Goal: Information Seeking & Learning: Learn about a topic

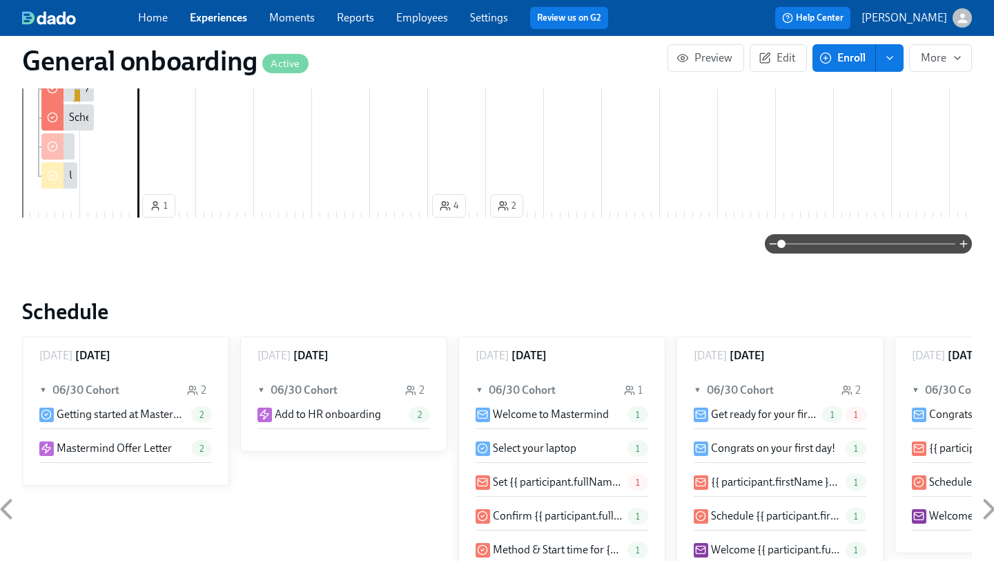
scroll to position [0, 3923]
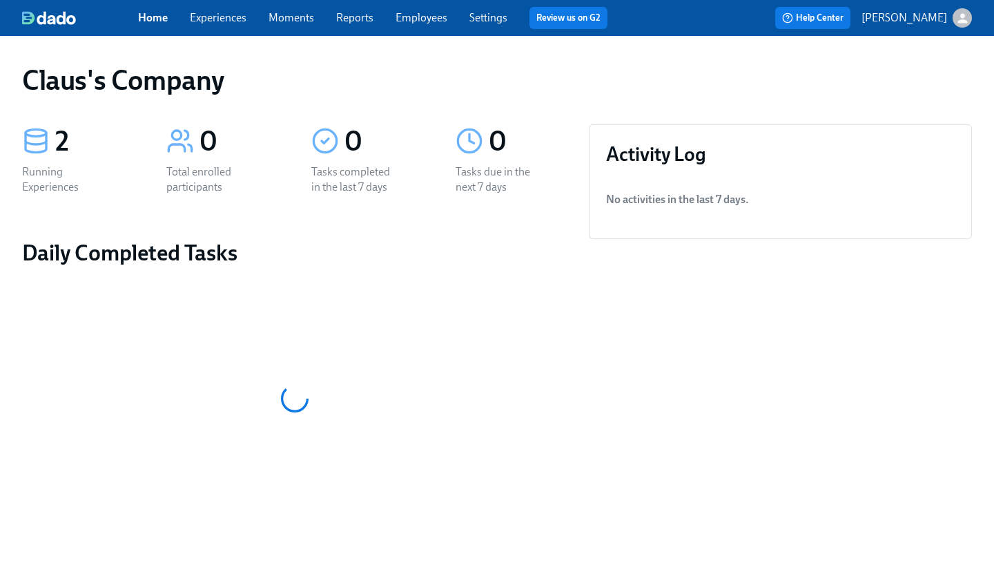
click at [965, 12] on icon "button" at bounding box center [963, 18] width 15 height 15
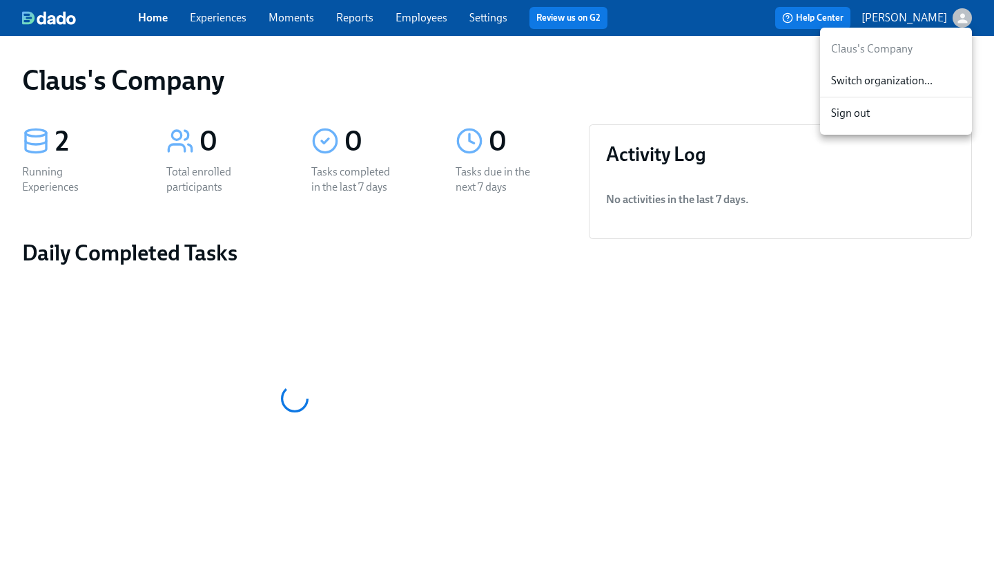
click at [923, 79] on span "Switch organization..." at bounding box center [897, 80] width 130 height 15
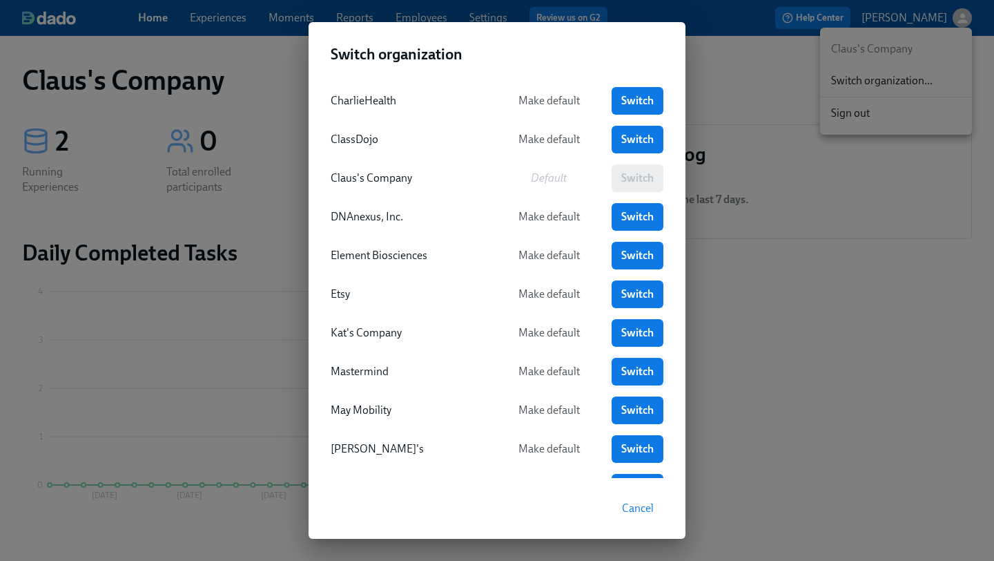
click at [635, 365] on span "Switch" at bounding box center [638, 372] width 32 height 14
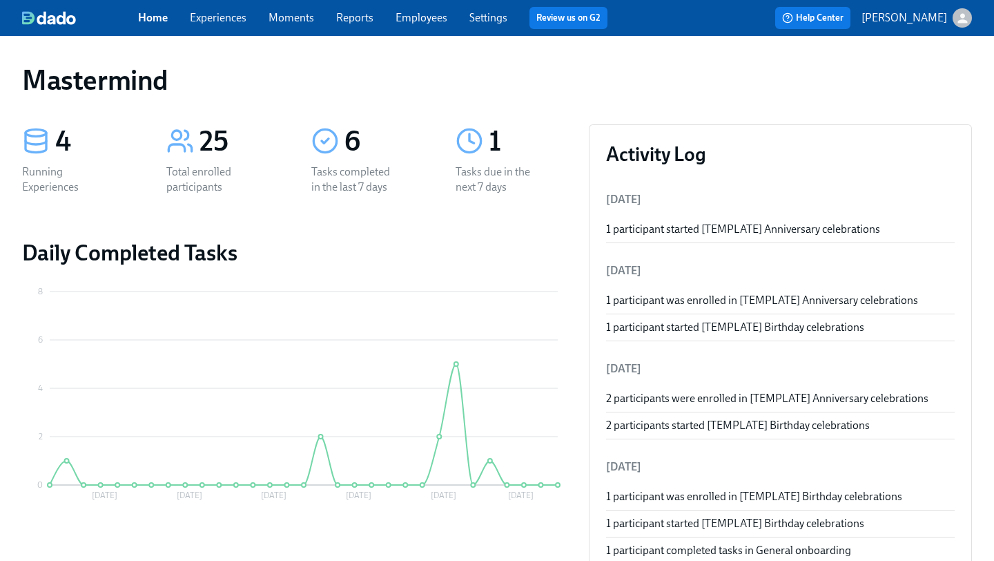
click at [236, 18] on link "Experiences" at bounding box center [218, 17] width 57 height 13
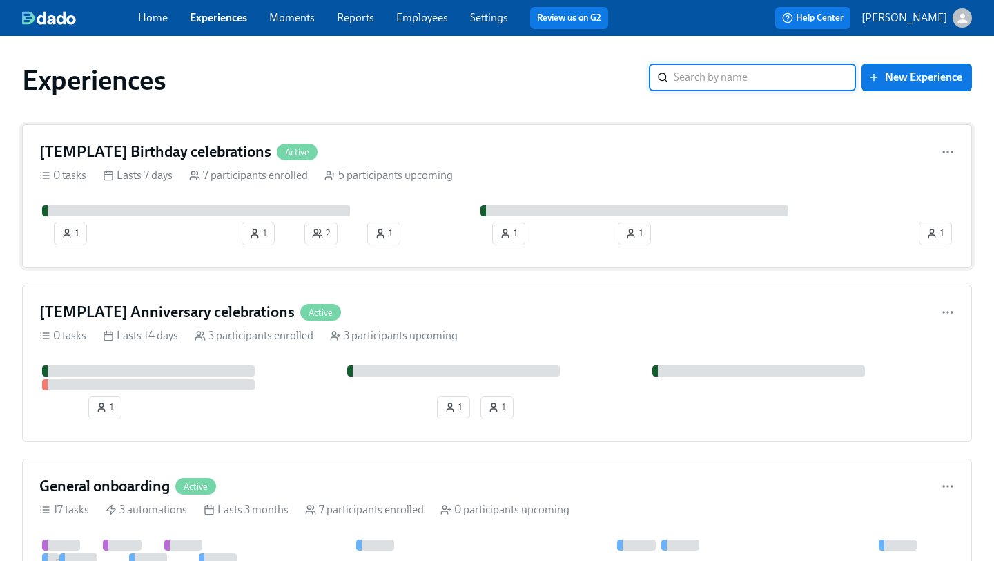
click at [510, 162] on div "[TEMPLATE] Birthday celebrations Active 0 tasks Lasts 7 days 7 participants enr…" at bounding box center [497, 196] width 950 height 144
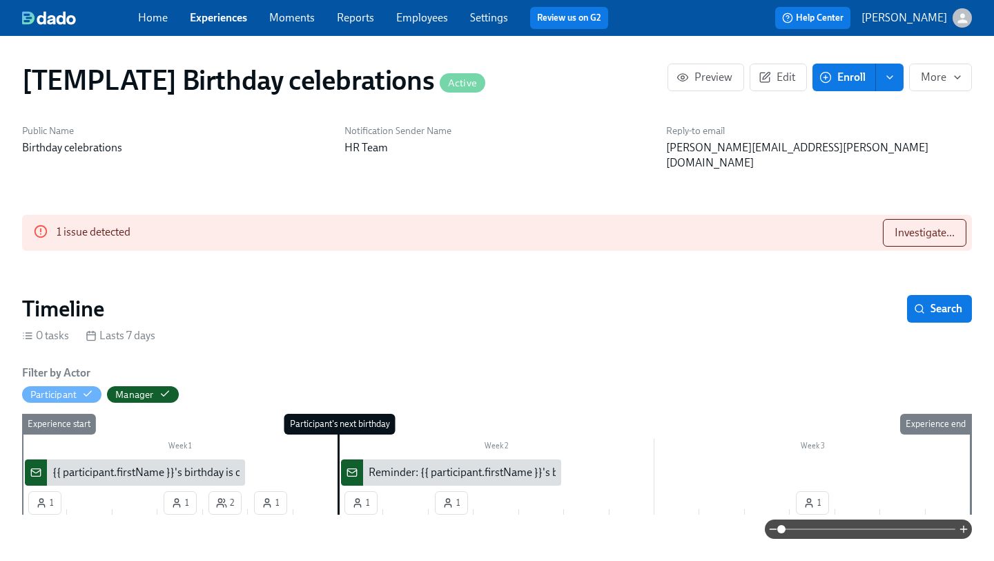
scroll to position [0, 1740]
click at [926, 226] on span "Investigate..." at bounding box center [925, 233] width 60 height 14
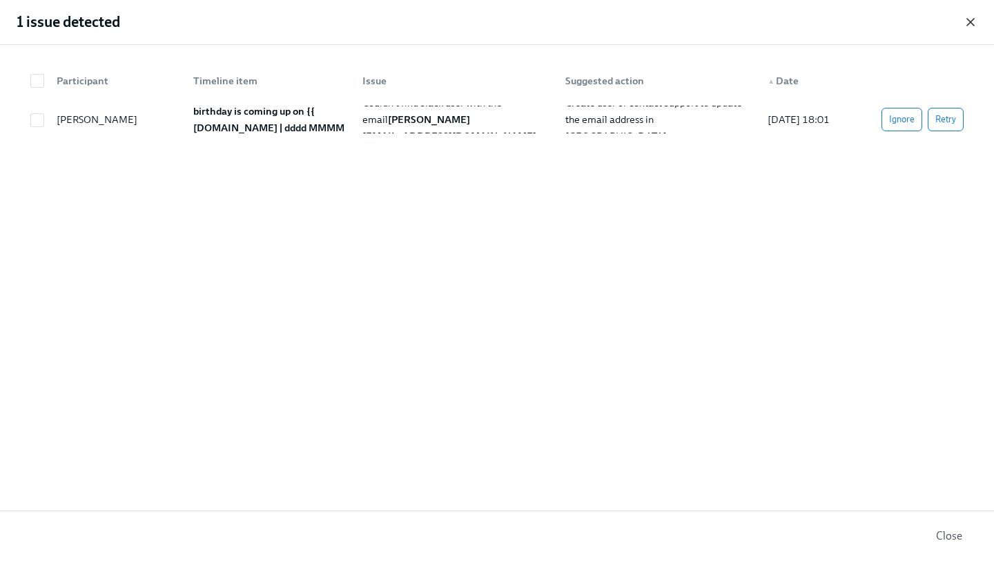
click at [965, 27] on icon "button" at bounding box center [971, 22] width 14 height 14
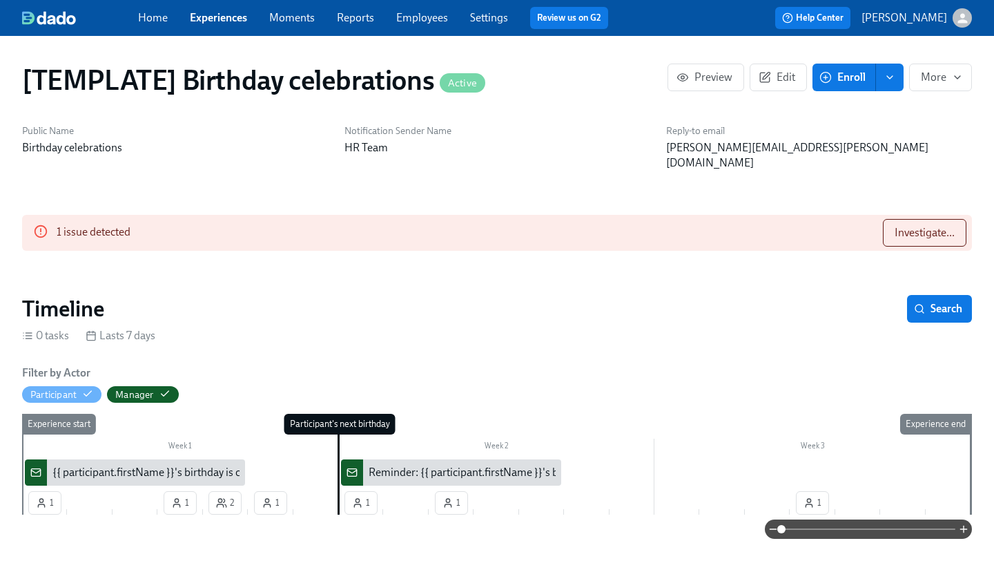
click at [470, 215] on div "1 issue detected Investigate..." at bounding box center [497, 233] width 950 height 36
click at [895, 226] on span "Investigate..." at bounding box center [925, 233] width 60 height 14
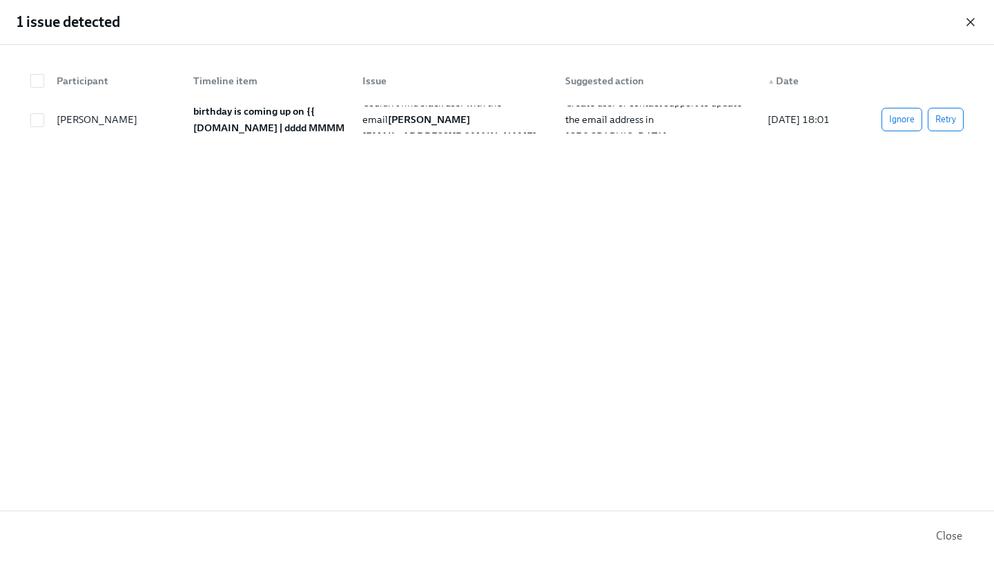
click at [974, 15] on icon "button" at bounding box center [971, 22] width 14 height 14
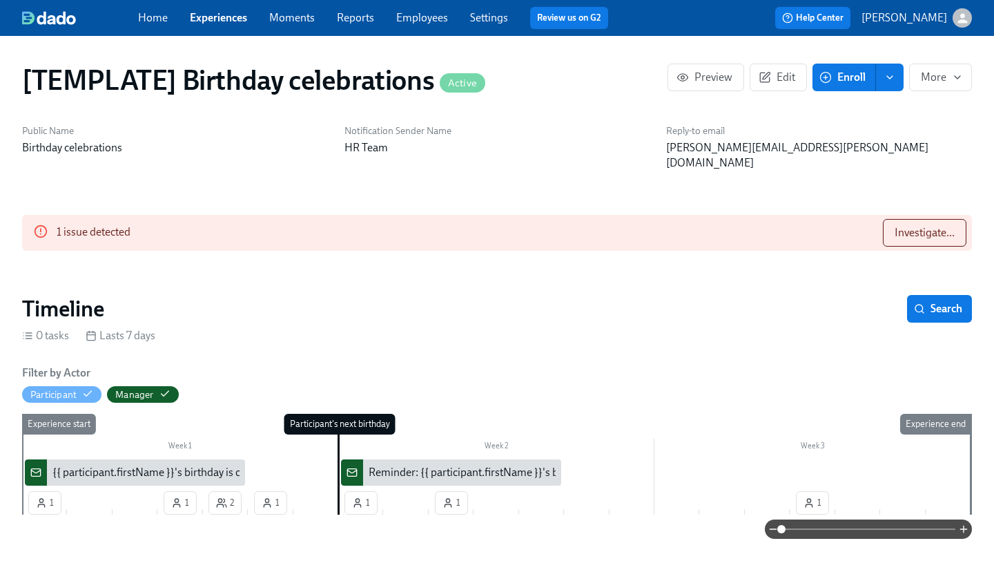
click at [430, 19] on link "Employees" at bounding box center [422, 17] width 52 height 13
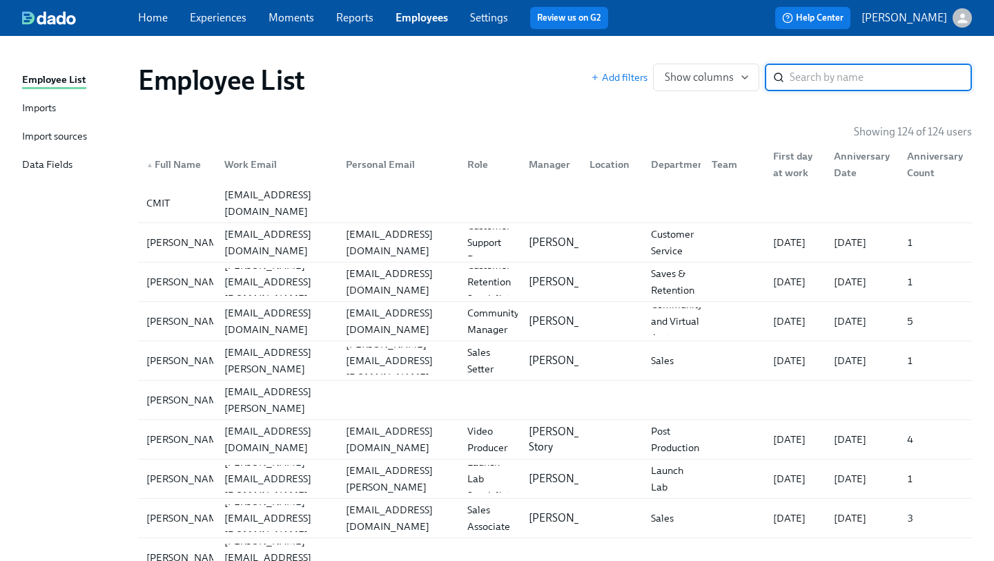
click at [195, 171] on div "▲ Full Name" at bounding box center [174, 164] width 66 height 17
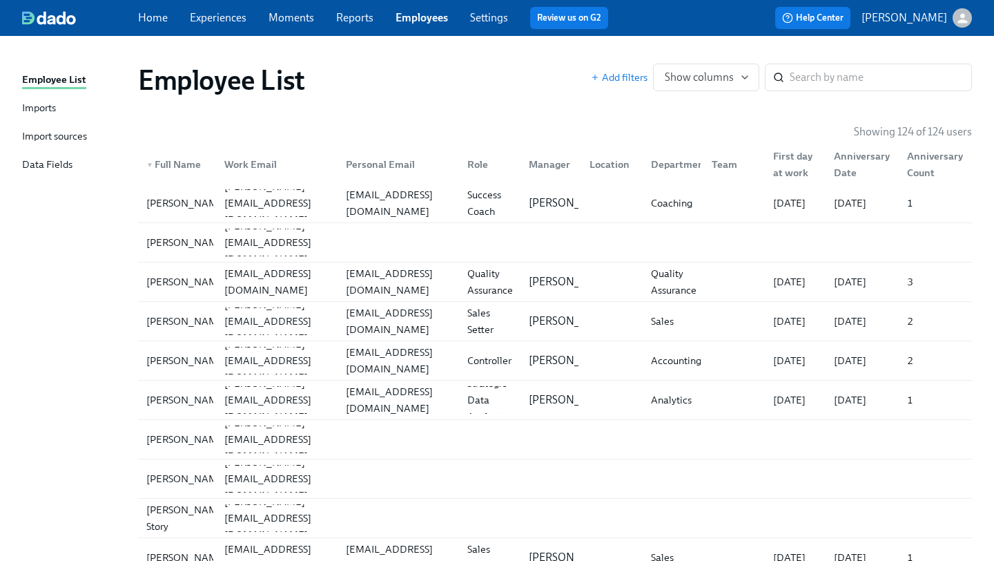
click at [202, 169] on div "▼ Full Name" at bounding box center [174, 164] width 66 height 17
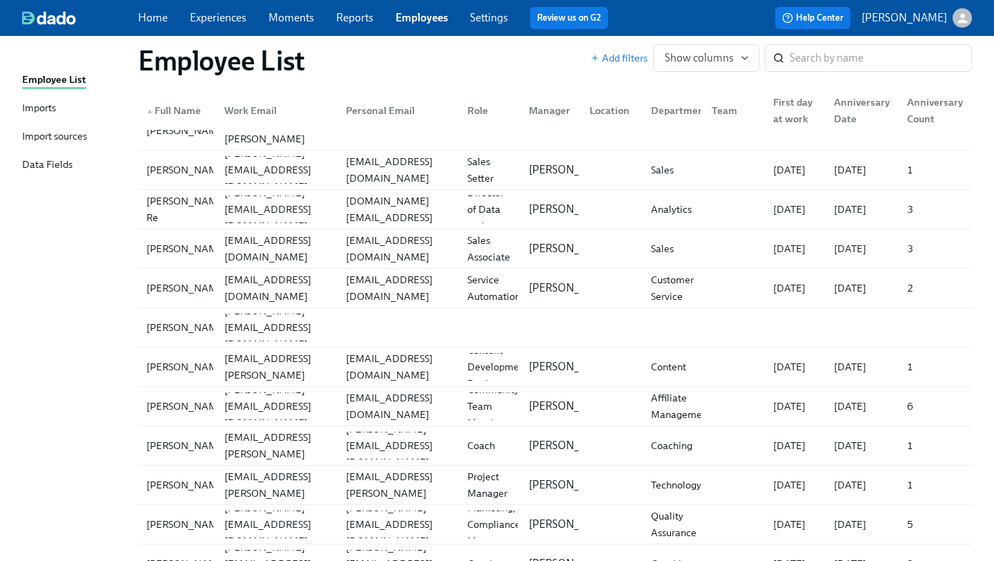
scroll to position [1259, 0]
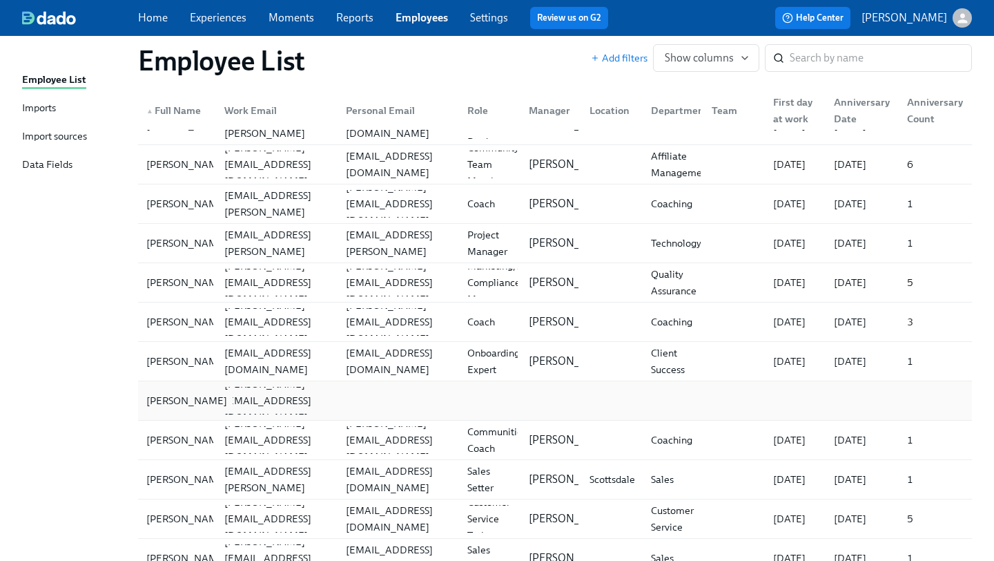
click at [189, 391] on div "Dean Graziosi" at bounding box center [177, 401] width 73 height 28
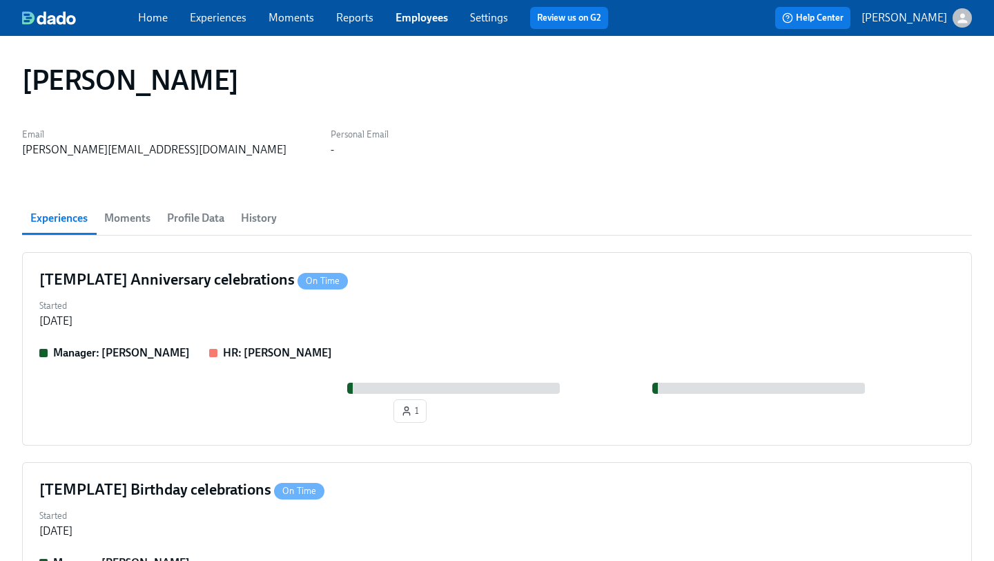
click at [203, 207] on button "Profile Data" at bounding box center [196, 218] width 74 height 33
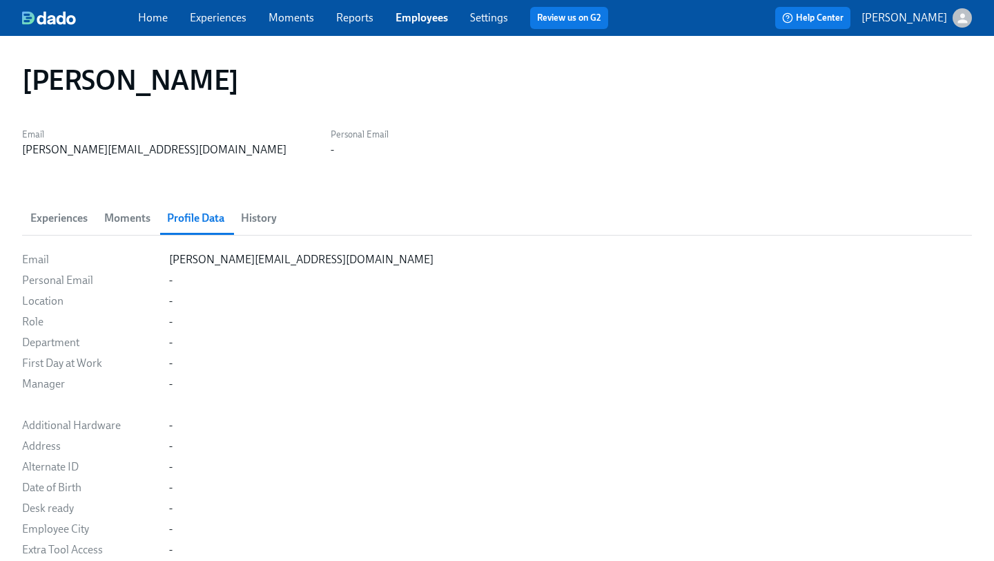
click at [267, 229] on button "History" at bounding box center [259, 218] width 52 height 33
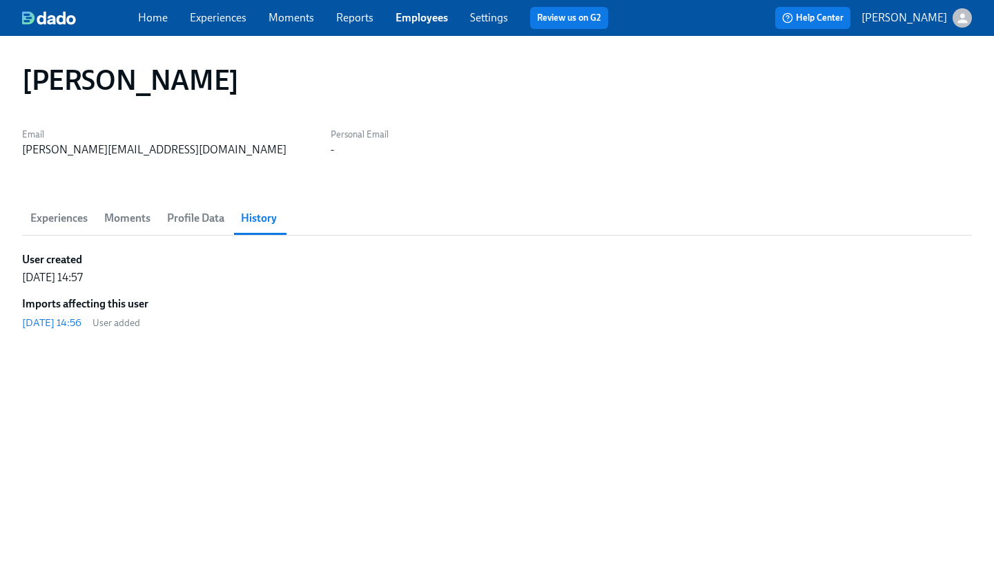
click at [198, 219] on span "Profile Data" at bounding box center [195, 218] width 57 height 19
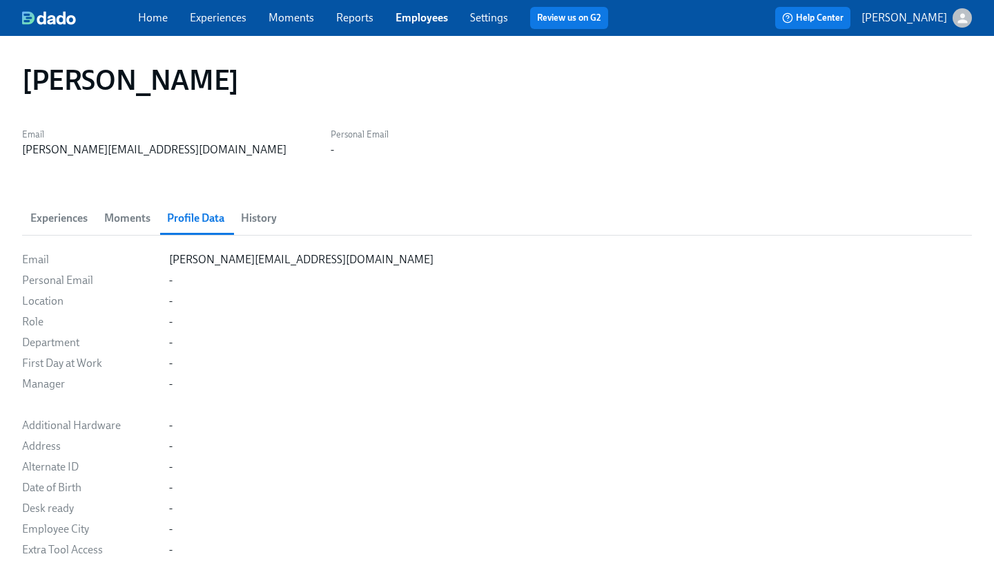
click at [44, 218] on span "Experiences" at bounding box center [58, 218] width 57 height 19
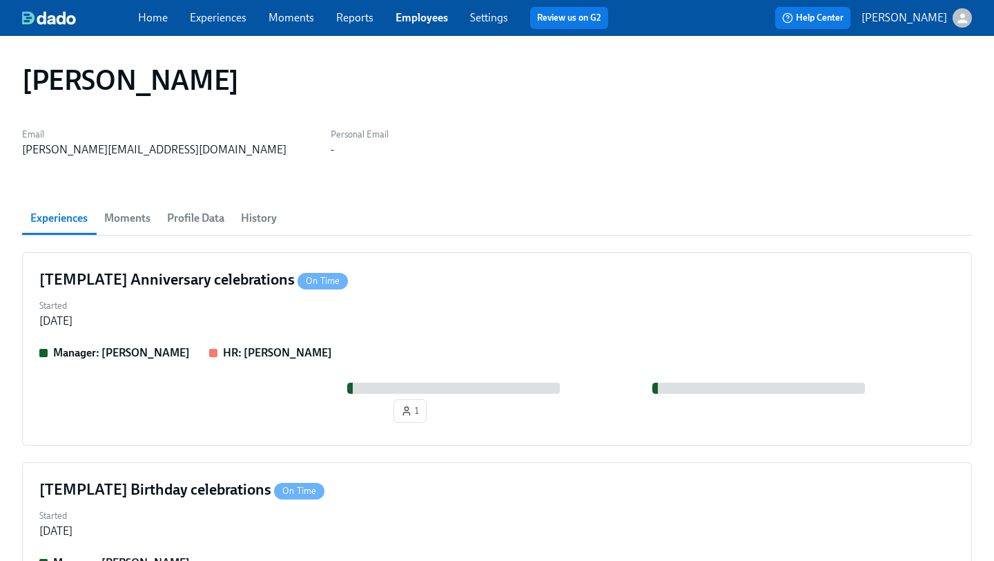
click at [224, 28] on div "Home Experiences Moments Reports Employees Settings Review us on G2" at bounding box center [378, 18] width 481 height 22
click at [222, 24] on span "Experiences" at bounding box center [218, 17] width 57 height 15
click at [220, 21] on link "Experiences" at bounding box center [218, 17] width 57 height 13
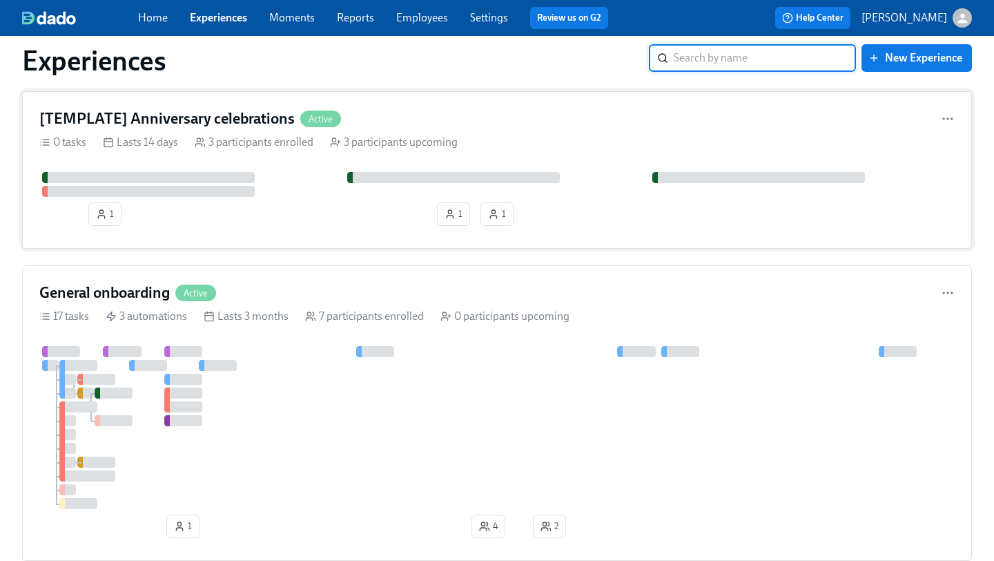
scroll to position [211, 0]
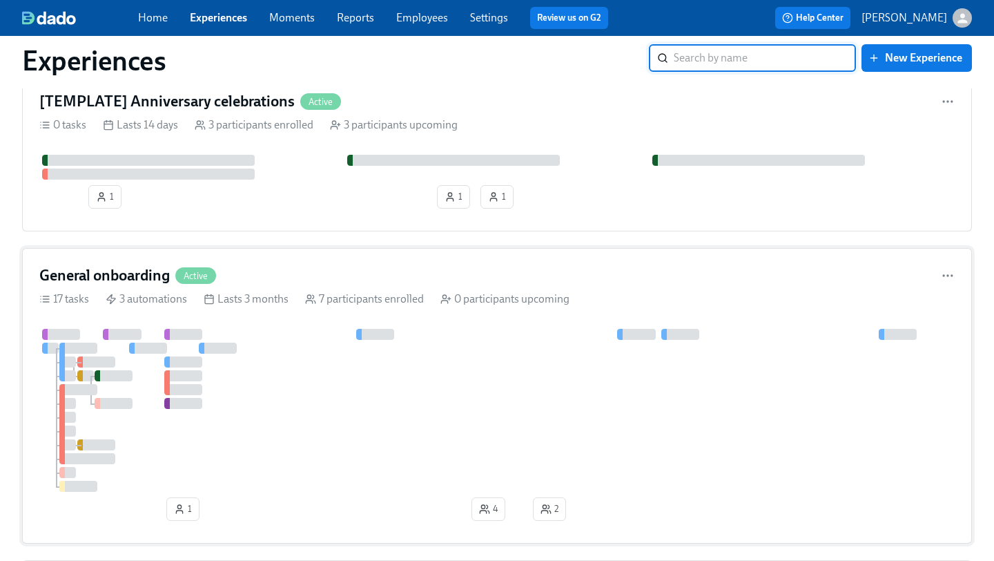
click at [267, 263] on div "General onboarding Active 17 tasks 3 automations Lasts 3 months 7 participants …" at bounding box center [497, 396] width 950 height 296
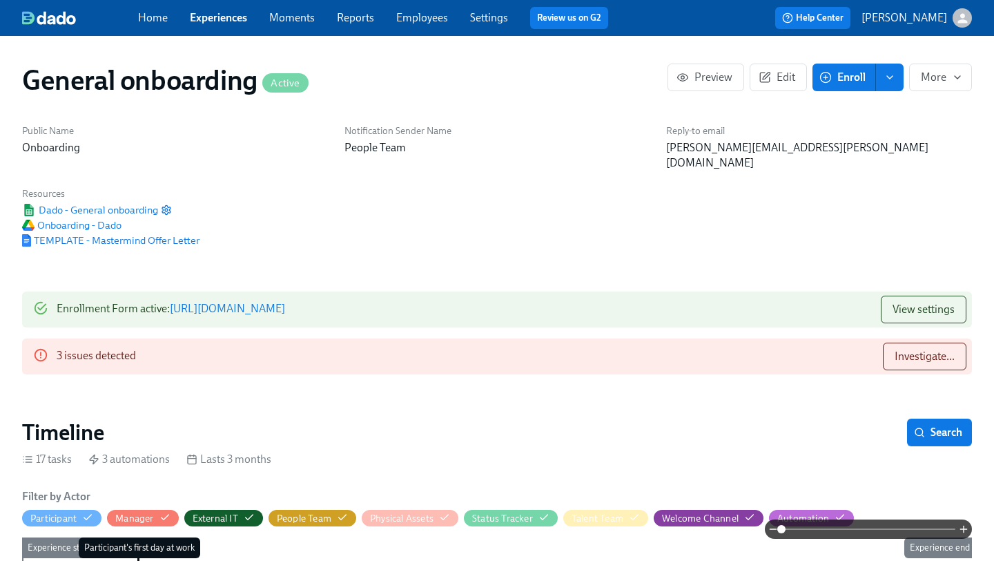
scroll to position [0, 3923]
click at [899, 343] on button "Investigate..." at bounding box center [925, 357] width 84 height 28
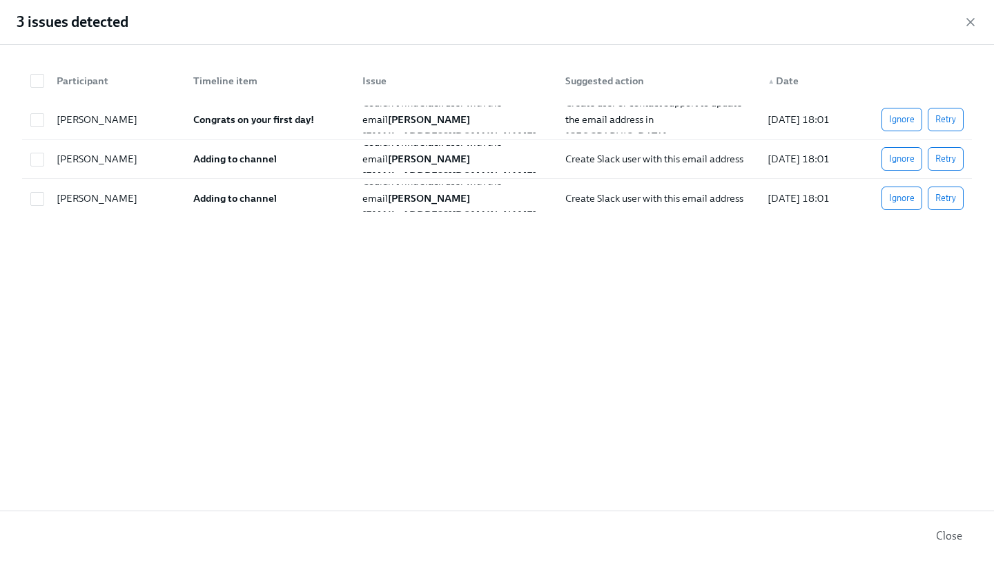
click at [978, 19] on div "3 issues detected" at bounding box center [497, 22] width 994 height 45
click at [974, 19] on icon "button" at bounding box center [971, 22] width 7 height 7
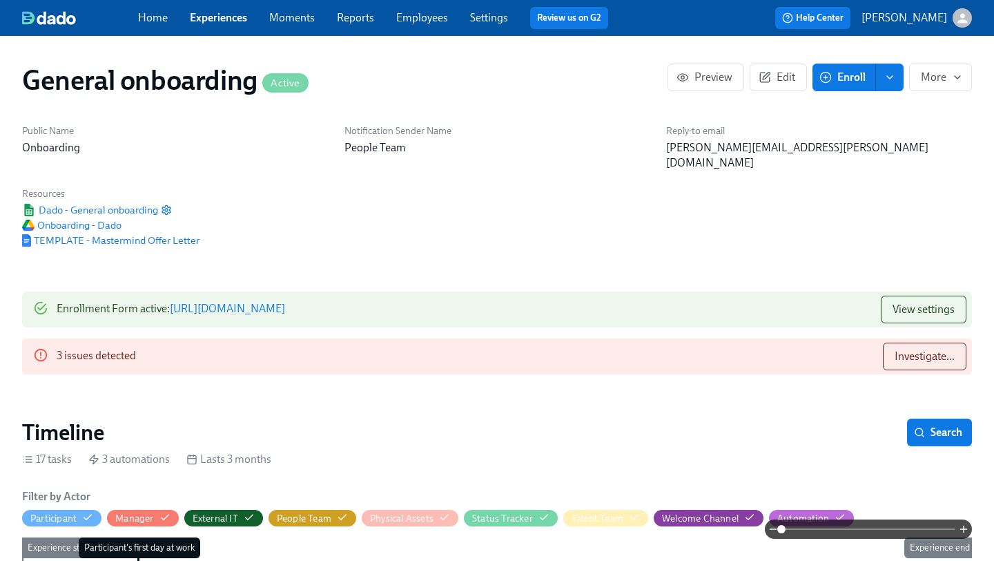
click at [419, 21] on link "Employees" at bounding box center [422, 17] width 52 height 13
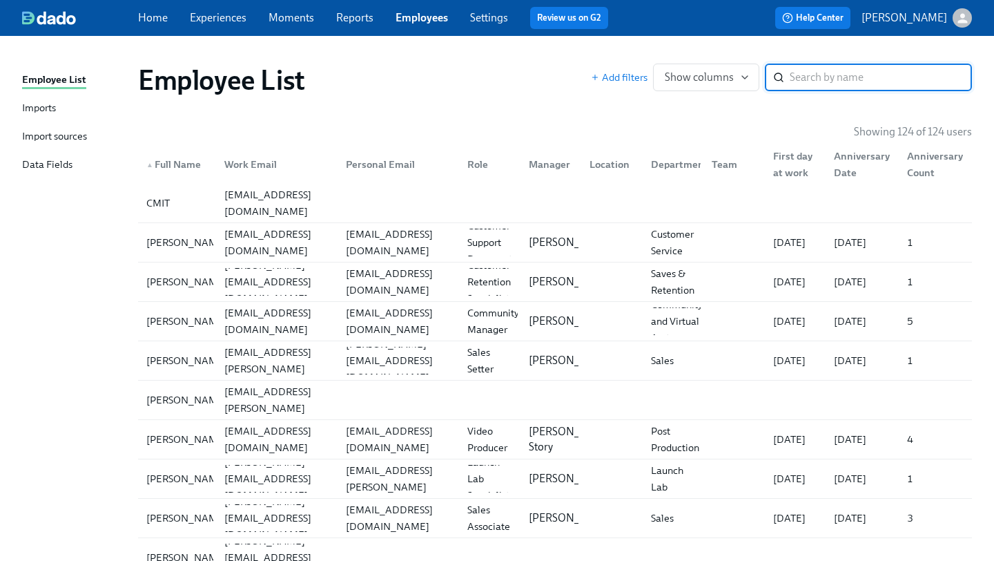
click at [808, 71] on input "search" at bounding box center [881, 78] width 182 height 28
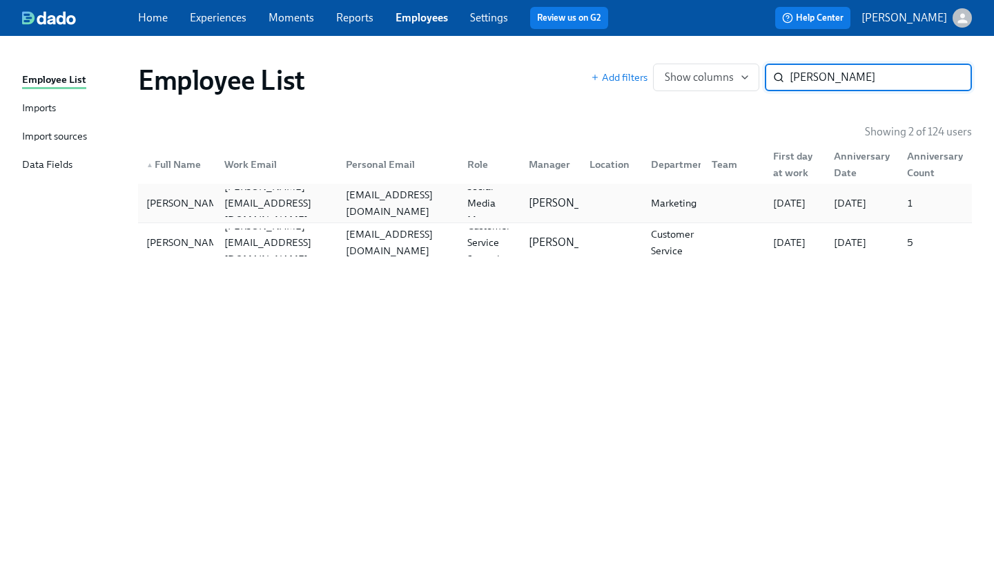
type input "sam"
click at [361, 209] on div "samanthachokor@gmail.com" at bounding box center [398, 202] width 116 height 33
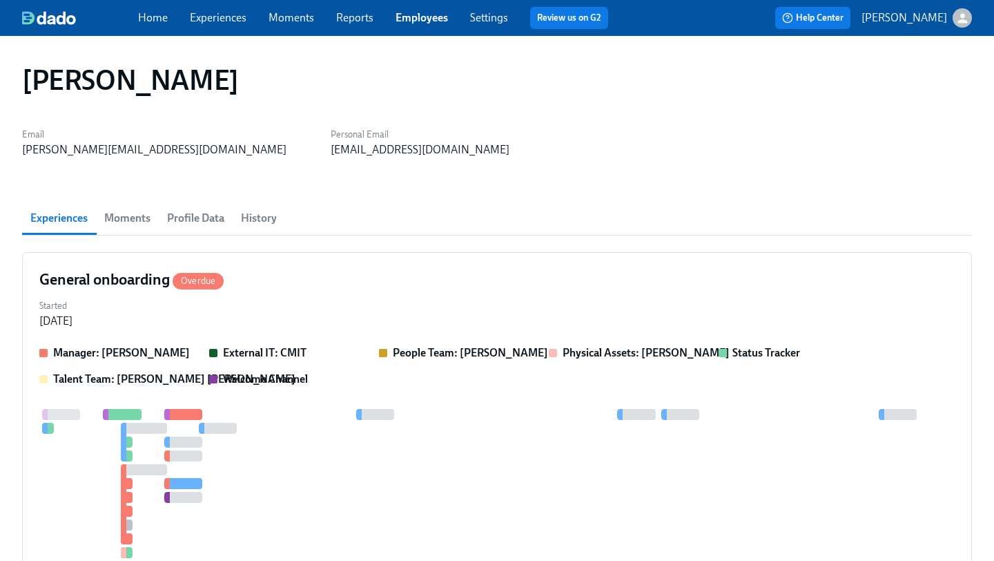
click at [240, 206] on button "History" at bounding box center [259, 218] width 52 height 33
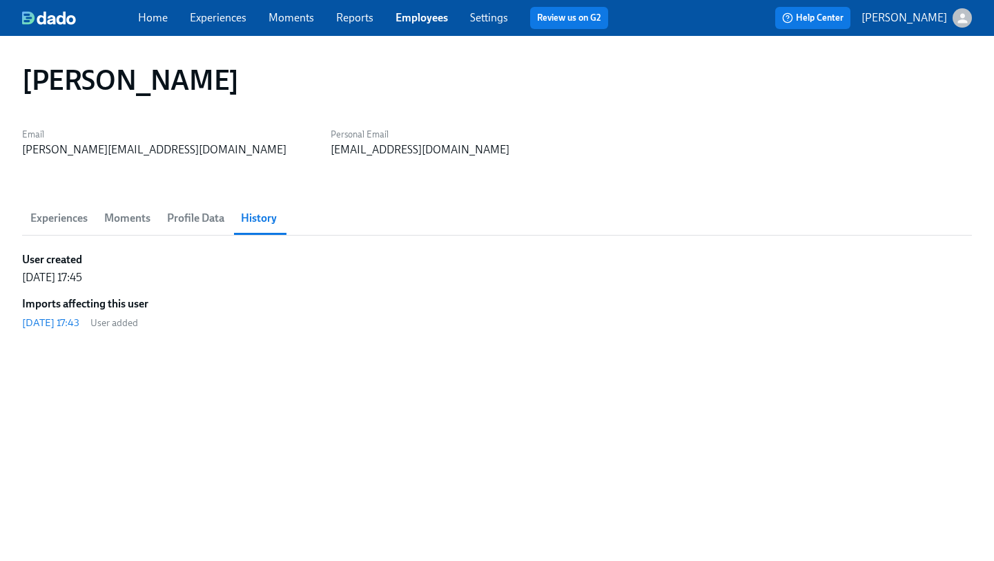
click at [218, 222] on span "Profile Data" at bounding box center [195, 218] width 57 height 19
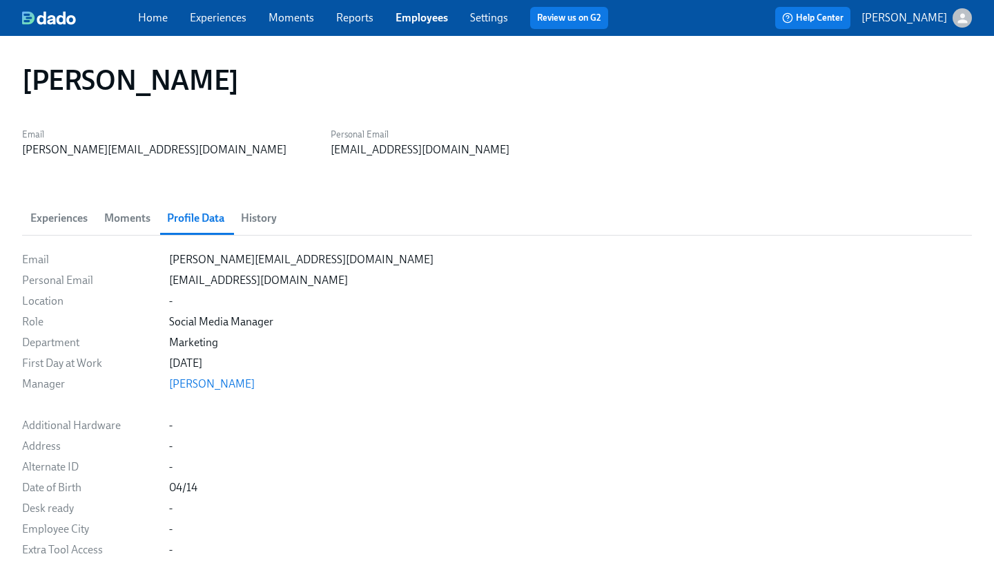
click at [110, 223] on span "Moments" at bounding box center [127, 218] width 46 height 19
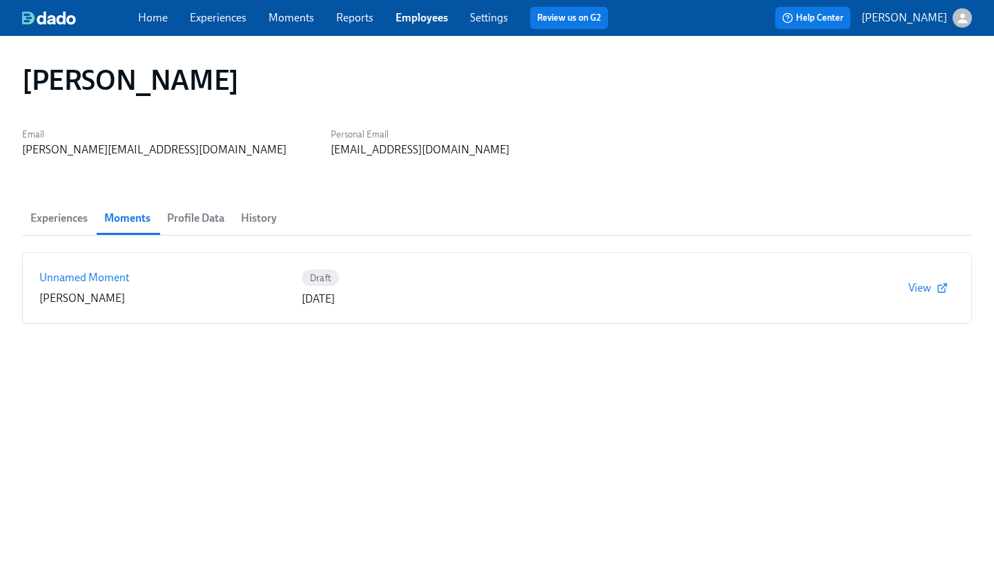
click at [61, 223] on span "Experiences" at bounding box center [58, 218] width 57 height 19
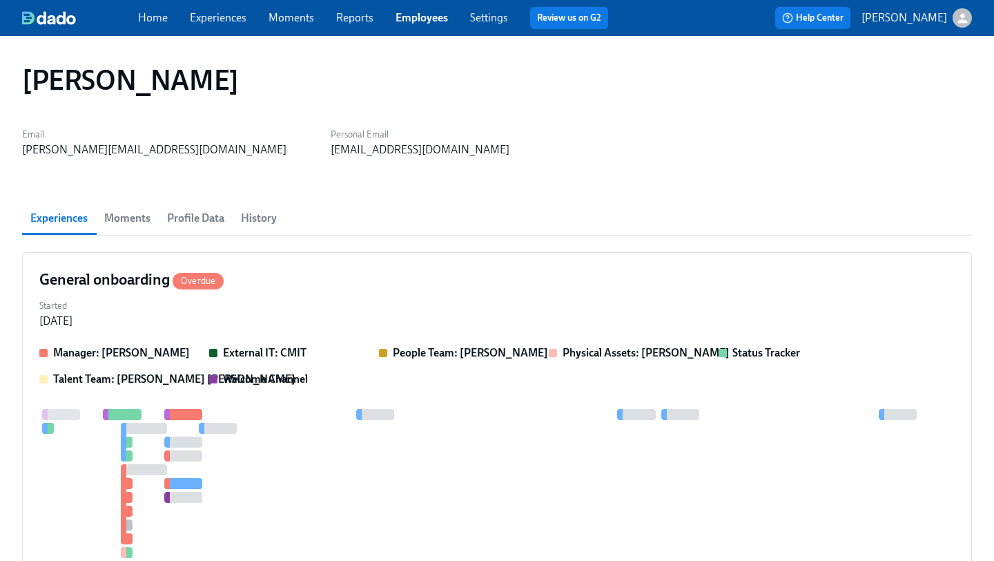
click at [159, 18] on link "Home" at bounding box center [153, 17] width 30 height 13
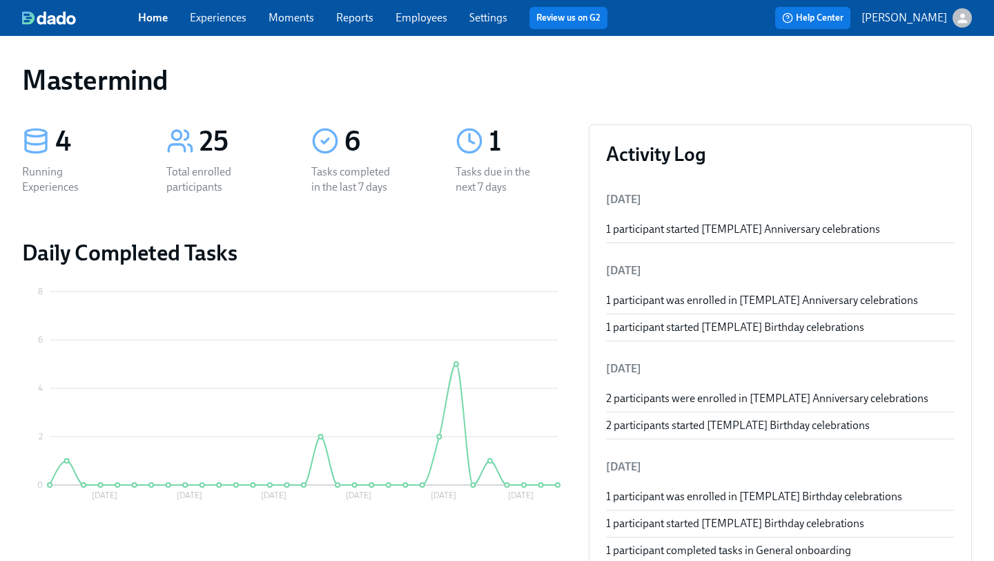
click at [223, 12] on link "Experiences" at bounding box center [218, 17] width 57 height 13
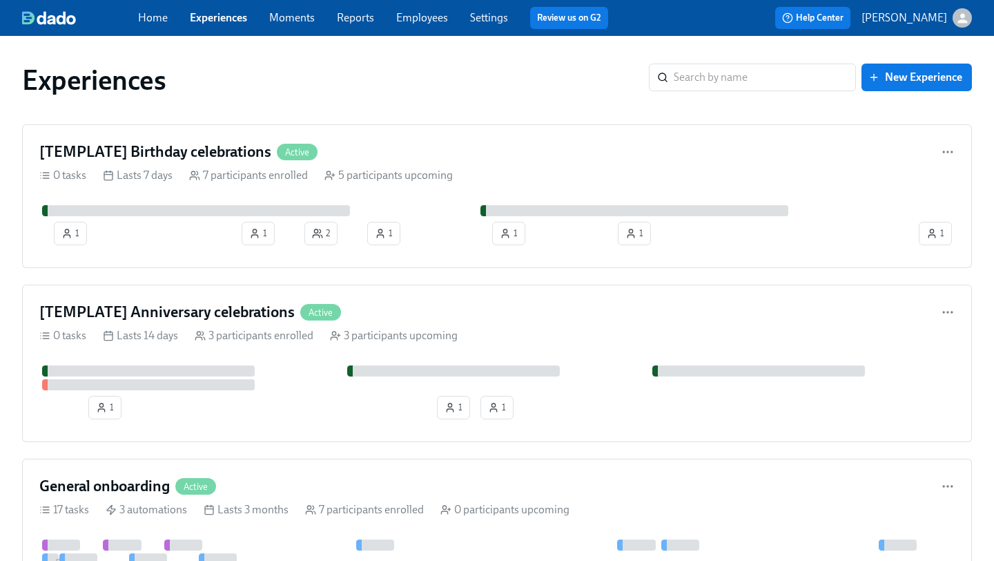
click at [153, 20] on link "Home" at bounding box center [153, 17] width 30 height 13
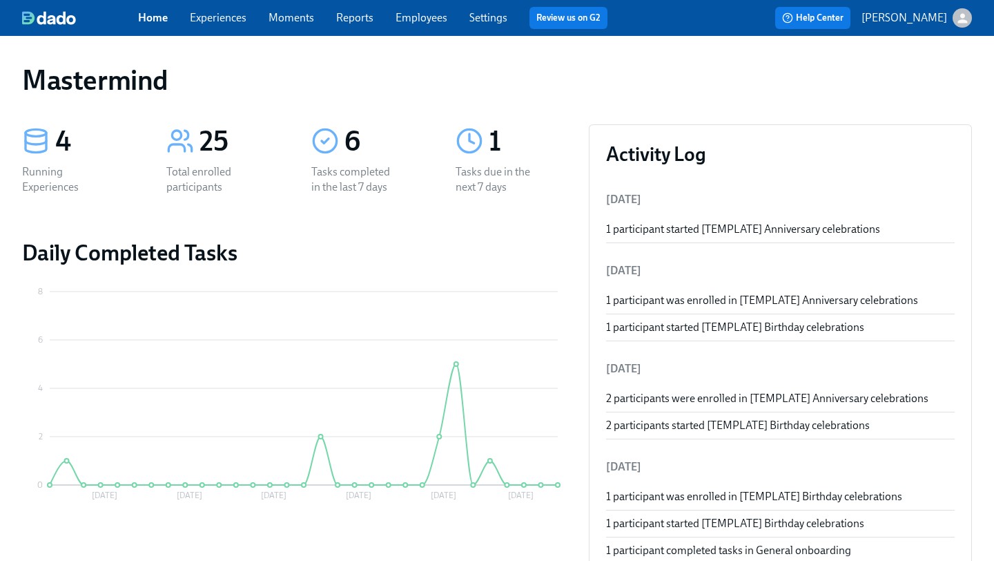
click at [240, 27] on div "Home Experiences Moments Reports Employees Settings Review us on G2" at bounding box center [378, 18] width 481 height 22
click at [234, 21] on link "Experiences" at bounding box center [218, 17] width 57 height 13
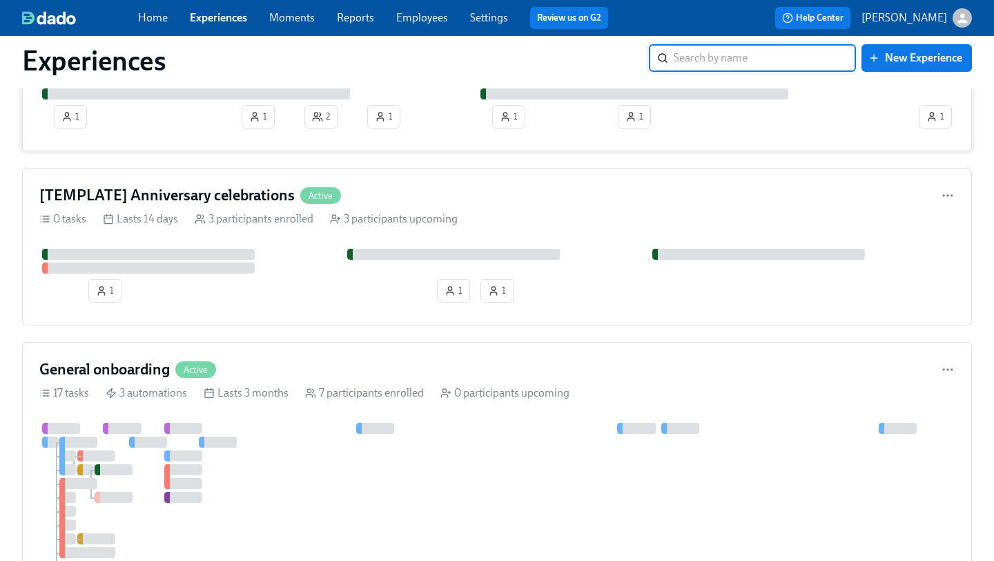
scroll to position [163, 0]
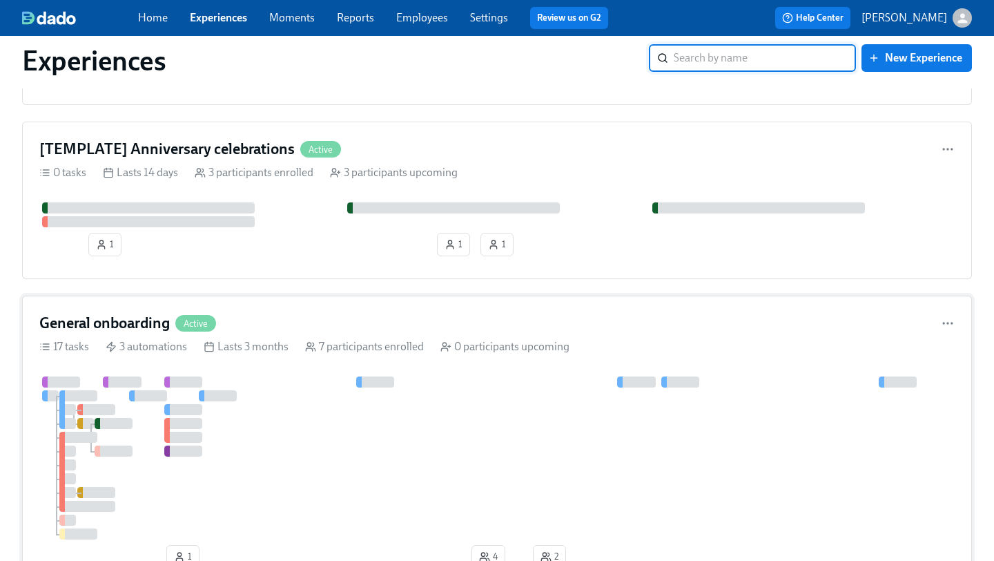
click at [253, 330] on div "General onboarding Active" at bounding box center [497, 323] width 916 height 21
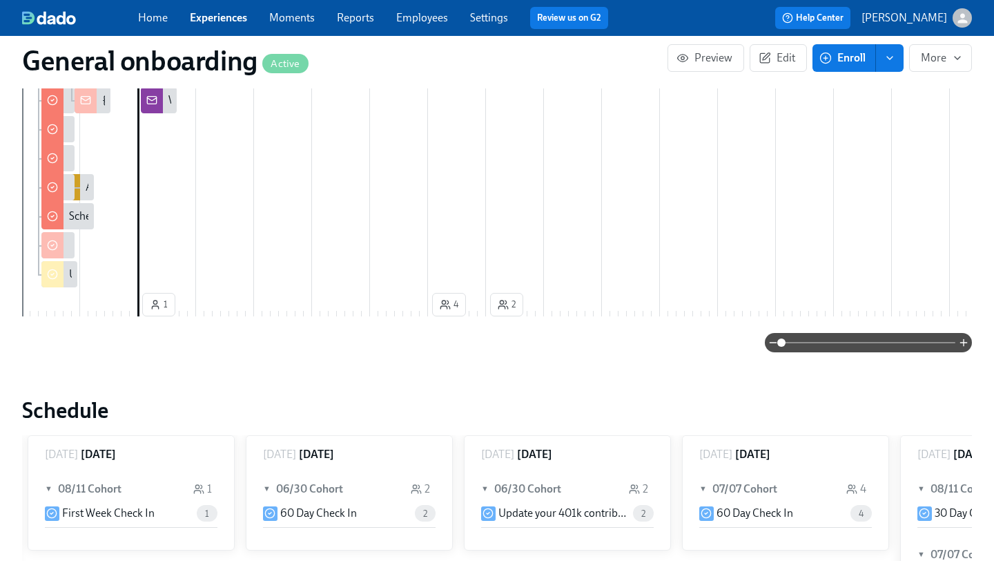
click at [817, 333] on span at bounding box center [869, 342] width 174 height 19
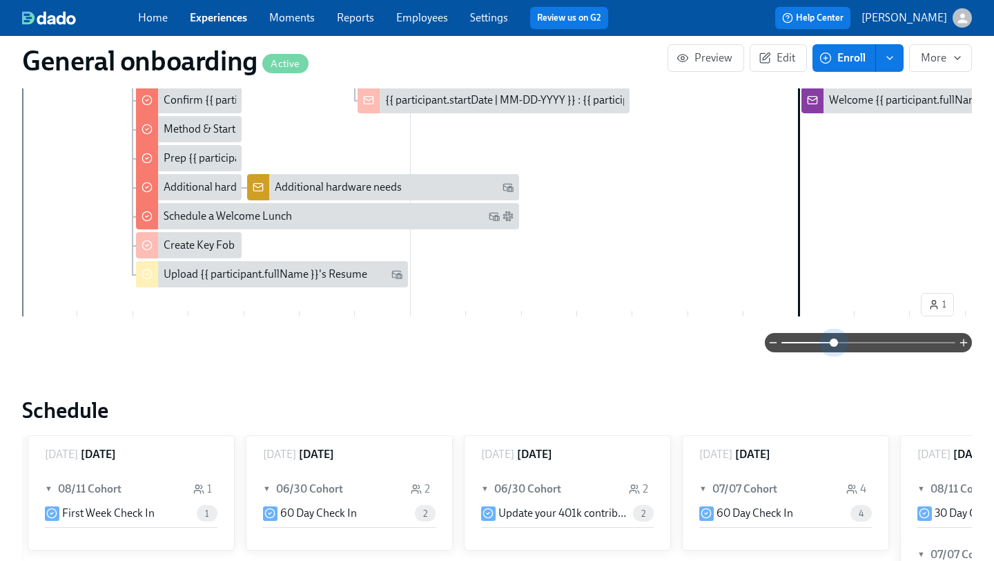
click at [834, 333] on span at bounding box center [869, 342] width 174 height 19
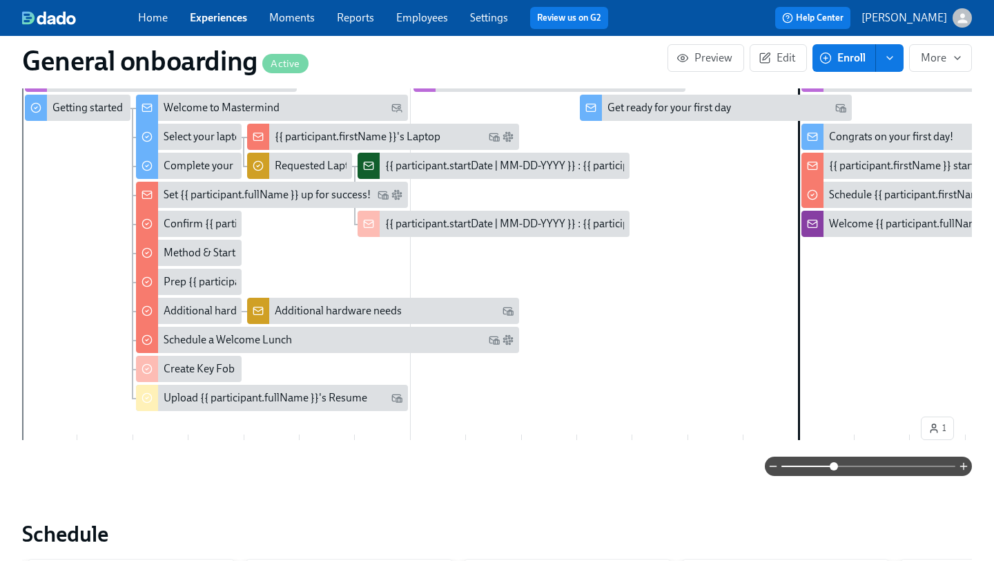
scroll to position [327, 0]
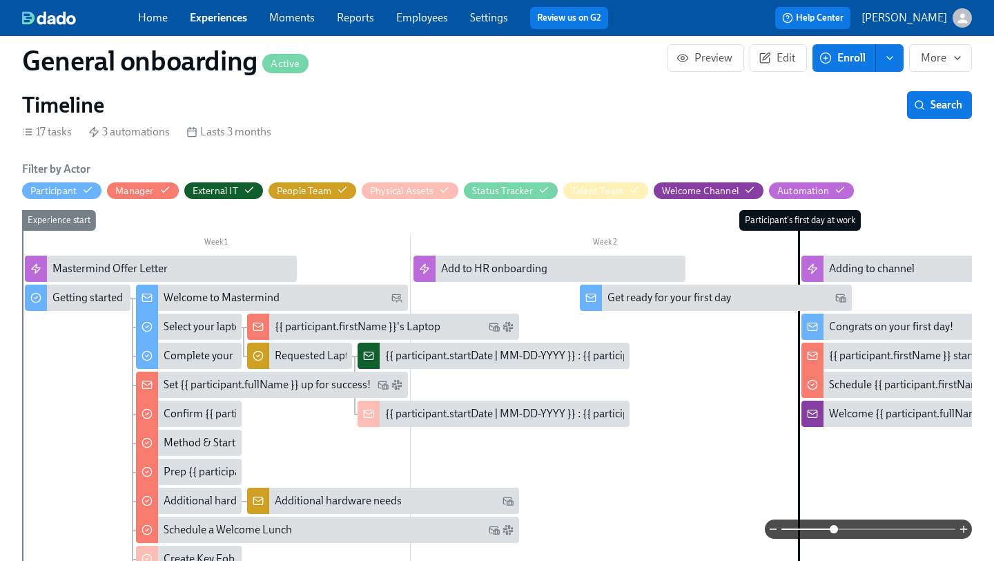
click at [863, 526] on span at bounding box center [869, 528] width 174 height 19
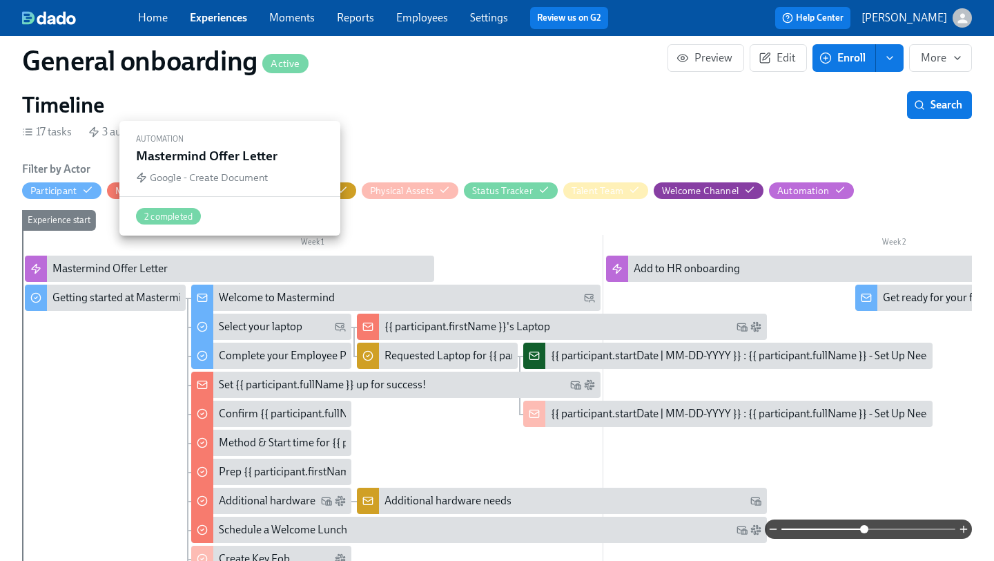
click at [64, 261] on div "Mastermind Offer Letter" at bounding box center [109, 268] width 115 height 15
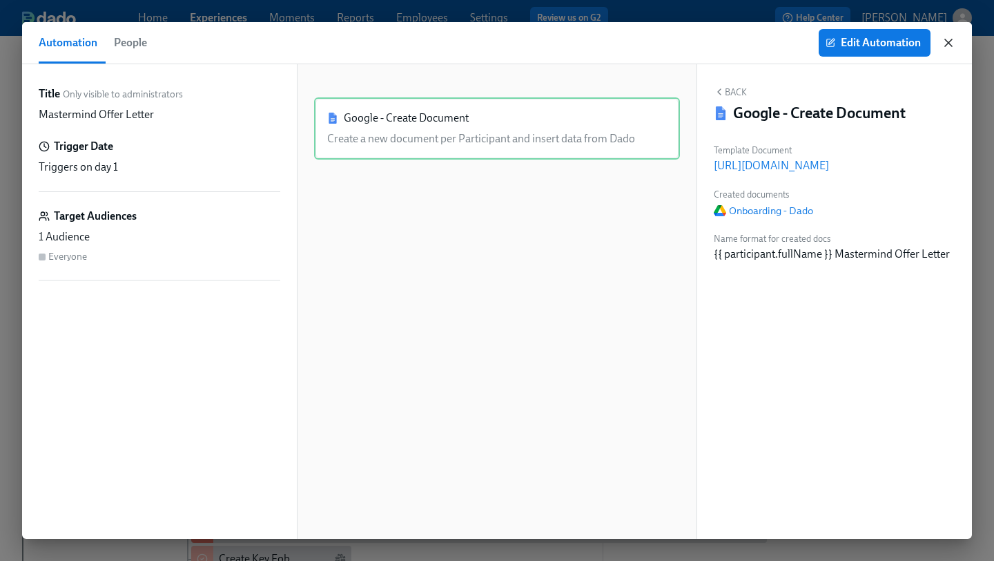
click at [948, 46] on icon "button" at bounding box center [949, 43] width 14 height 14
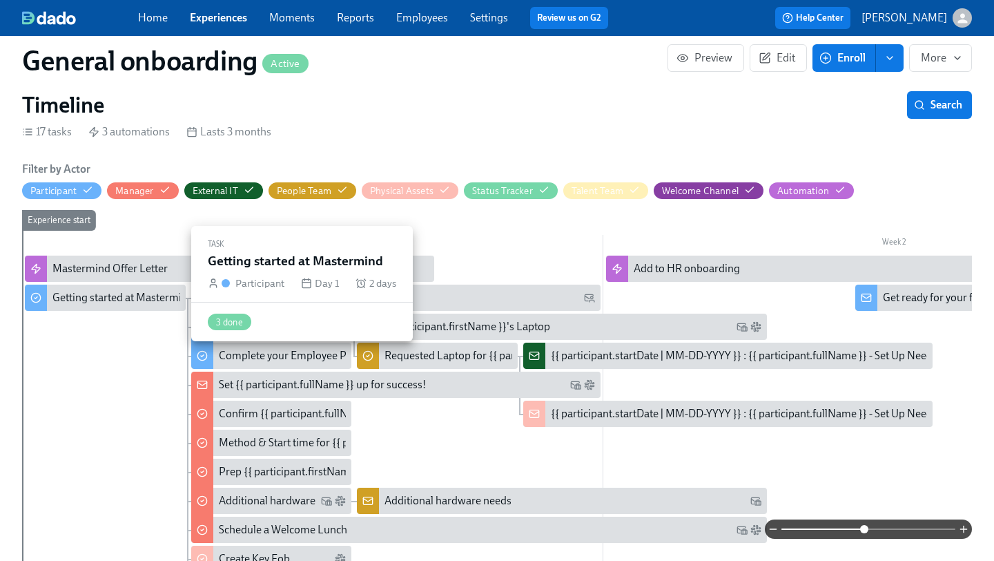
click at [116, 290] on div "Getting started at Mastermind" at bounding box center [123, 297] width 142 height 15
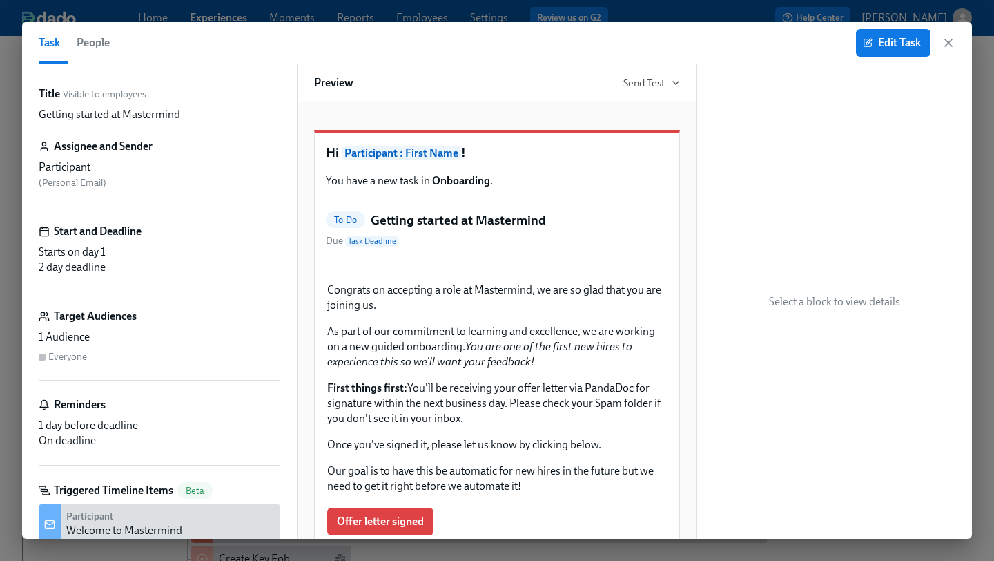
click at [103, 37] on span "People" at bounding box center [93, 42] width 33 height 19
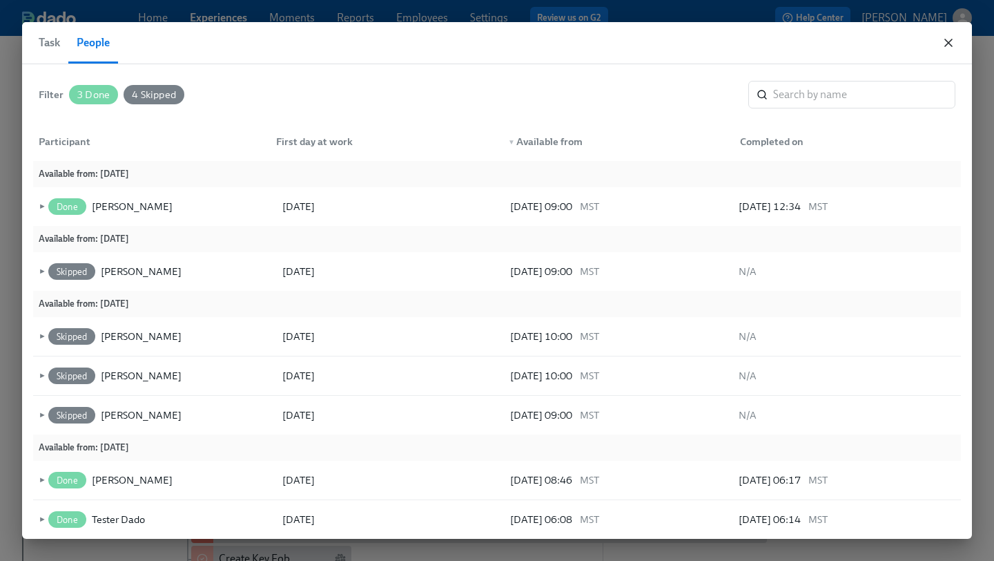
click at [948, 37] on icon "button" at bounding box center [949, 43] width 14 height 14
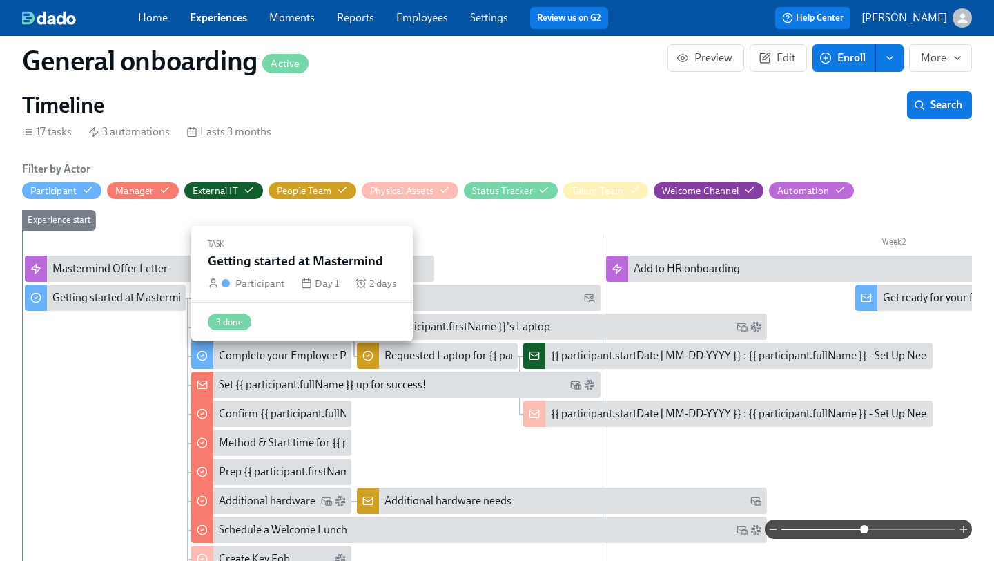
click at [115, 290] on div "Getting started at Mastermind" at bounding box center [123, 297] width 142 height 15
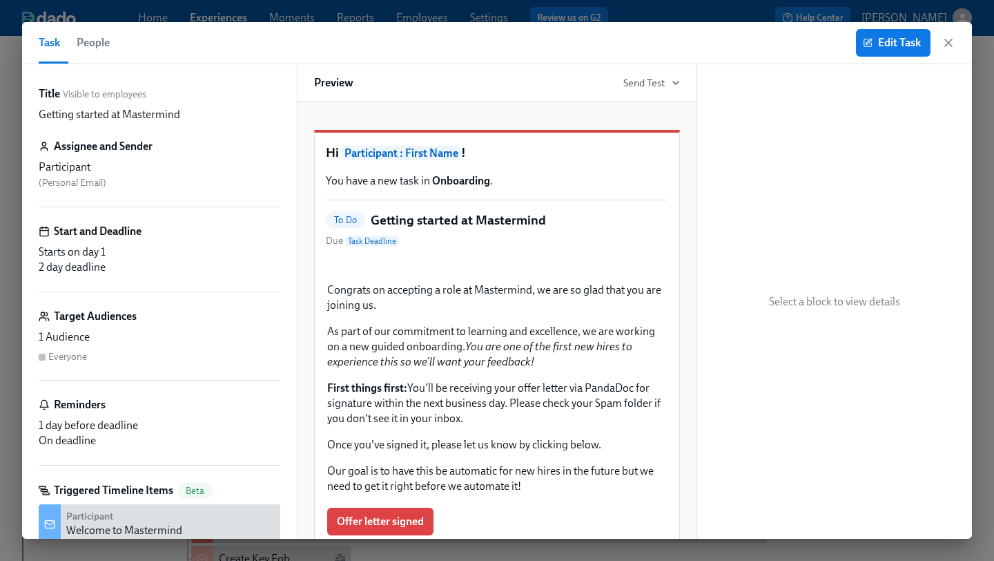
click at [99, 47] on span "People" at bounding box center [93, 42] width 33 height 19
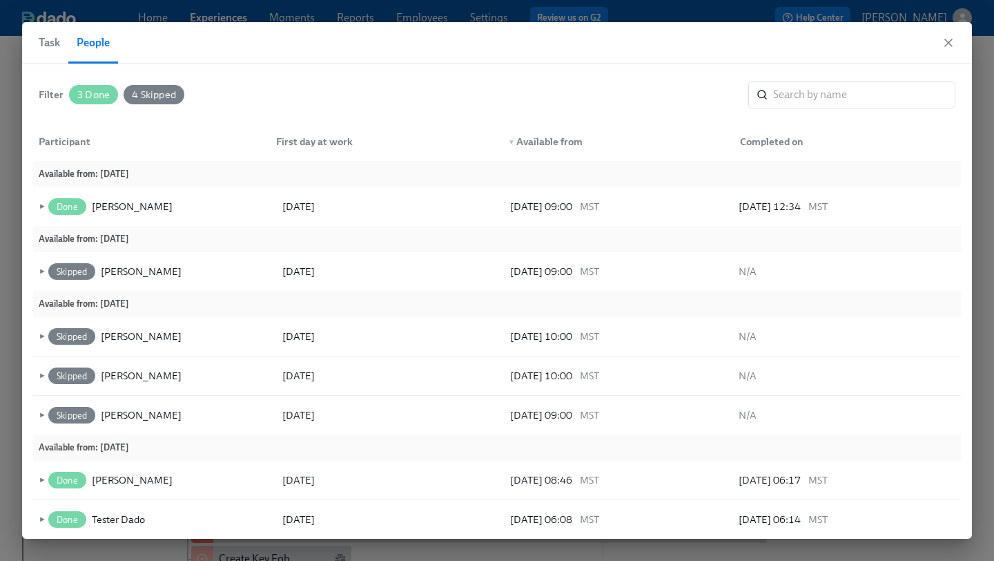
click at [58, 48] on span "Task" at bounding box center [49, 42] width 21 height 19
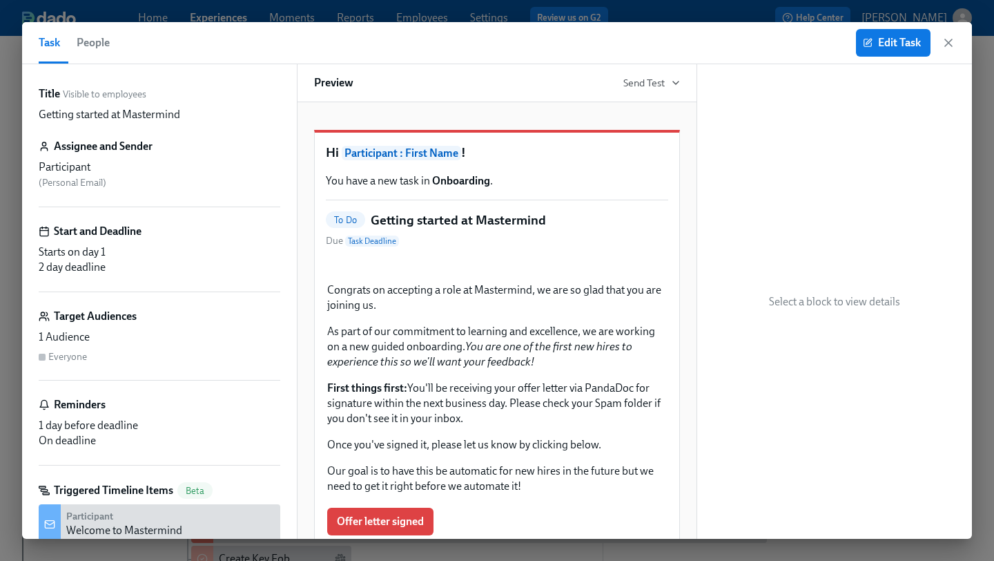
drag, startPoint x: 951, startPoint y: 45, endPoint x: 846, endPoint y: 212, distance: 197.4
click at [846, 212] on div "Task People Edit Task Title Visible to employees Getting started at Mastermind …" at bounding box center [497, 280] width 950 height 517
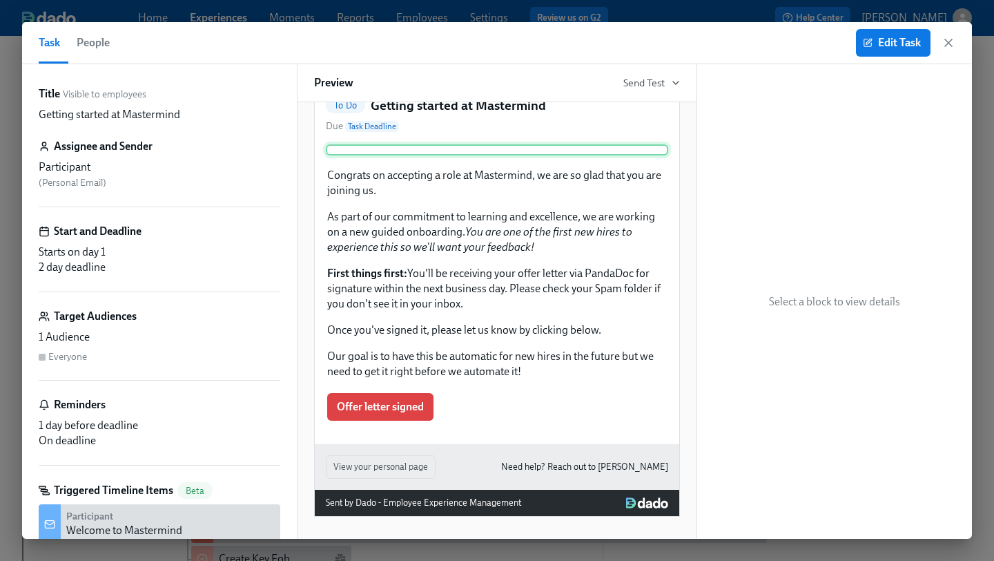
scroll to position [349, 0]
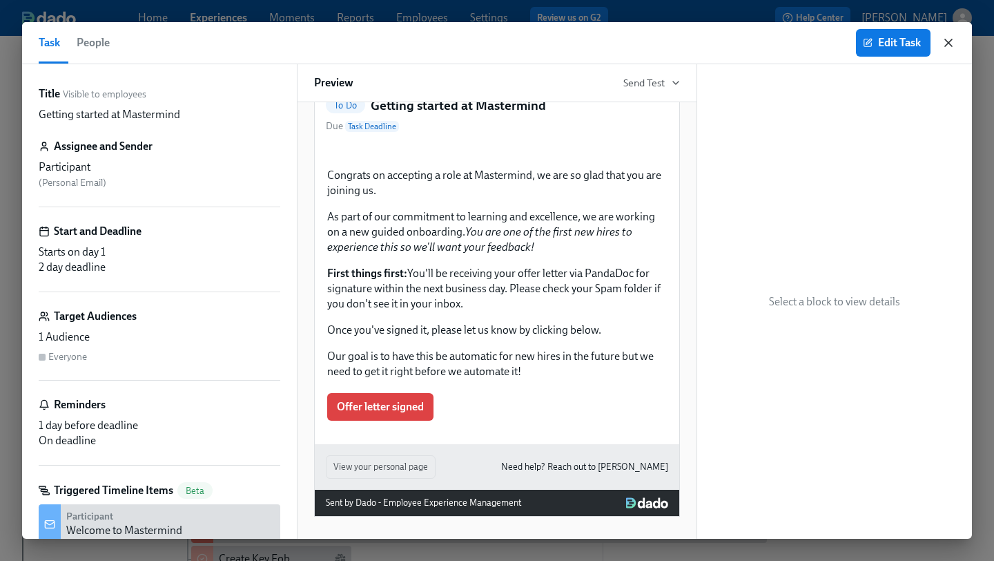
click at [953, 38] on icon "button" at bounding box center [949, 43] width 14 height 14
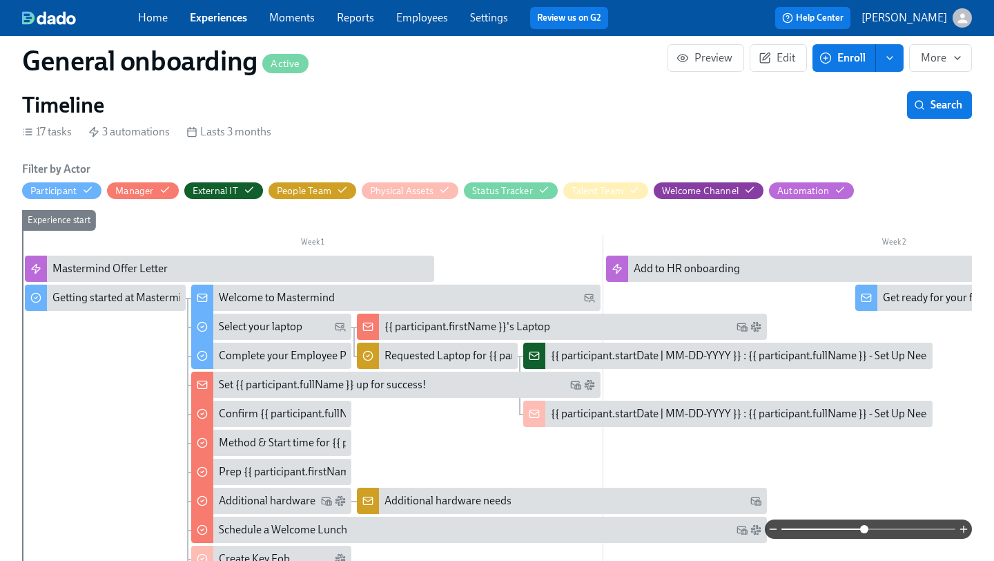
click at [253, 290] on div "Welcome to Mastermind" at bounding box center [277, 297] width 116 height 15
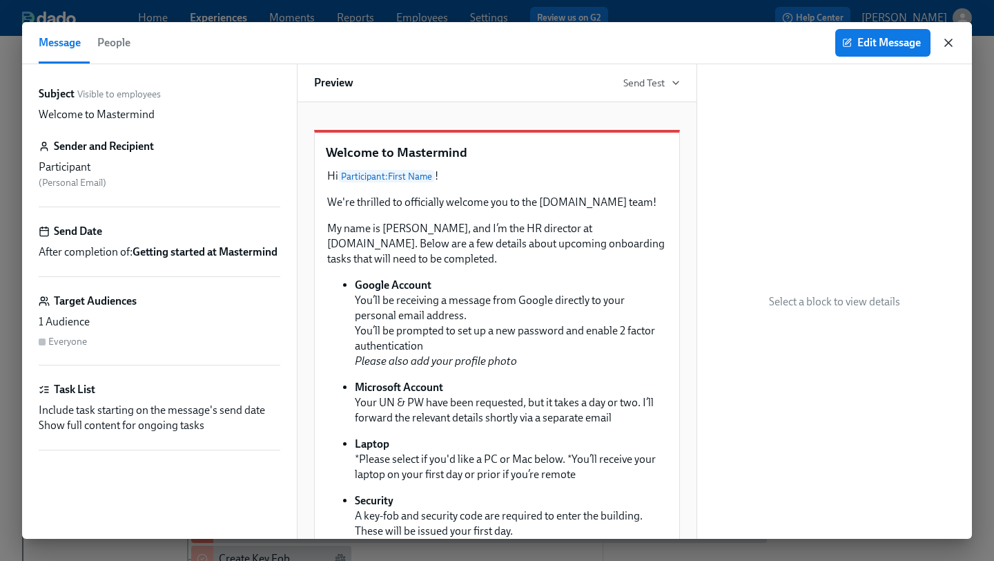
click at [952, 40] on icon "button" at bounding box center [948, 42] width 7 height 7
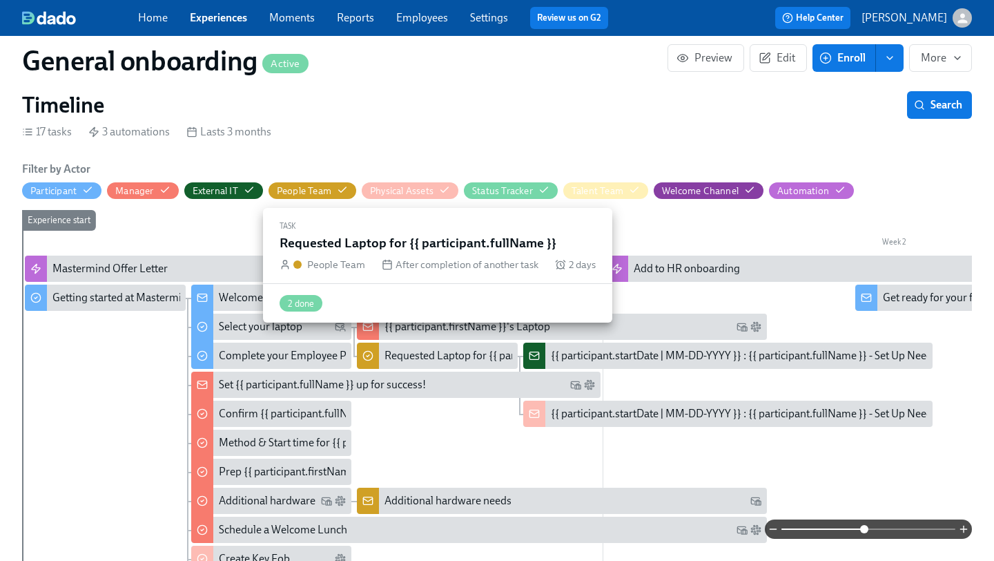
click at [446, 343] on div "Requested Laptop for {{ participant.fullName }}" at bounding box center [437, 356] width 161 height 26
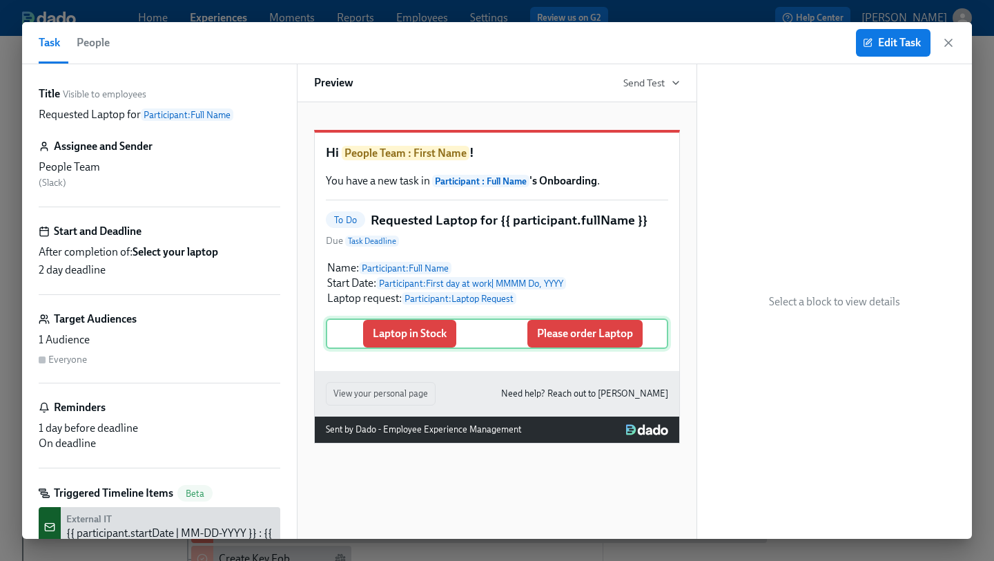
click at [660, 339] on div "Laptop in Stock Please order Laptop" at bounding box center [497, 333] width 343 height 30
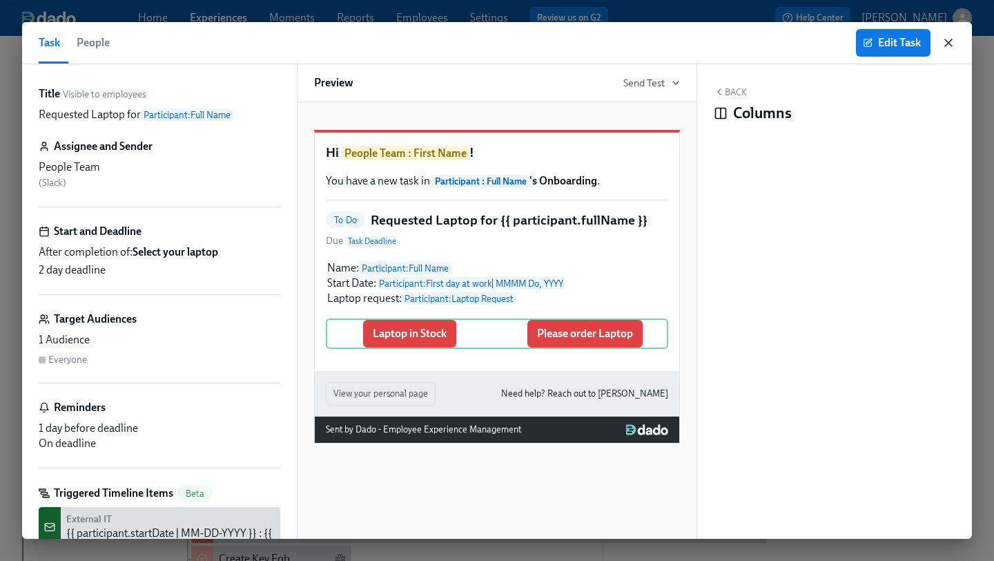
click at [952, 44] on icon "button" at bounding box center [949, 43] width 14 height 14
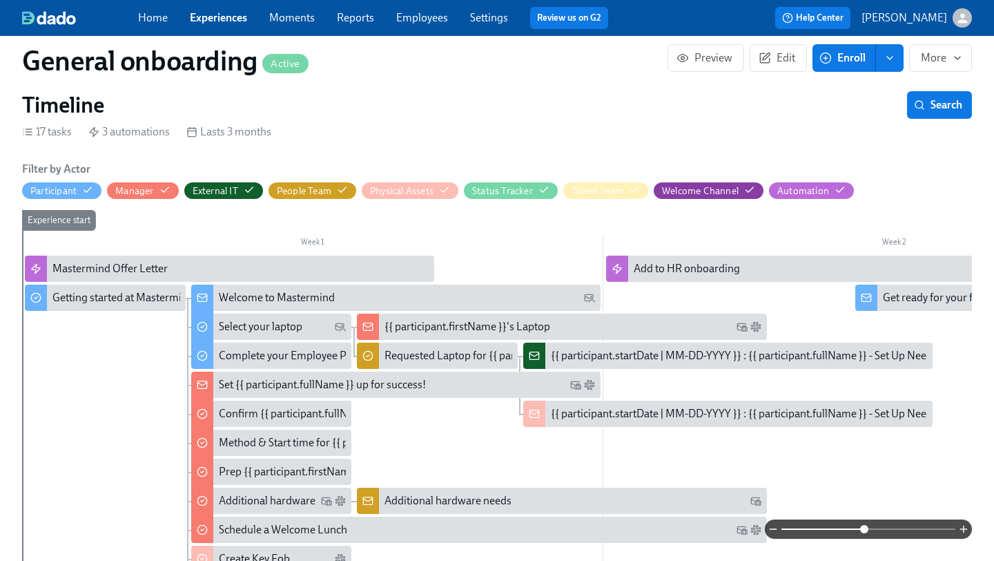
click at [607, 348] on div "{{ participant.startDate | MM-DD-YYYY }} : {{ participant.fullName }} - Set Up …" at bounding box center [744, 355] width 387 height 15
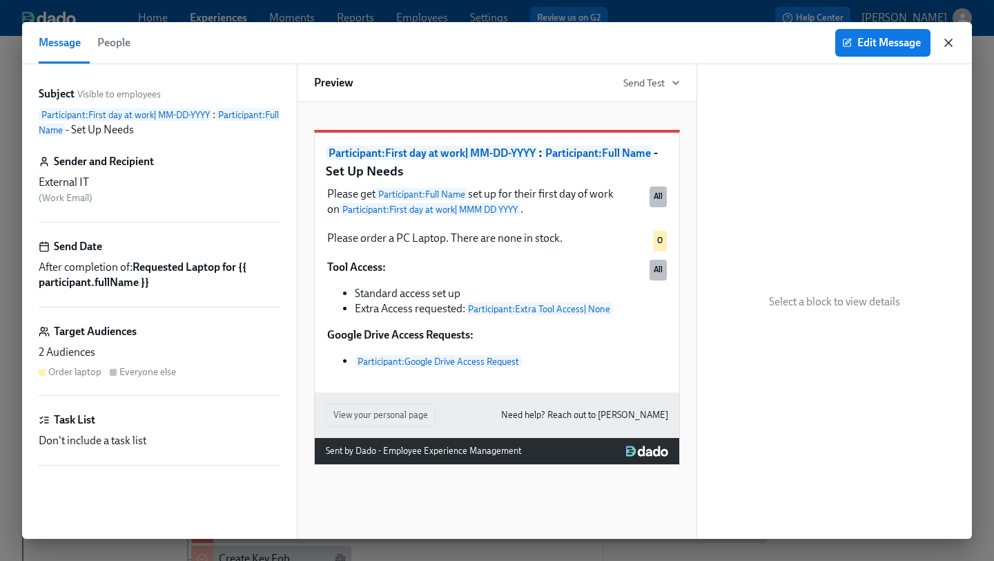
click at [953, 41] on icon "button" at bounding box center [949, 43] width 14 height 14
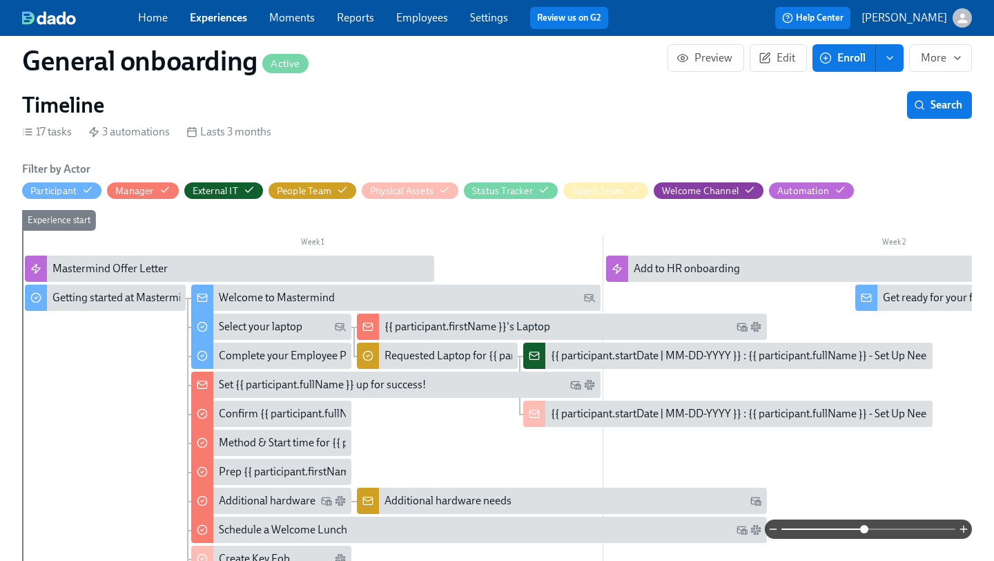
click at [455, 377] on div "Set {{ participant.fullName }} up for success!" at bounding box center [407, 384] width 376 height 15
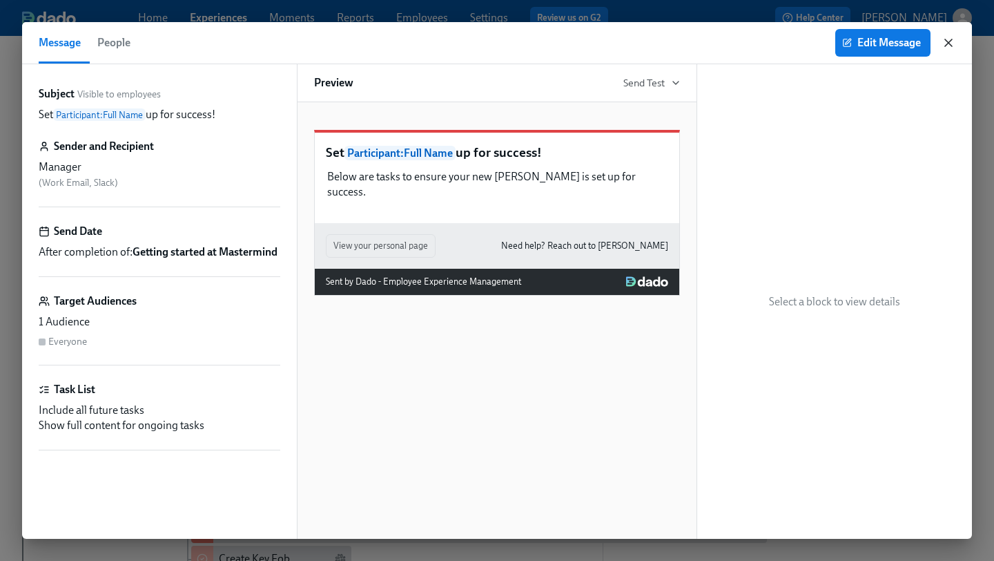
click at [951, 46] on icon "button" at bounding box center [949, 43] width 14 height 14
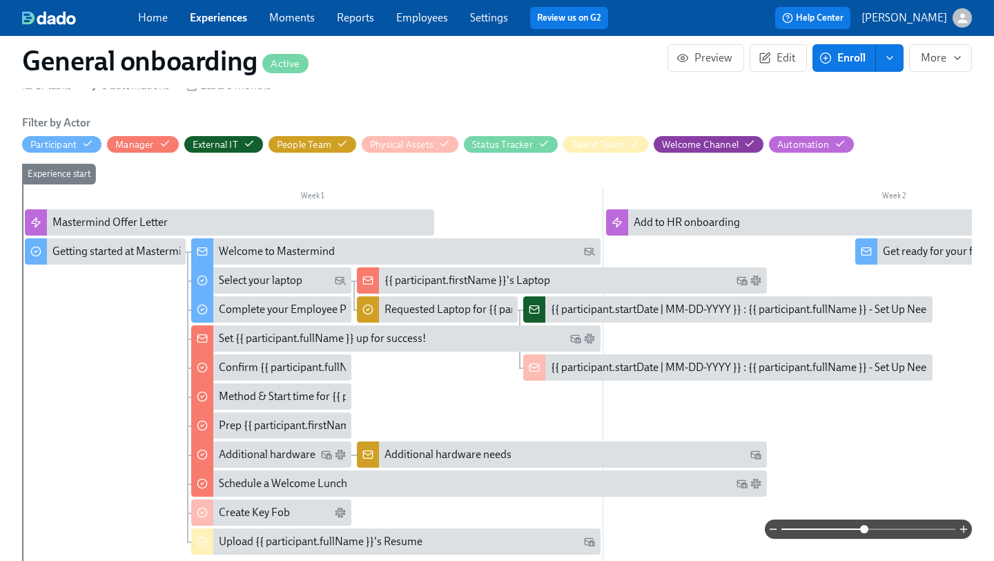
scroll to position [374, 0]
click at [616, 359] on div "{{ participant.startDate | MM-DD-YYYY }} : {{ participant.fullName }} - Set Up …" at bounding box center [744, 366] width 387 height 15
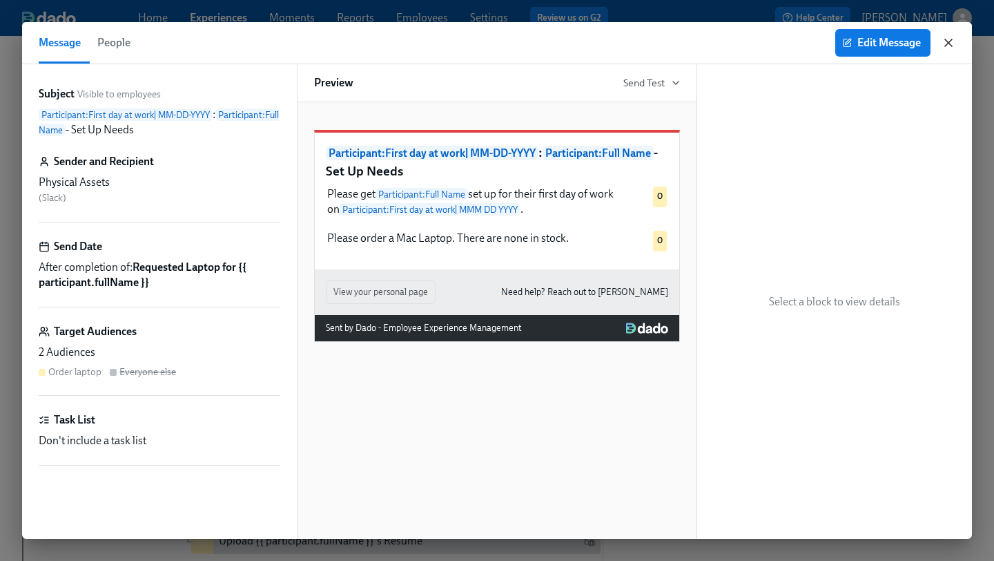
click at [951, 44] on icon "button" at bounding box center [948, 42] width 7 height 7
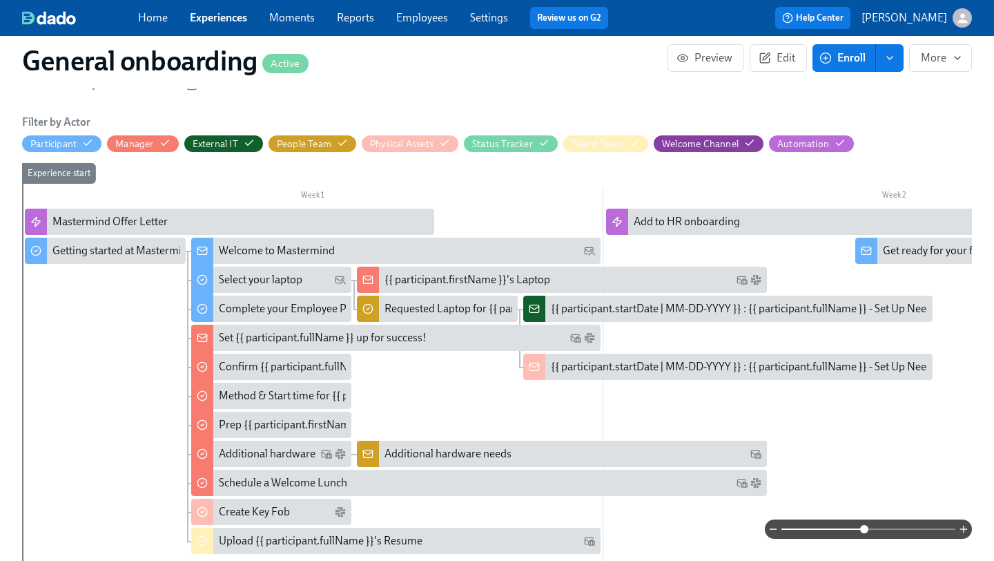
click at [273, 330] on div "Set {{ participant.fullName }} up for success!" at bounding box center [322, 337] width 207 height 15
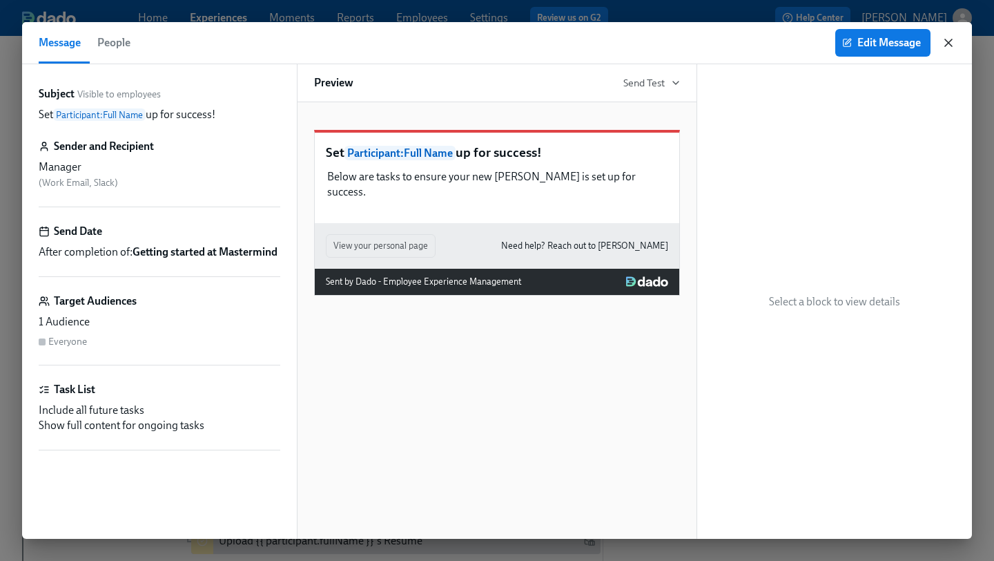
click at [949, 45] on icon "button" at bounding box center [949, 43] width 14 height 14
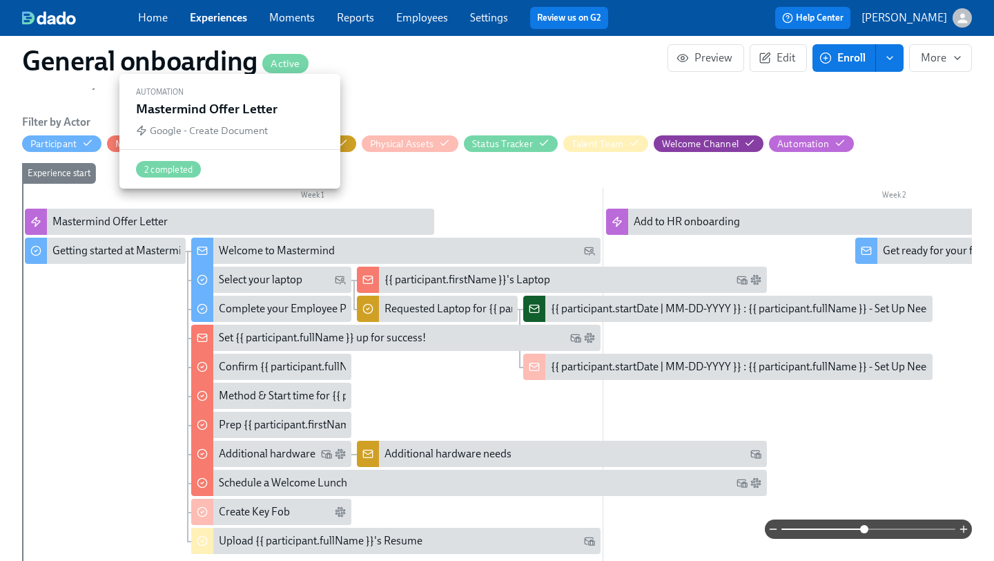
click at [244, 214] on div "Mastermind Offer Letter" at bounding box center [240, 221] width 376 height 15
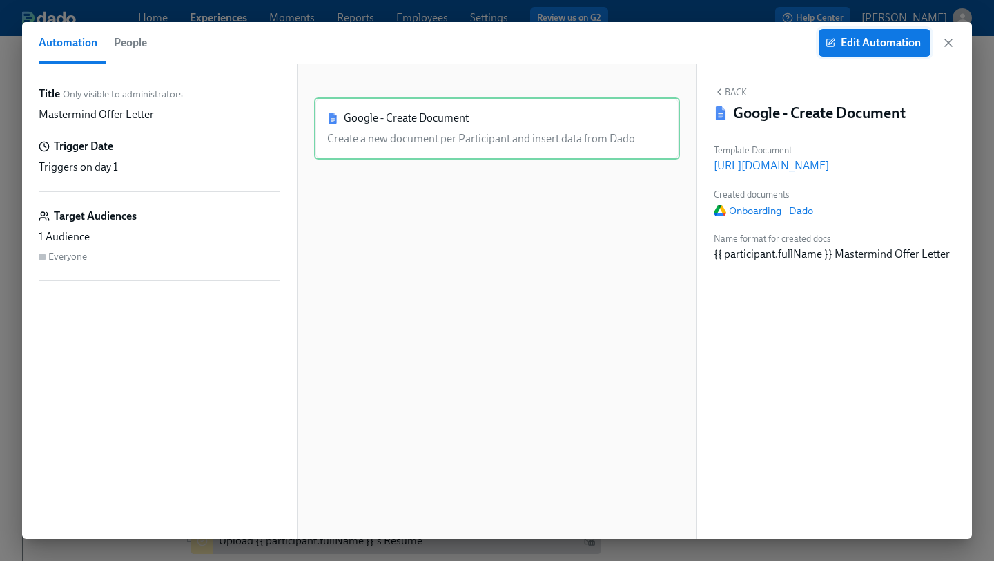
click at [870, 48] on span "Edit Automation" at bounding box center [875, 43] width 93 height 14
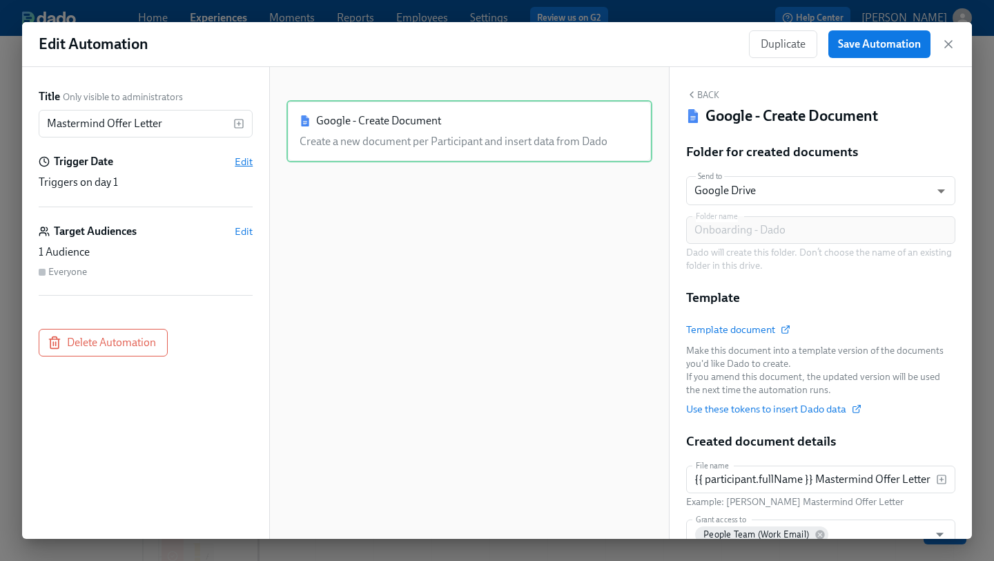
click at [249, 161] on span "Edit" at bounding box center [244, 162] width 18 height 14
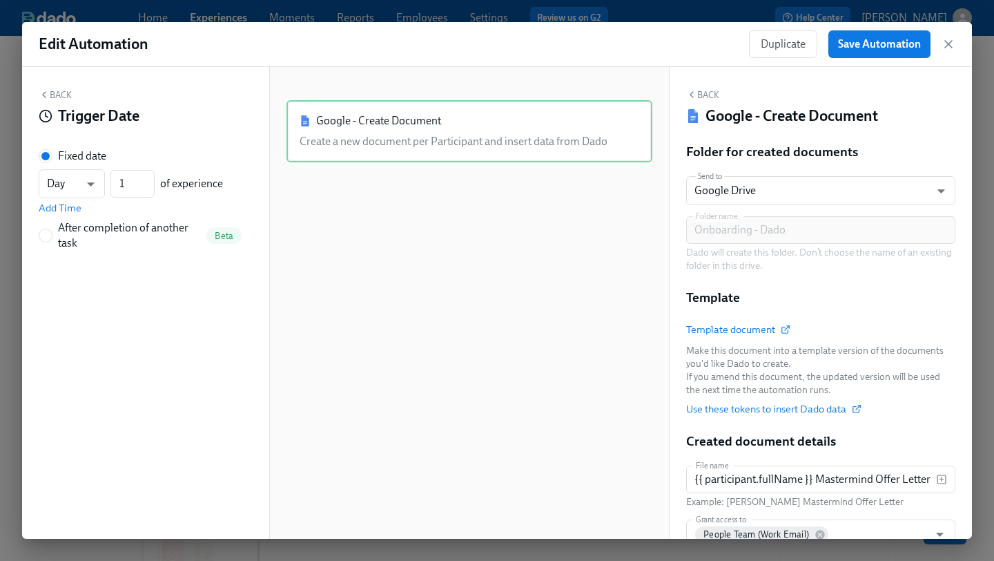
click at [57, 97] on button "Back" at bounding box center [55, 94] width 33 height 11
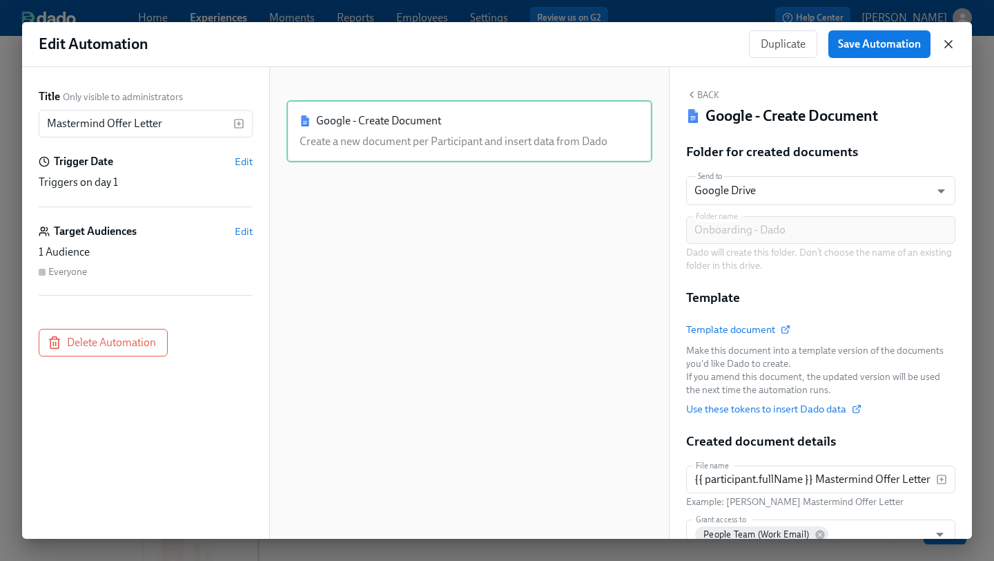
click at [948, 39] on icon "button" at bounding box center [949, 44] width 14 height 14
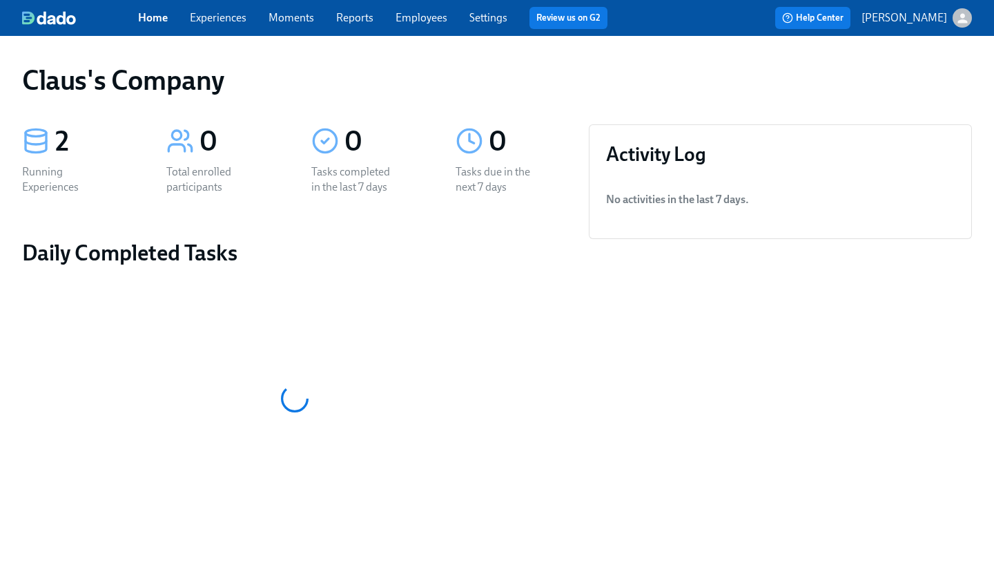
click at [218, 15] on link "Experiences" at bounding box center [218, 17] width 57 height 13
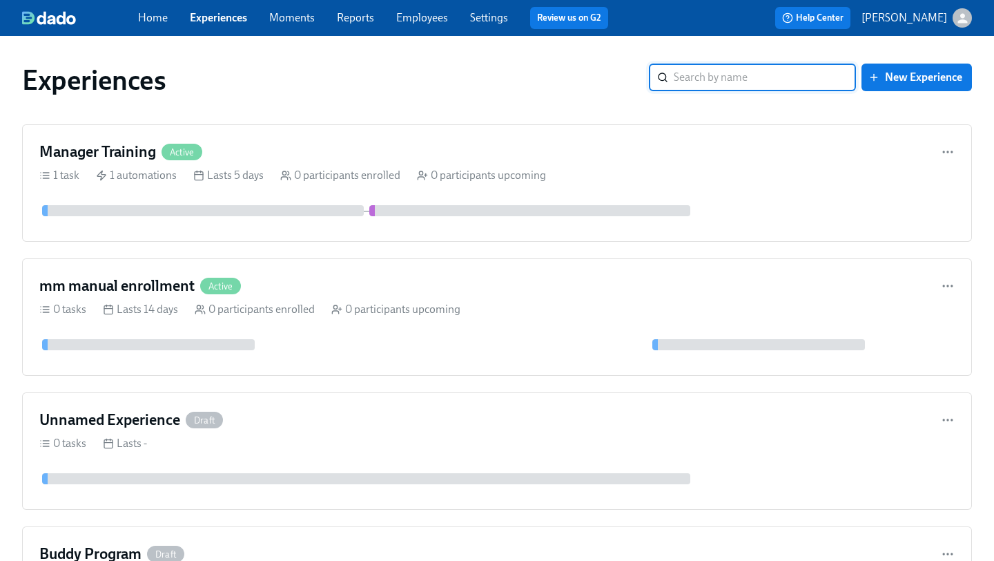
click at [957, 23] on icon "button" at bounding box center [963, 18] width 15 height 15
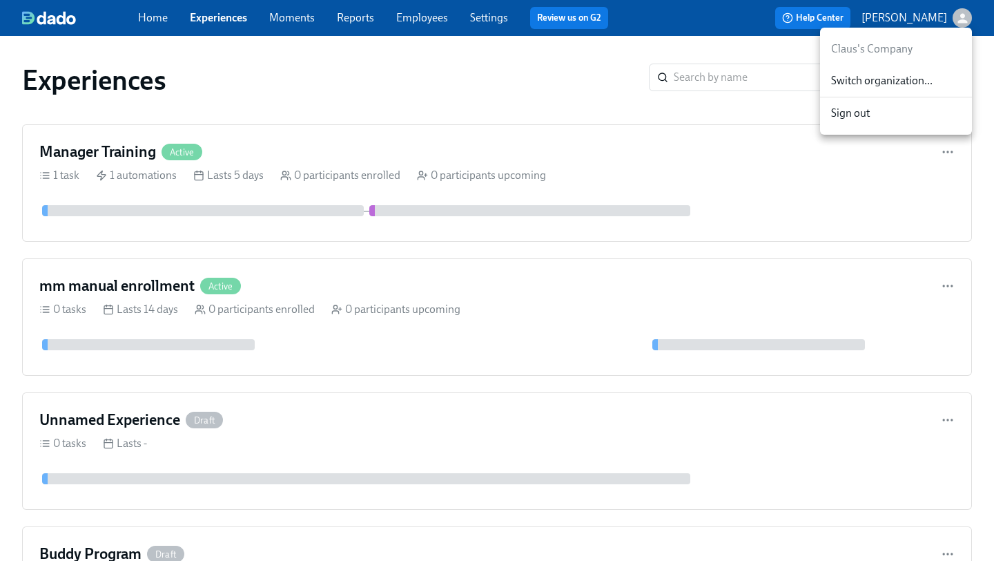
click at [910, 75] on span "Switch organization..." at bounding box center [897, 80] width 130 height 15
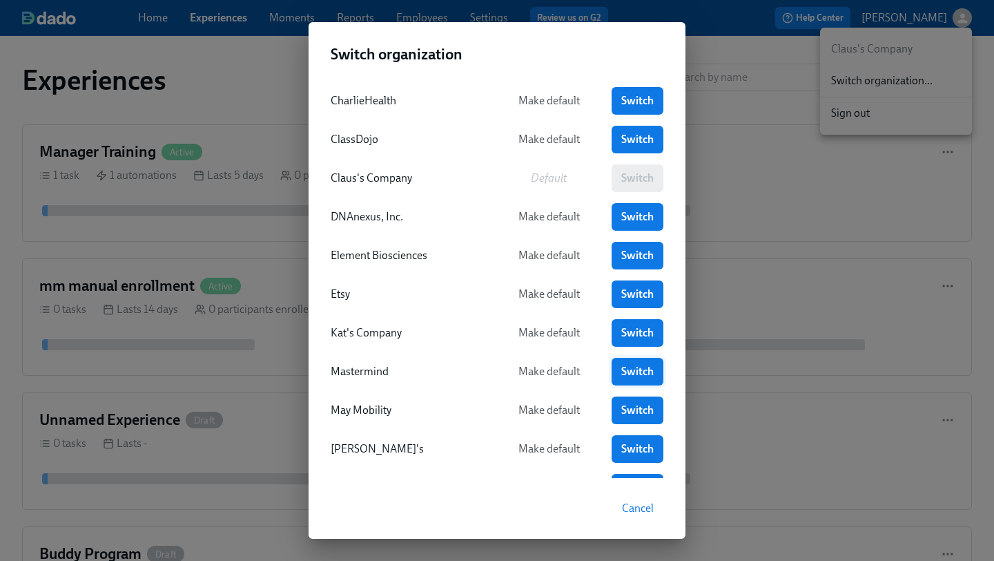
click at [637, 369] on span "Switch" at bounding box center [638, 372] width 32 height 14
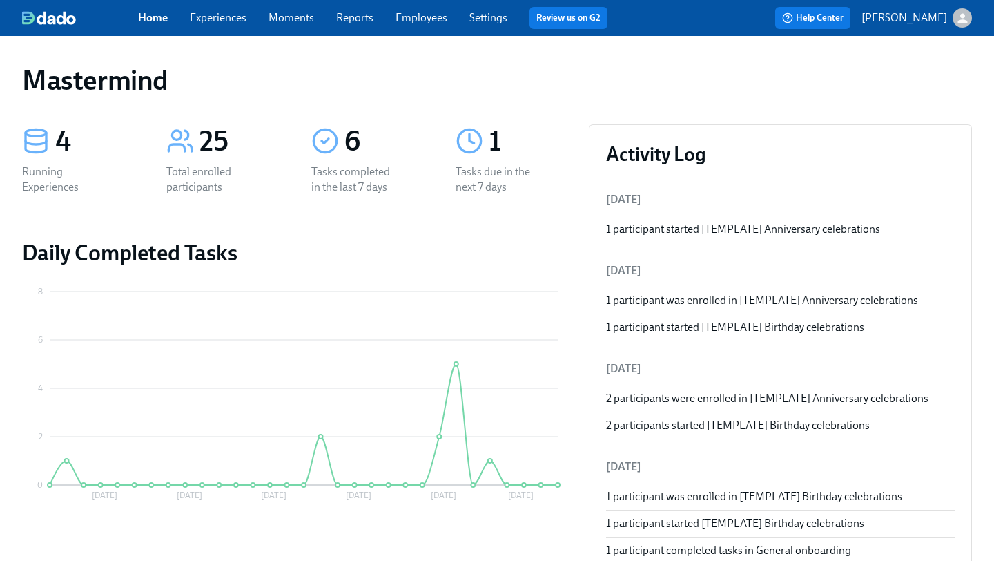
click at [215, 19] on link "Experiences" at bounding box center [218, 17] width 57 height 13
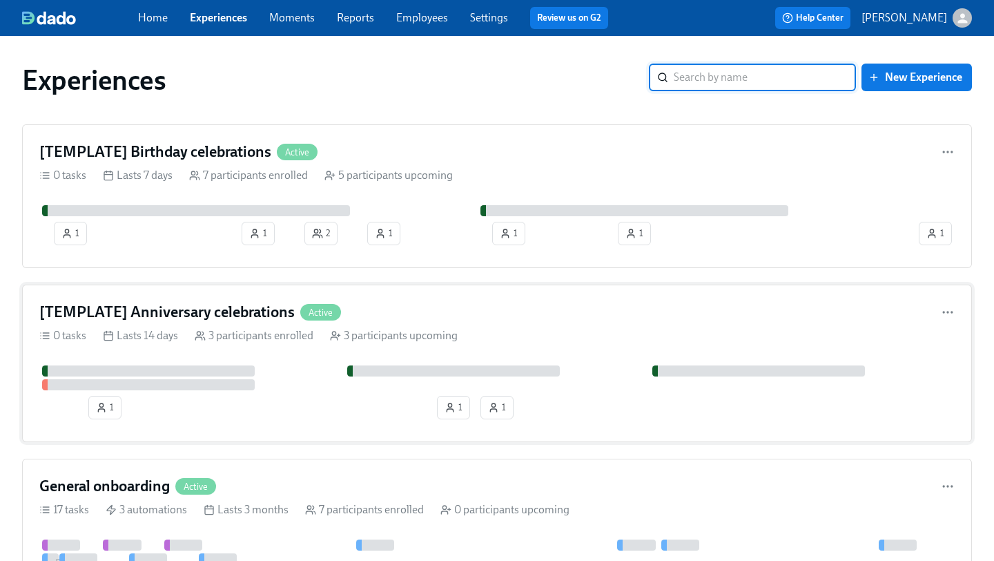
scroll to position [95, 0]
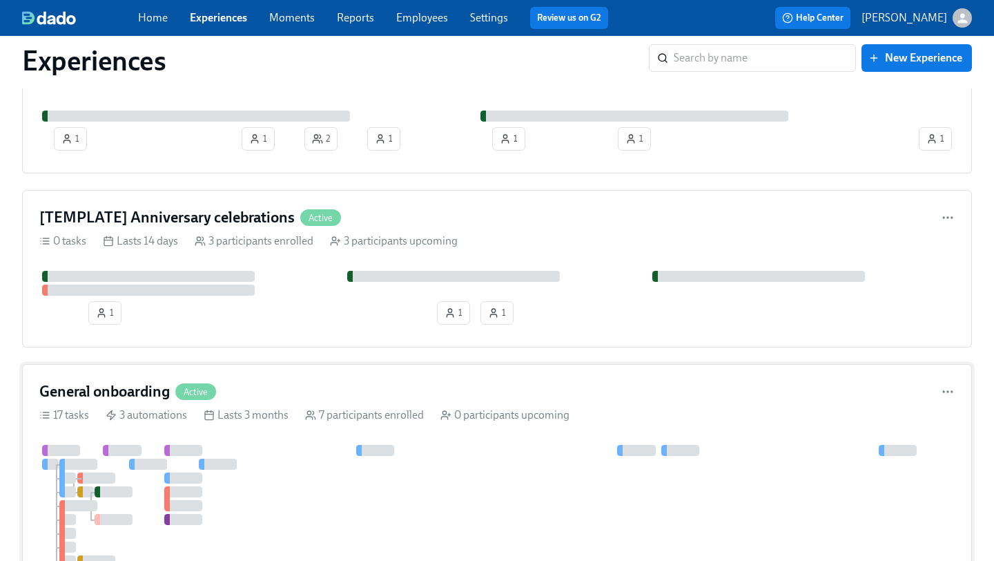
click at [282, 393] on div "General onboarding Active" at bounding box center [497, 391] width 916 height 21
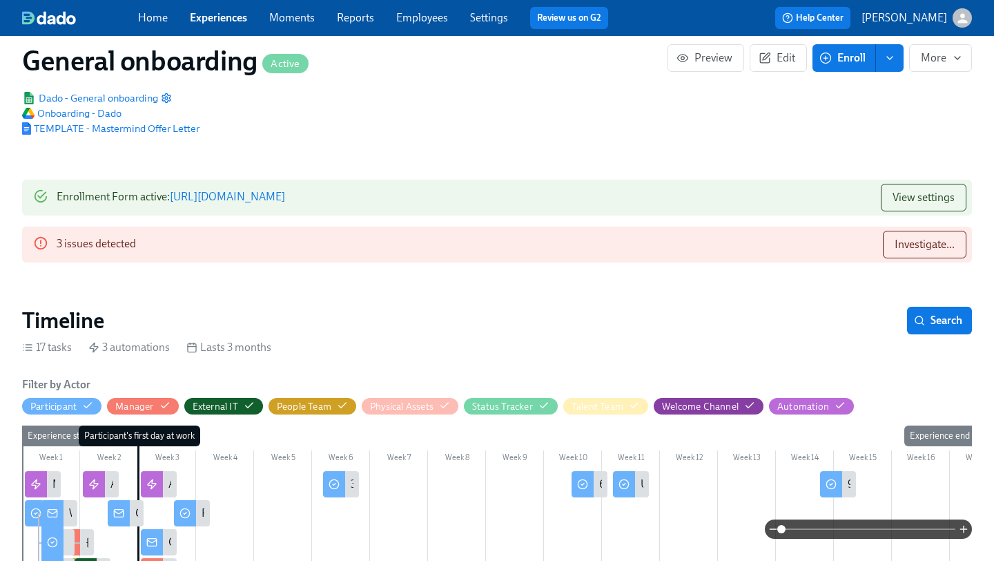
scroll to position [67, 0]
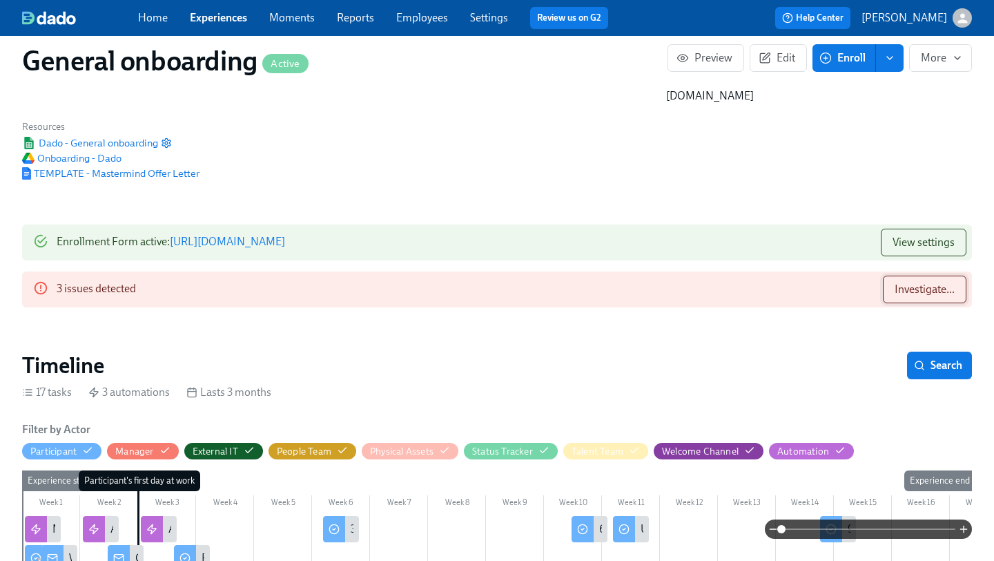
click at [903, 282] on span "Investigate..." at bounding box center [925, 289] width 60 height 14
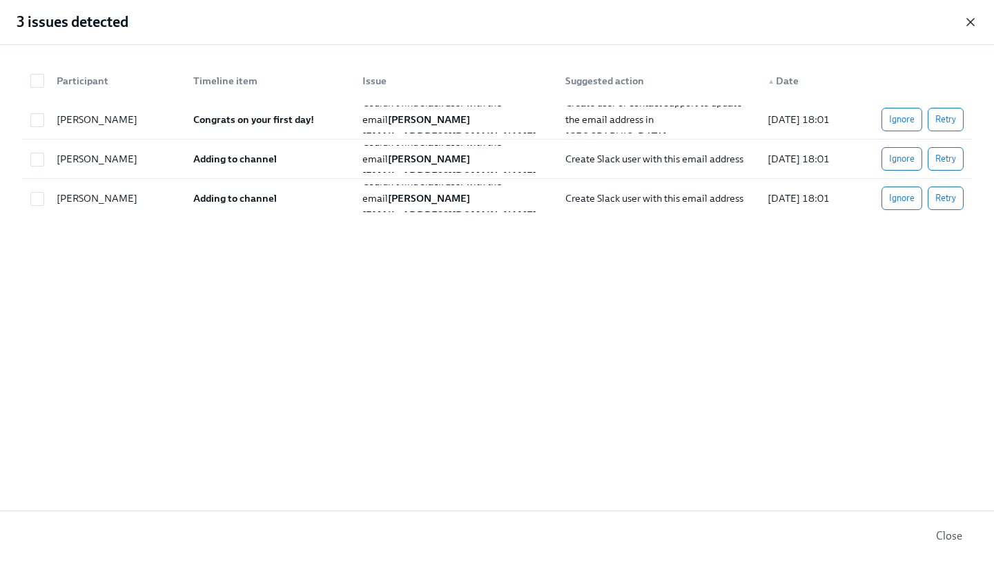
click at [966, 26] on icon "button" at bounding box center [971, 22] width 14 height 14
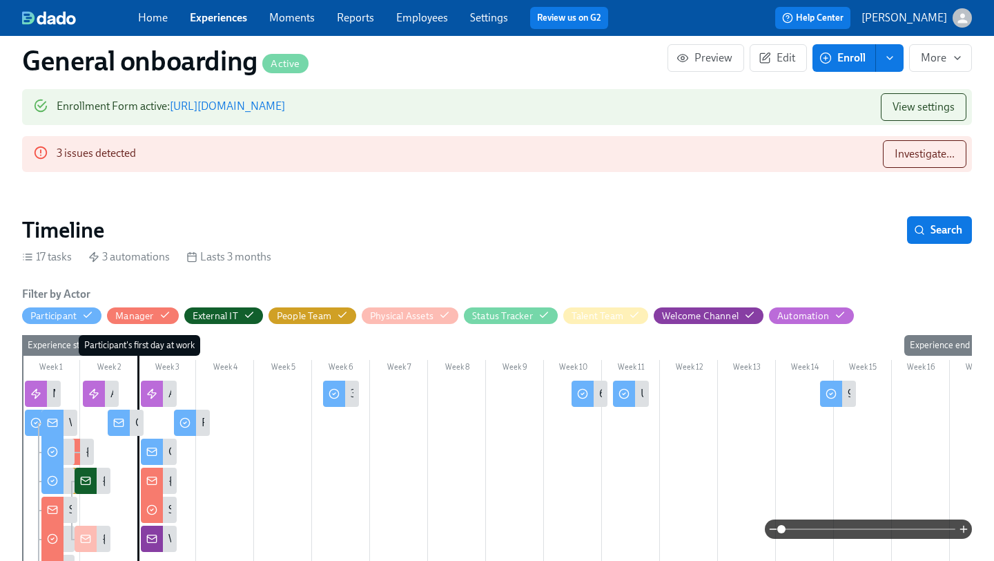
scroll to position [228, 0]
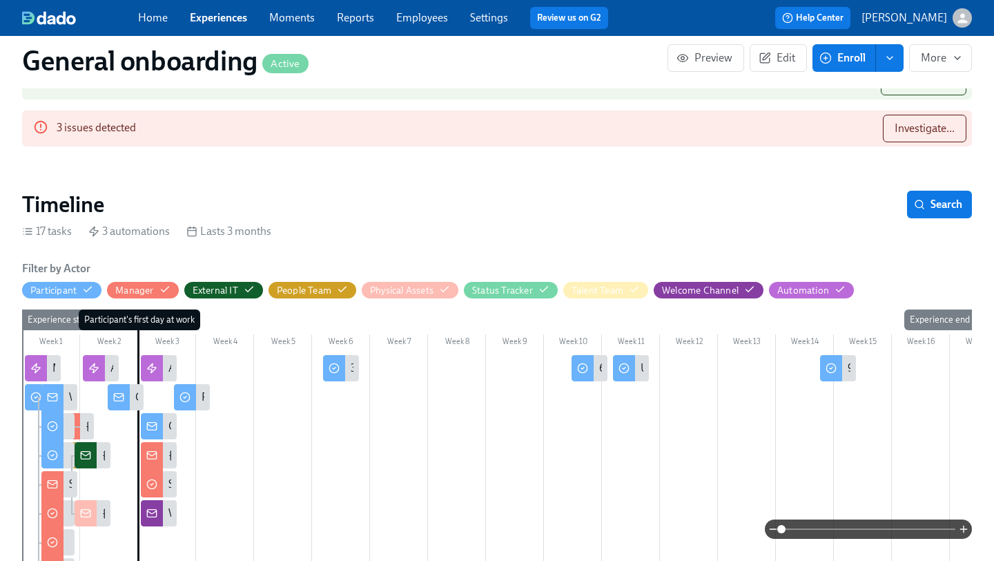
click at [798, 530] on span at bounding box center [869, 528] width 174 height 19
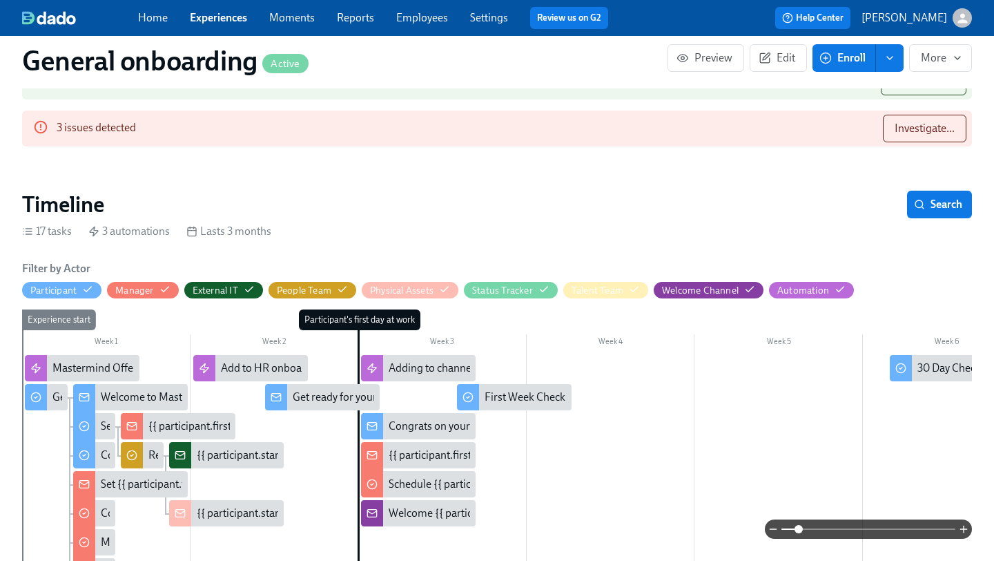
click at [817, 523] on span at bounding box center [869, 528] width 174 height 19
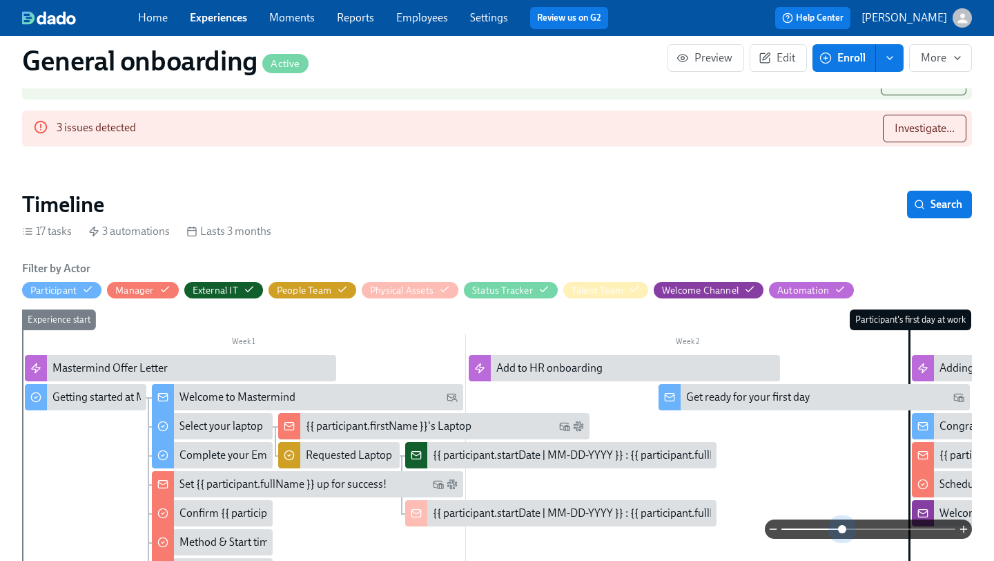
click at [842, 523] on span at bounding box center [869, 528] width 174 height 19
click at [842, 525] on span at bounding box center [842, 529] width 8 height 8
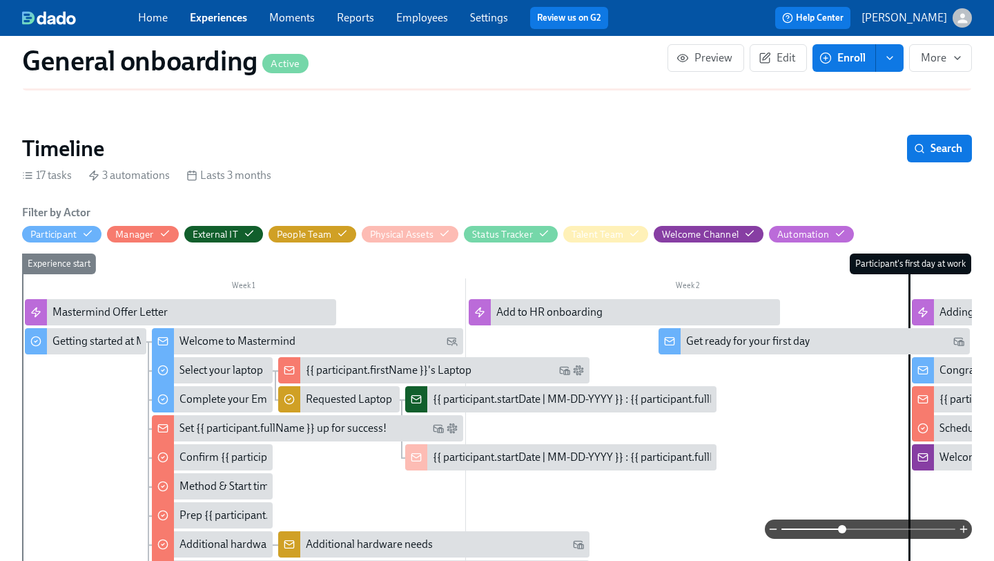
scroll to position [323, 0]
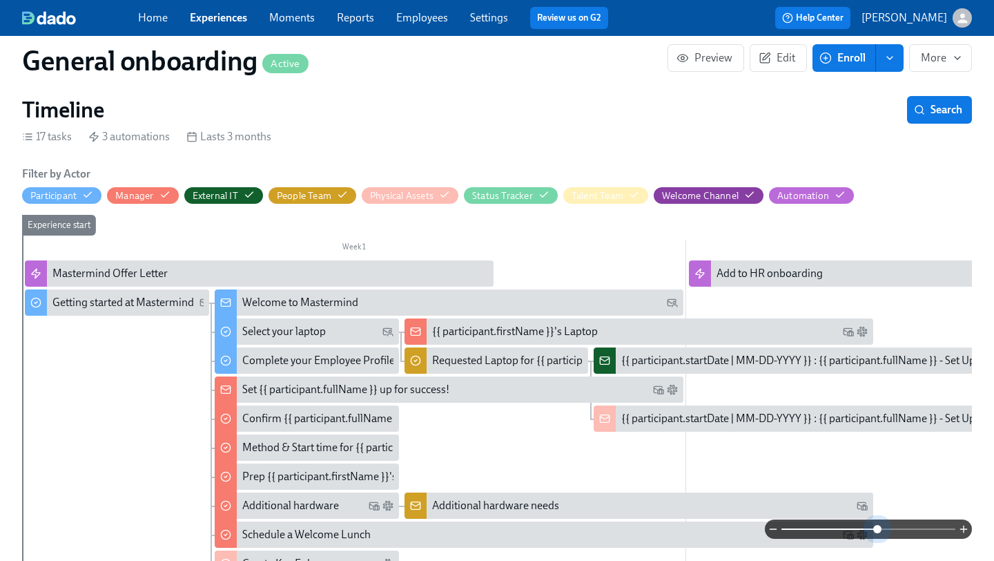
click at [877, 523] on span at bounding box center [869, 528] width 174 height 19
click at [877, 525] on span at bounding box center [878, 529] width 8 height 8
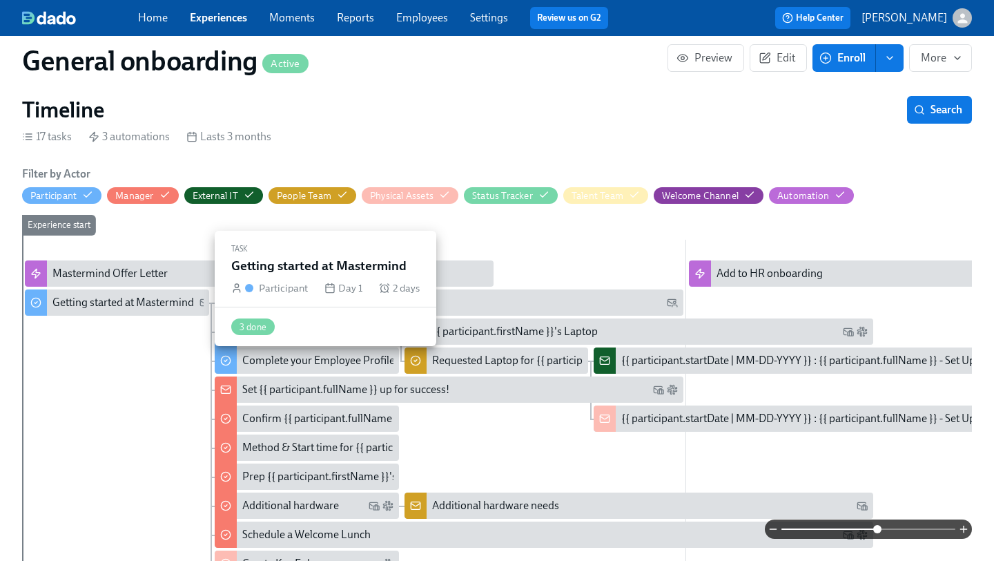
click at [95, 295] on div "Getting started at Mastermind" at bounding box center [123, 302] width 142 height 15
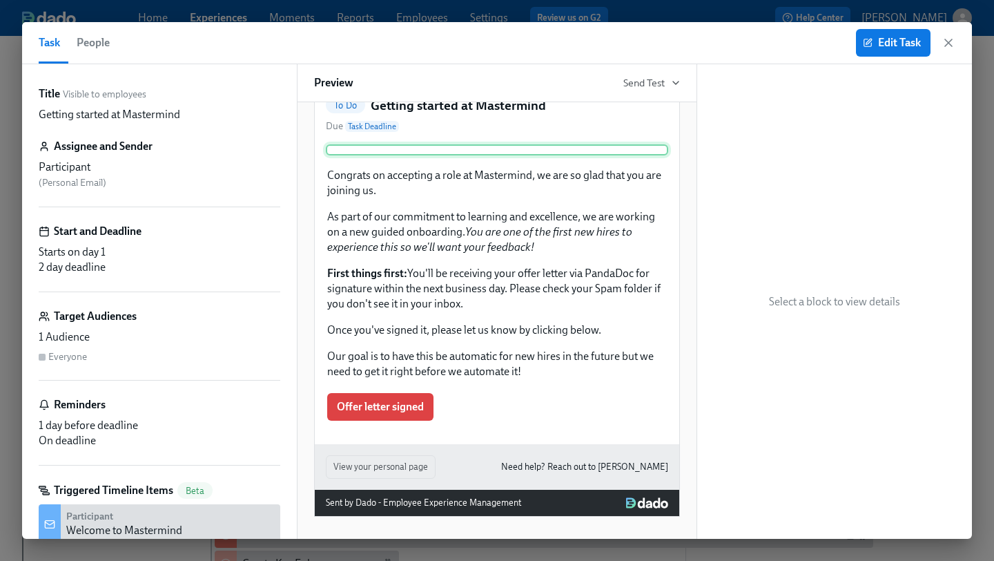
scroll to position [54, 0]
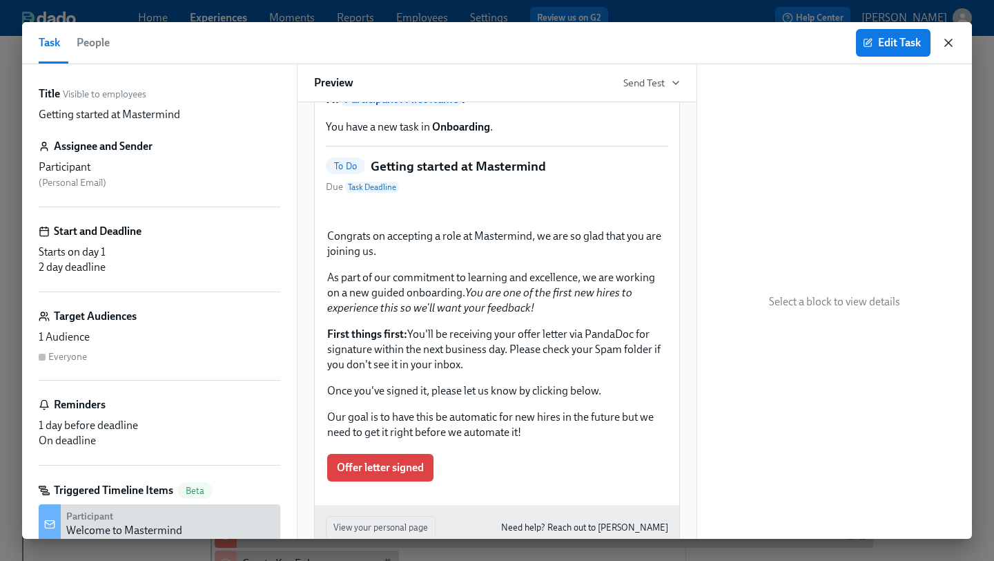
click at [945, 44] on icon "button" at bounding box center [949, 43] width 14 height 14
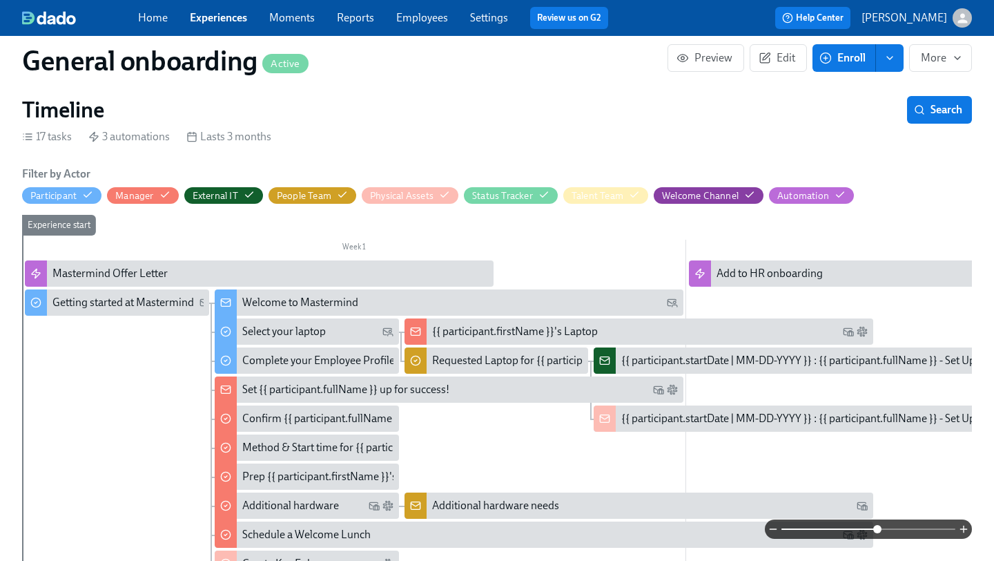
click at [262, 295] on div "Welcome to Mastermind" at bounding box center [300, 302] width 116 height 15
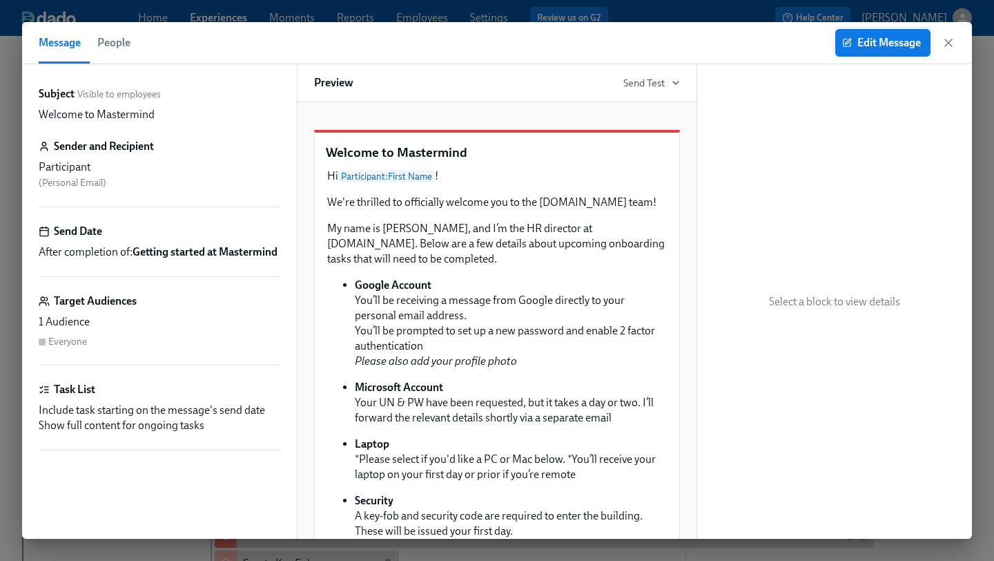
click at [877, 46] on span "Edit Message" at bounding box center [883, 43] width 76 height 14
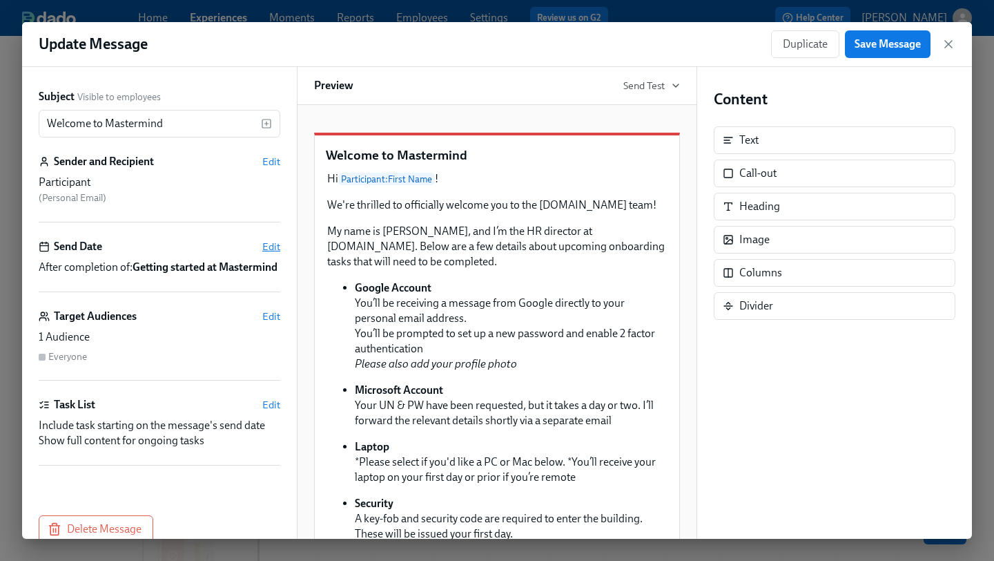
click at [275, 249] on span "Edit" at bounding box center [271, 247] width 18 height 14
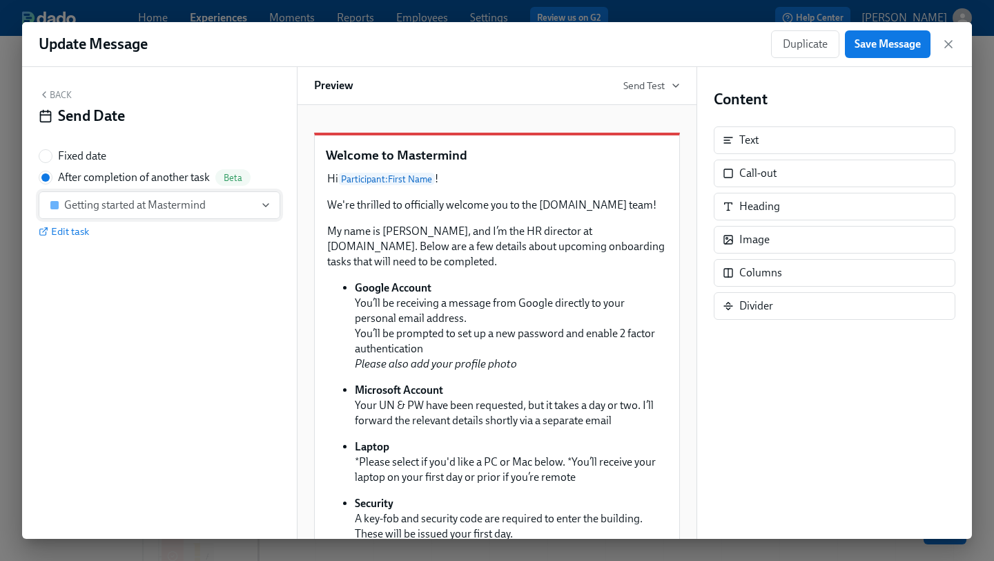
click at [266, 210] on icon "button" at bounding box center [265, 205] width 11 height 11
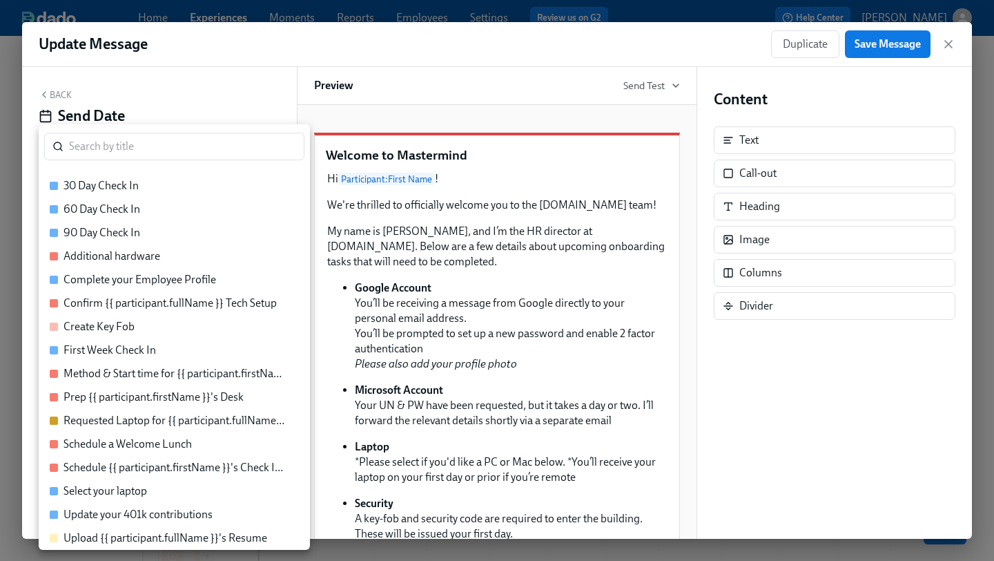
click at [250, 71] on div at bounding box center [497, 280] width 994 height 561
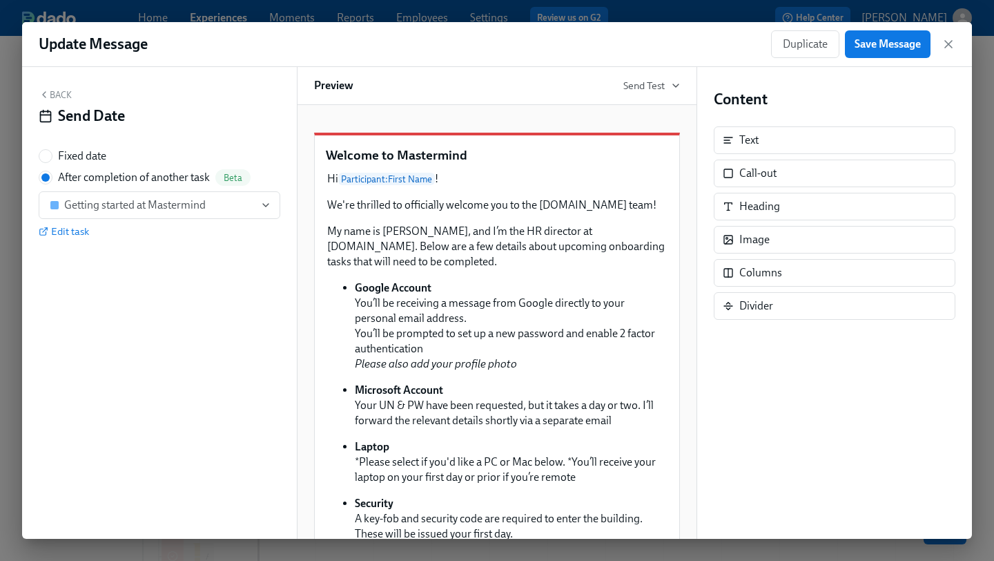
click at [64, 92] on button "Back" at bounding box center [55, 94] width 33 height 11
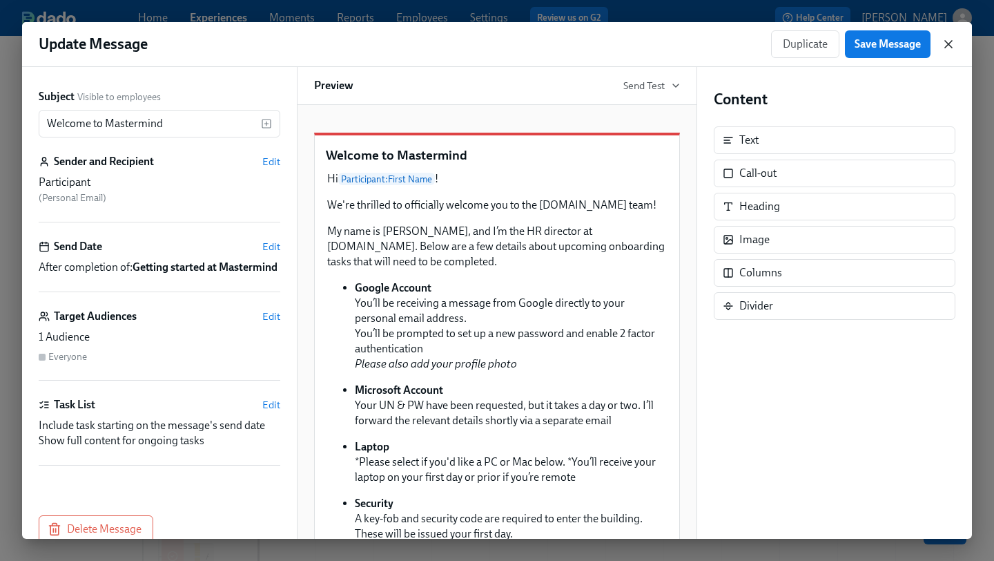
click at [950, 46] on icon "button" at bounding box center [949, 44] width 14 height 14
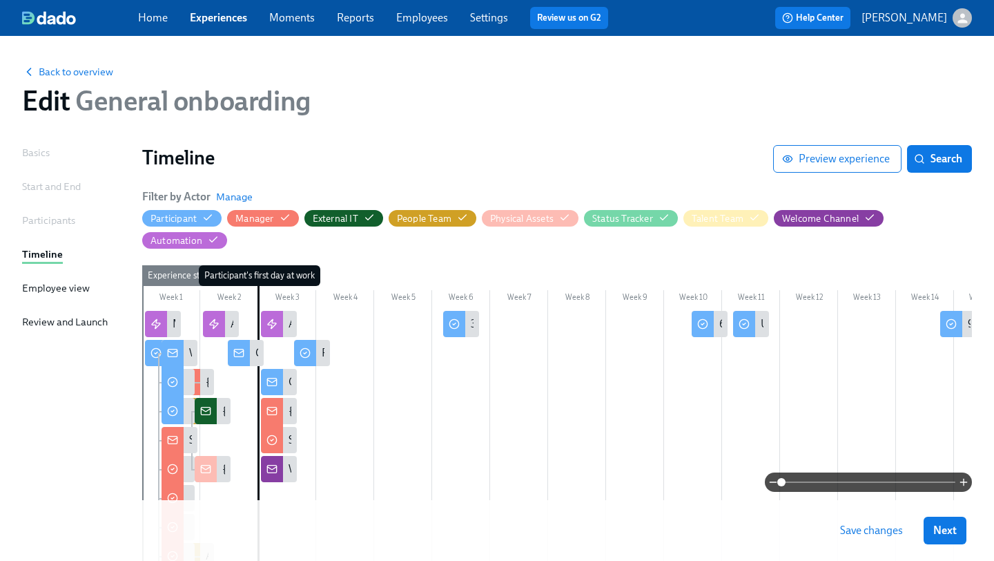
click at [834, 483] on span at bounding box center [869, 481] width 174 height 19
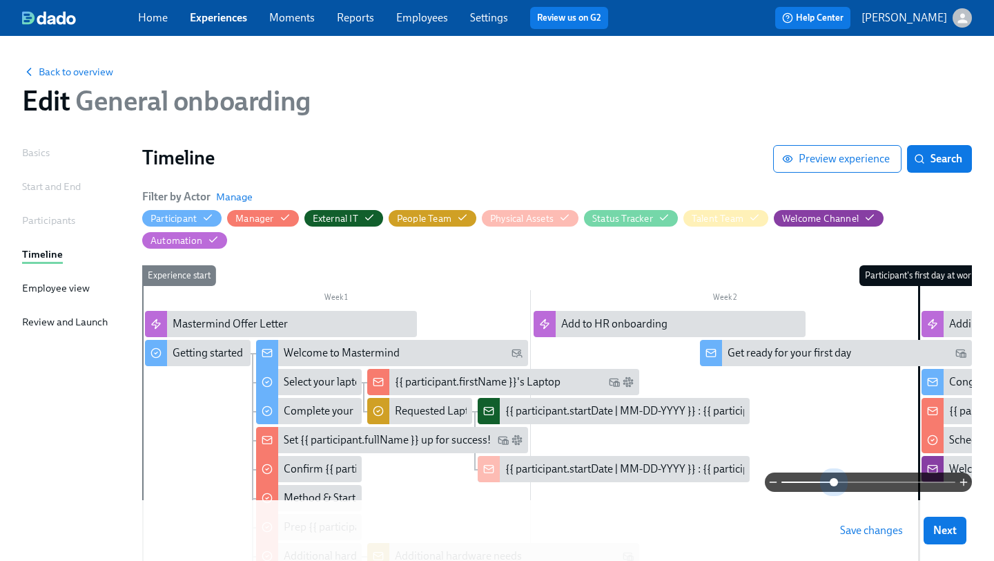
click at [834, 483] on span at bounding box center [834, 482] width 8 height 8
click at [206, 352] on div "Getting started at Mastermind" at bounding box center [244, 352] width 142 height 15
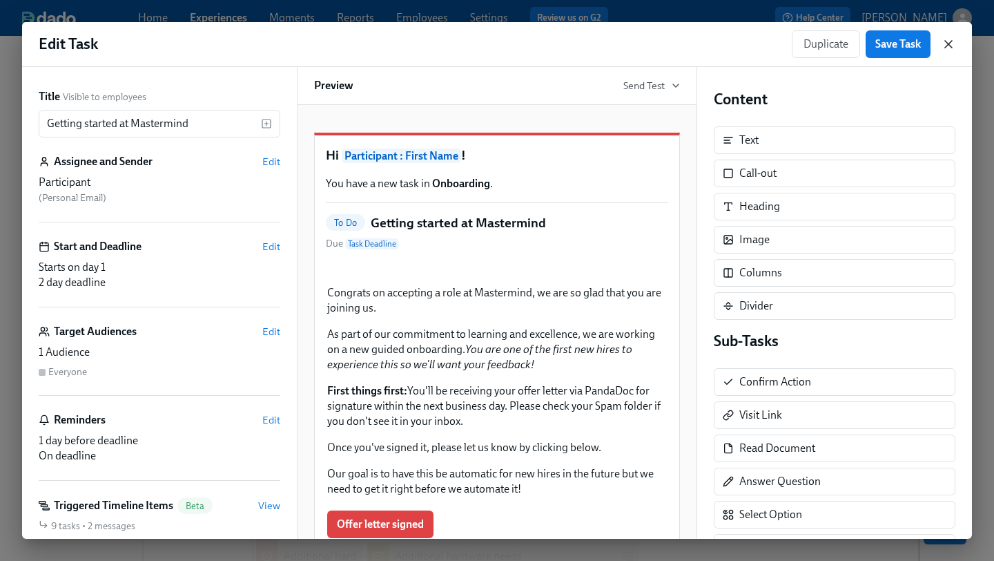
click at [946, 41] on icon "button" at bounding box center [948, 44] width 7 height 7
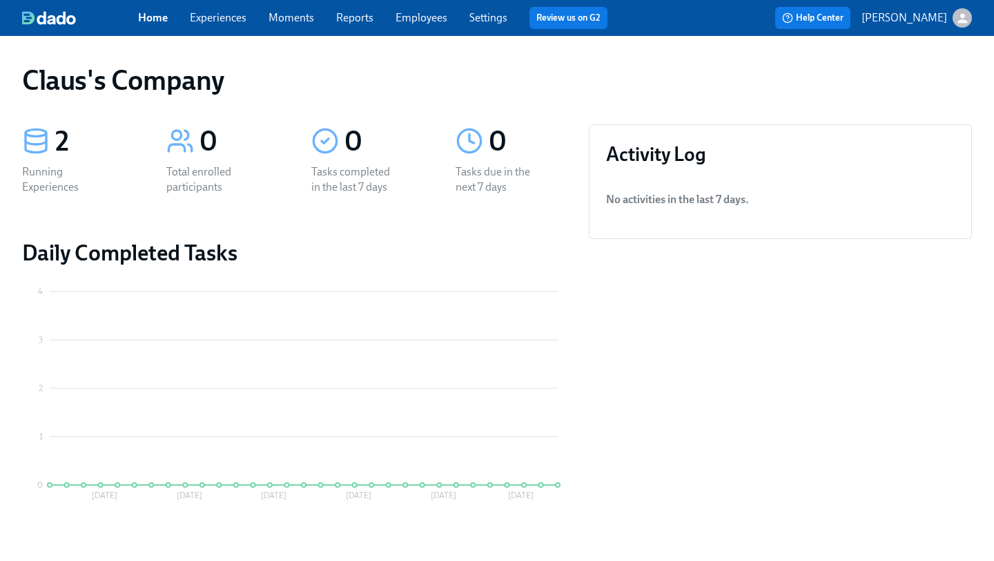
click at [205, 17] on link "Experiences" at bounding box center [218, 17] width 57 height 13
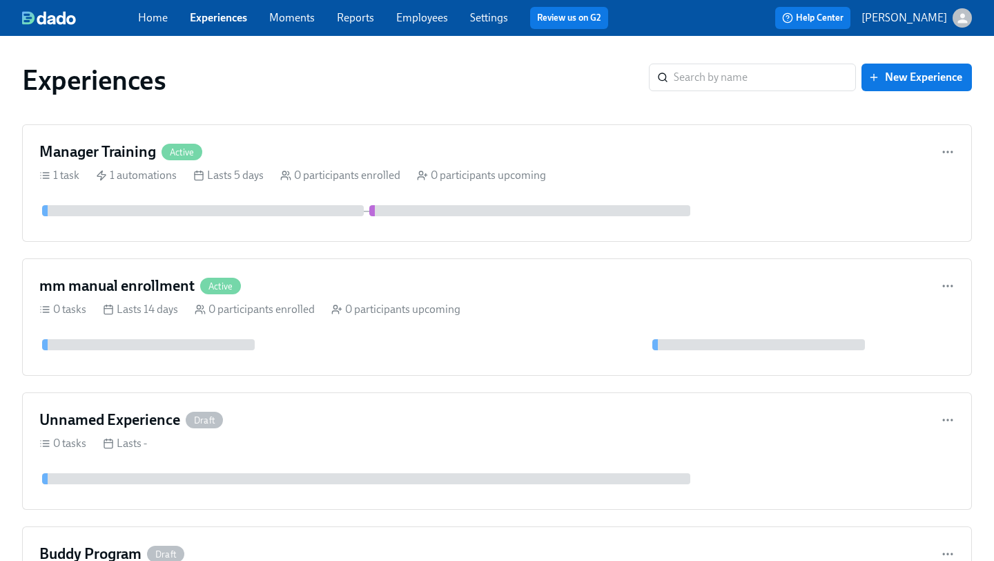
click at [414, 18] on link "Employees" at bounding box center [422, 17] width 52 height 13
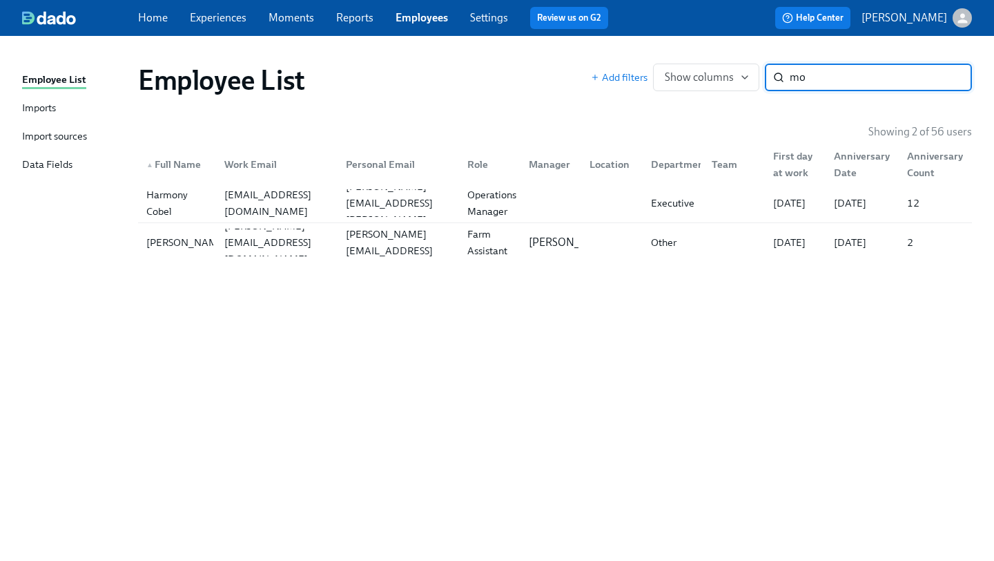
type input "mo"
click at [964, 21] on icon "button" at bounding box center [963, 18] width 10 height 10
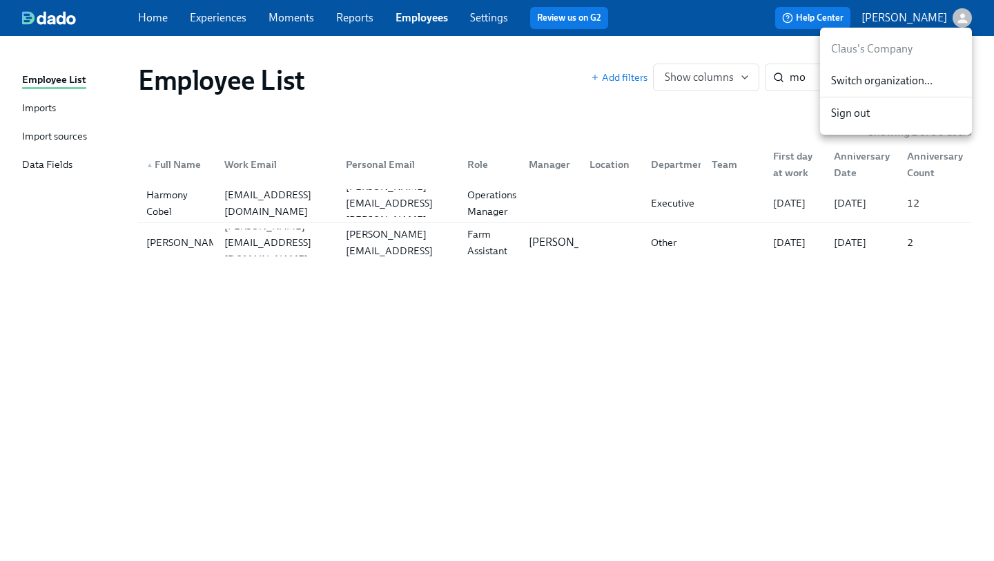
click at [907, 86] on span "Switch organization..." at bounding box center [897, 80] width 130 height 15
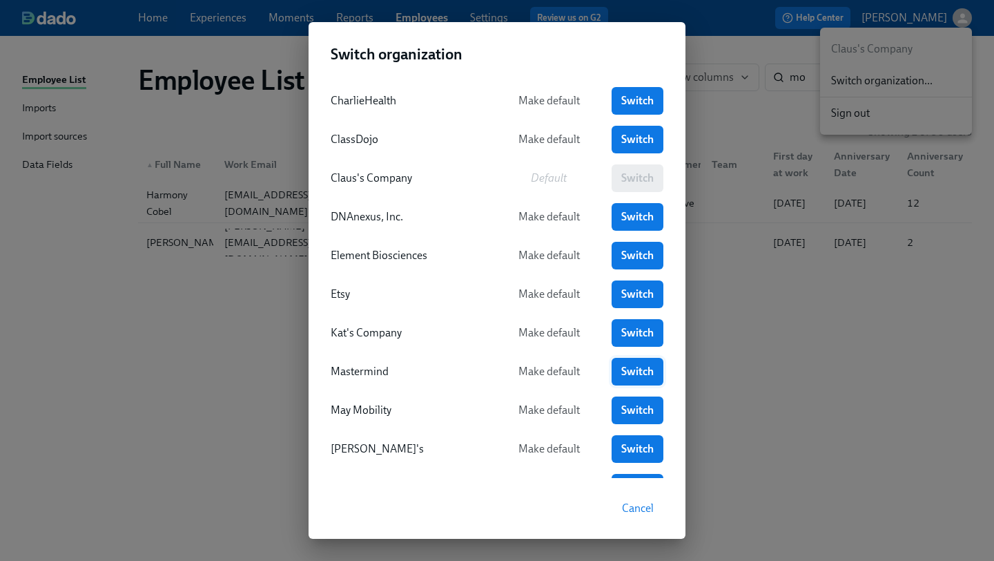
click at [620, 367] on link "Switch" at bounding box center [638, 372] width 52 height 28
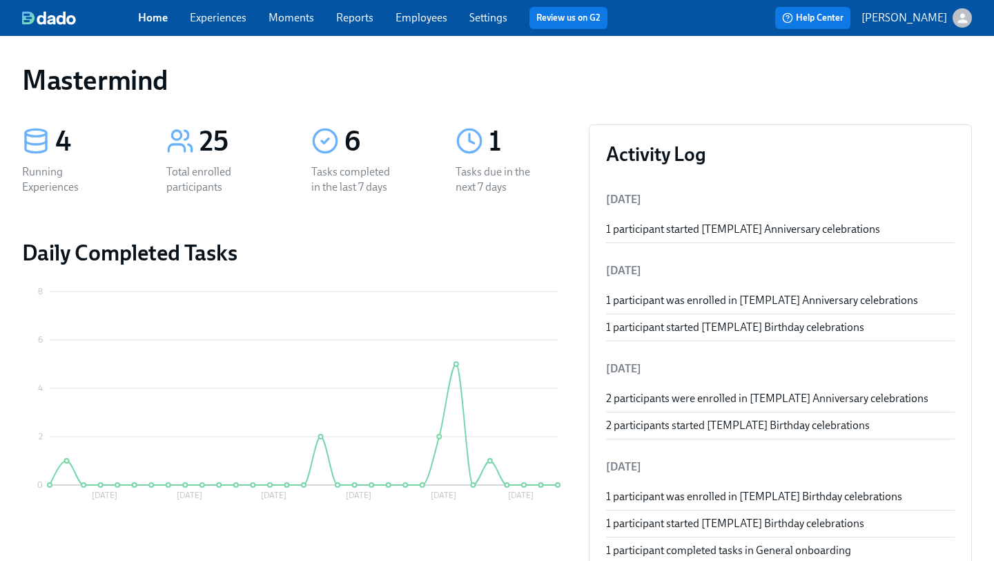
click at [235, 15] on link "Experiences" at bounding box center [218, 17] width 57 height 13
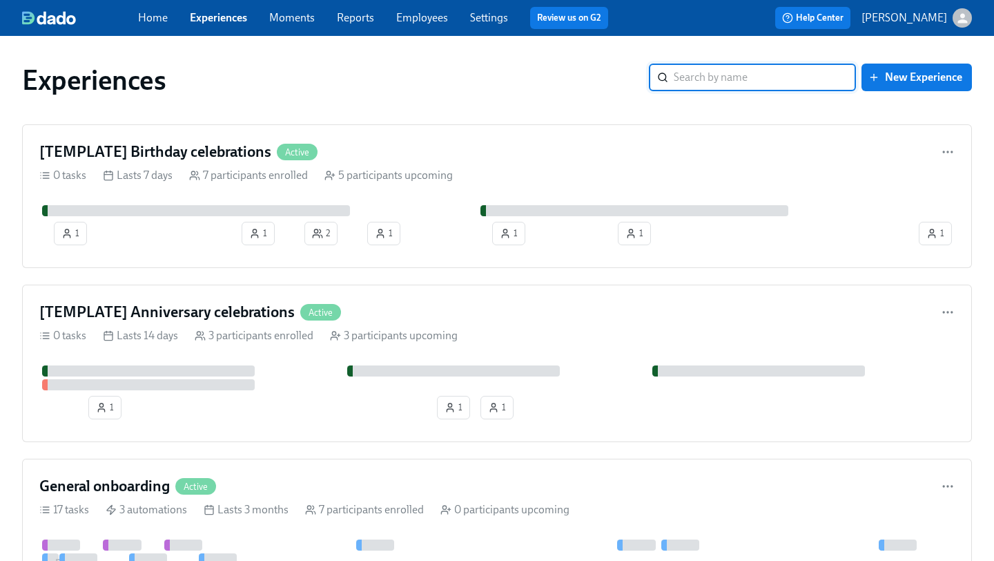
click at [432, 11] on link "Employees" at bounding box center [422, 17] width 52 height 13
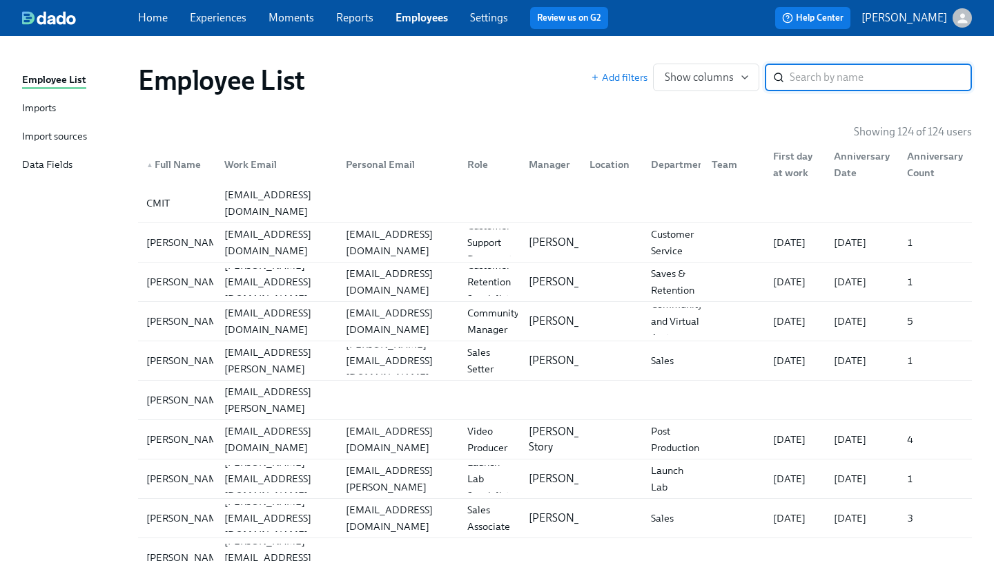
click at [844, 80] on input "search" at bounding box center [881, 78] width 182 height 28
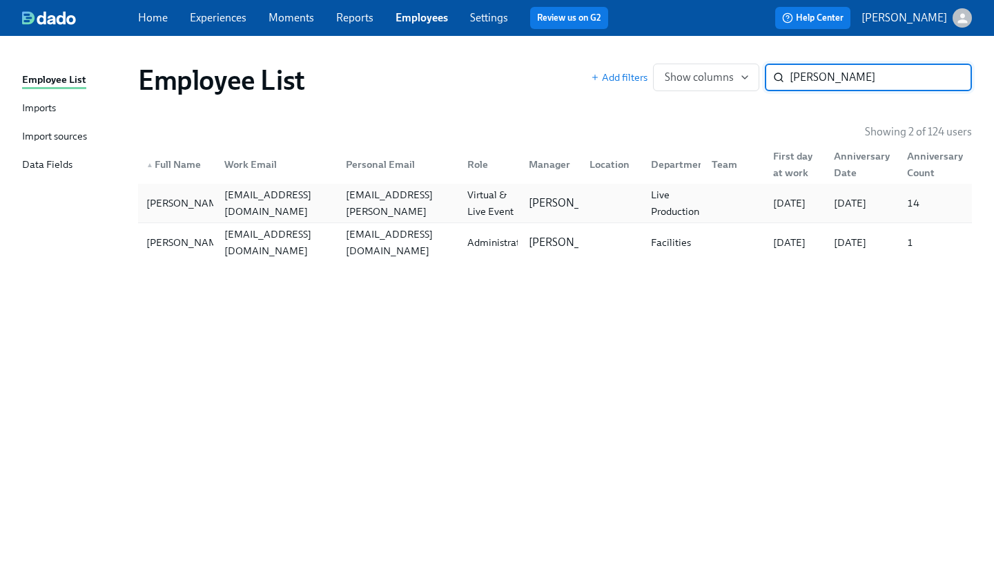
type input "[PERSON_NAME]"
click at [288, 204] on div "[EMAIL_ADDRESS][DOMAIN_NAME]" at bounding box center [277, 202] width 116 height 33
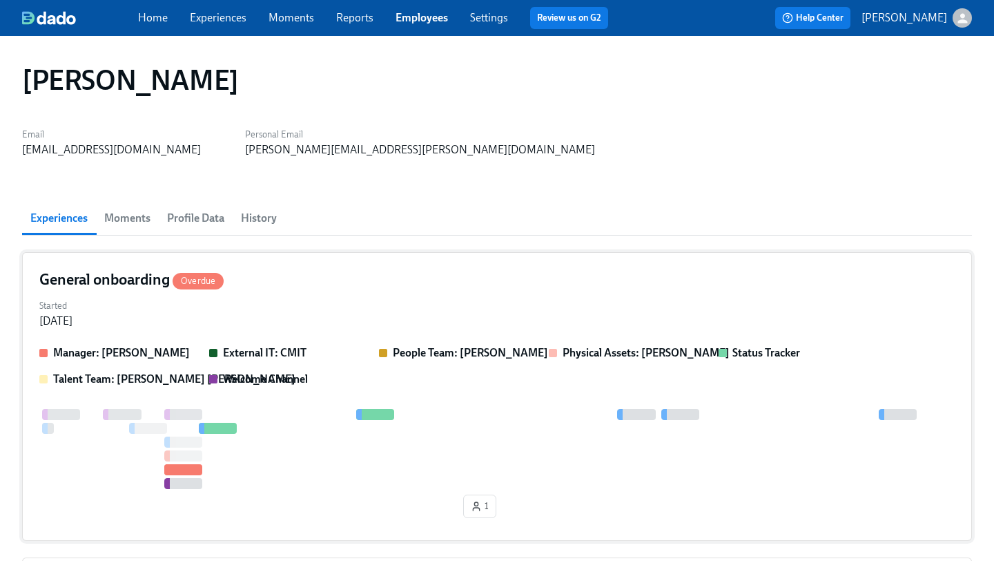
click at [331, 303] on div "Started [DATE]" at bounding box center [497, 312] width 916 height 33
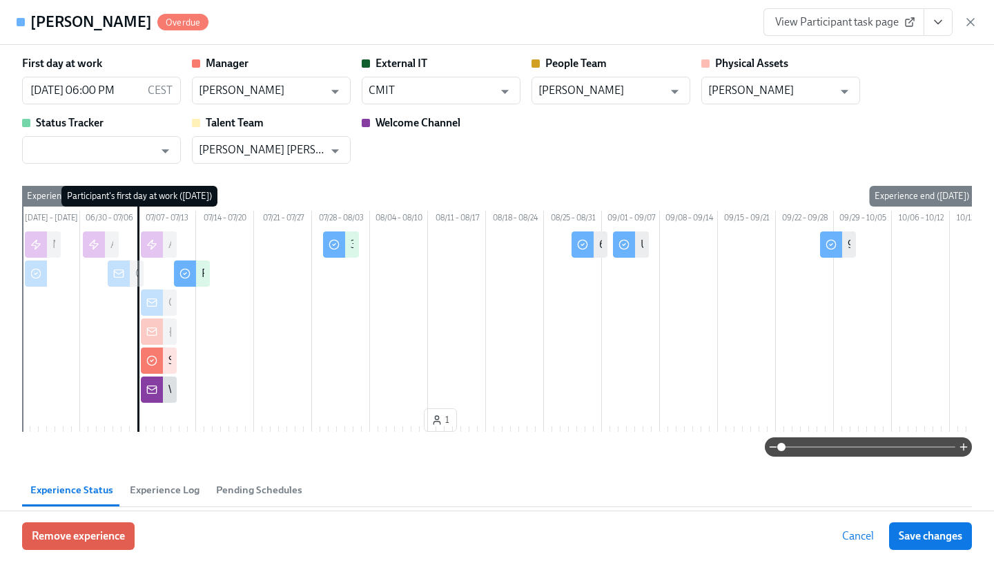
click at [859, 529] on span "Cancel" at bounding box center [859, 536] width 32 height 14
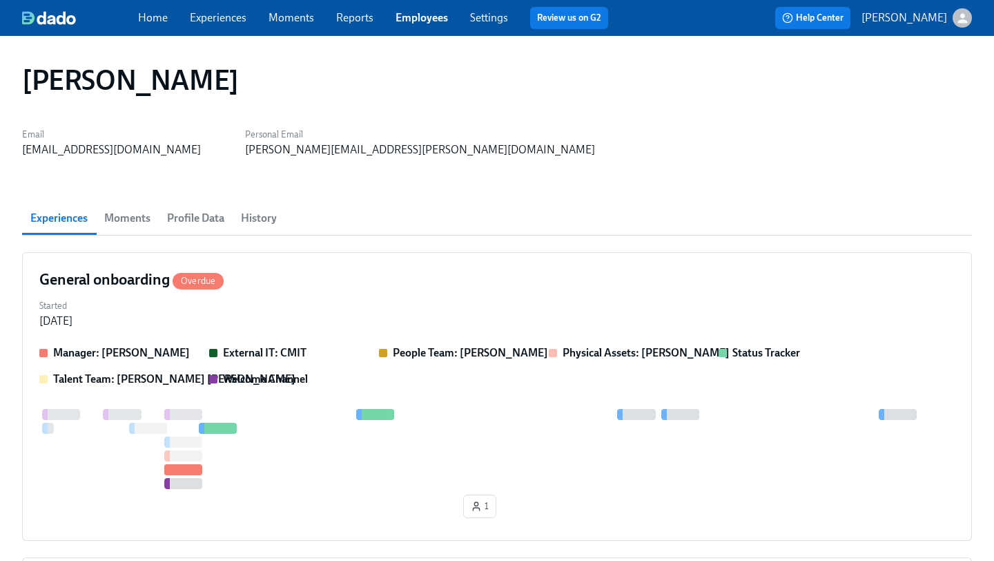
click at [151, 218] on span "Moments" at bounding box center [127, 218] width 46 height 19
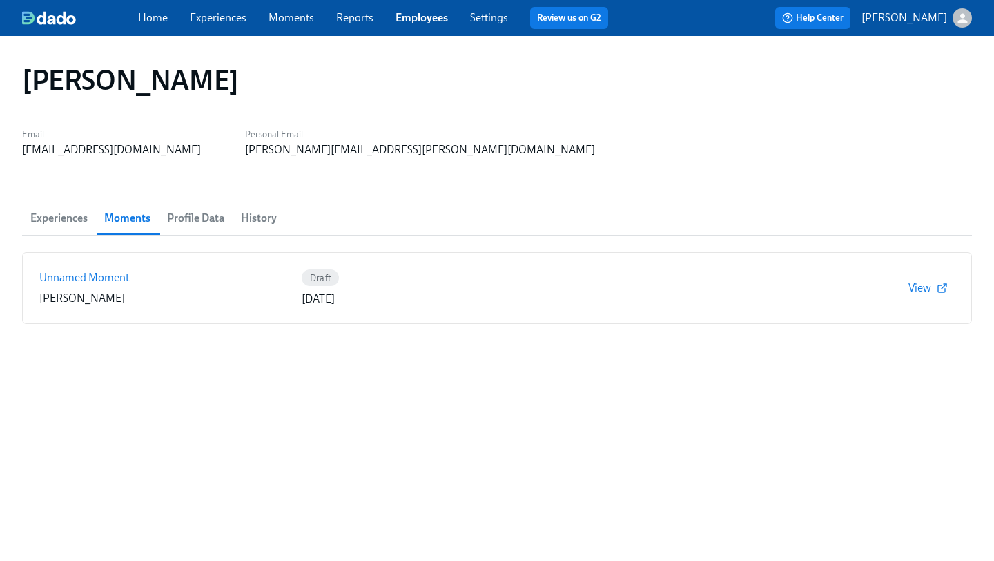
click at [200, 220] on span "Profile Data" at bounding box center [195, 218] width 57 height 19
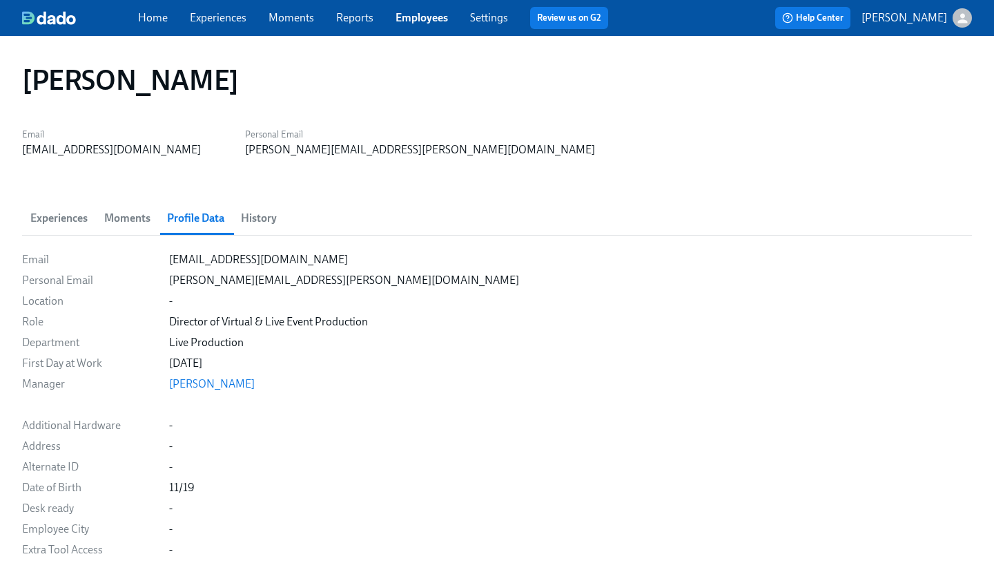
click at [270, 224] on span "History" at bounding box center [259, 218] width 36 height 19
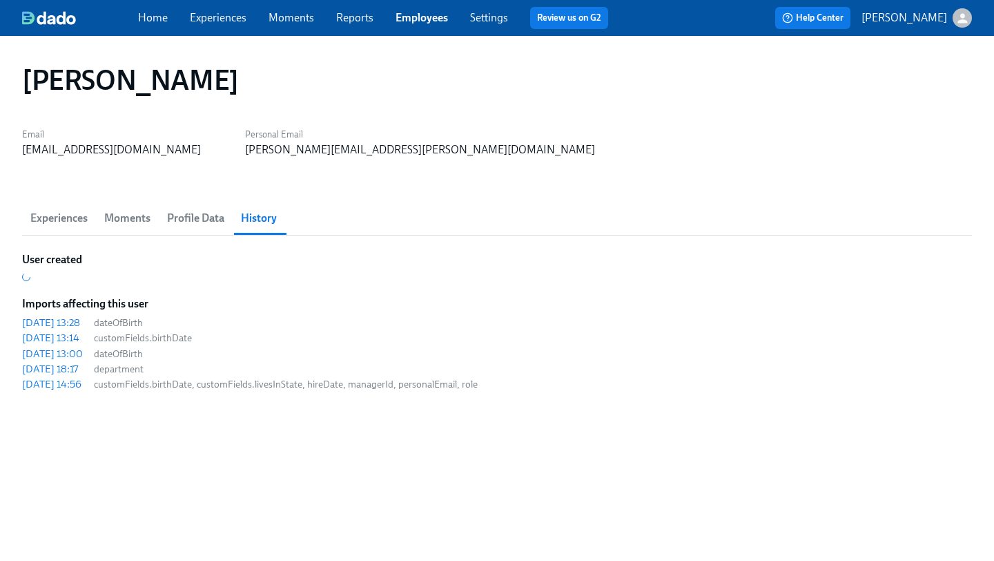
click at [58, 220] on span "Experiences" at bounding box center [58, 218] width 57 height 19
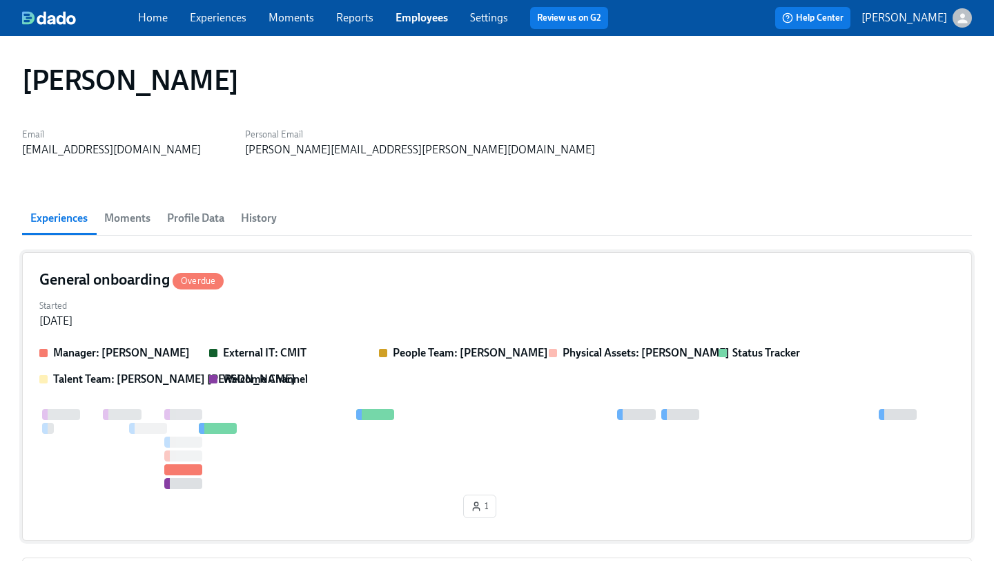
click at [367, 306] on div "Started [DATE]" at bounding box center [497, 312] width 916 height 33
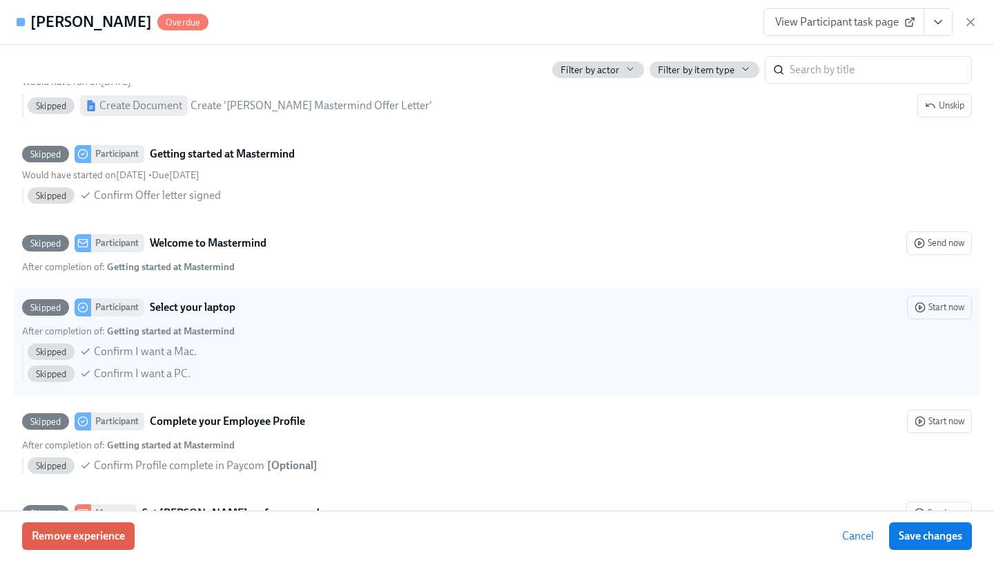
scroll to position [550, 0]
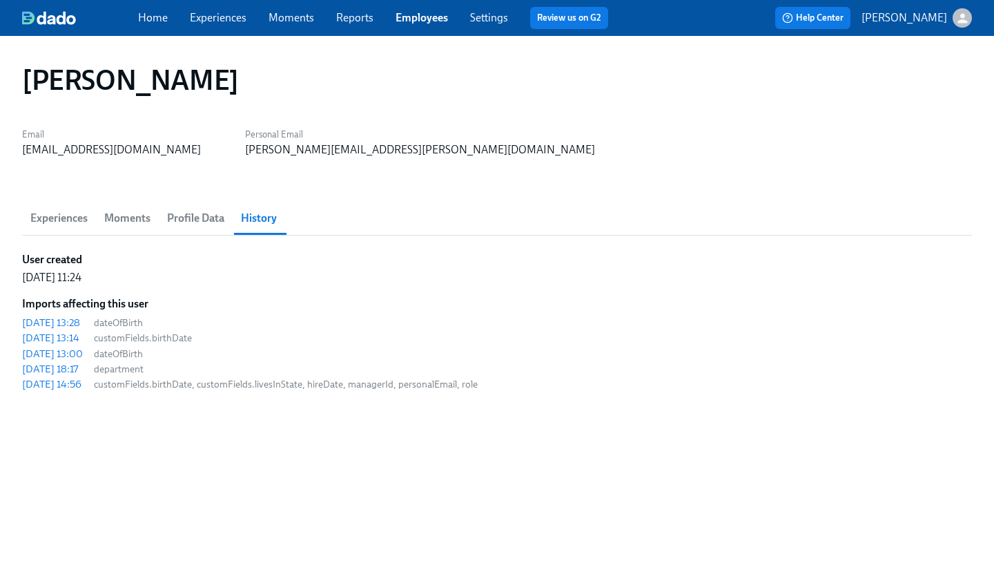
click at [67, 215] on span "Experiences" at bounding box center [58, 218] width 57 height 19
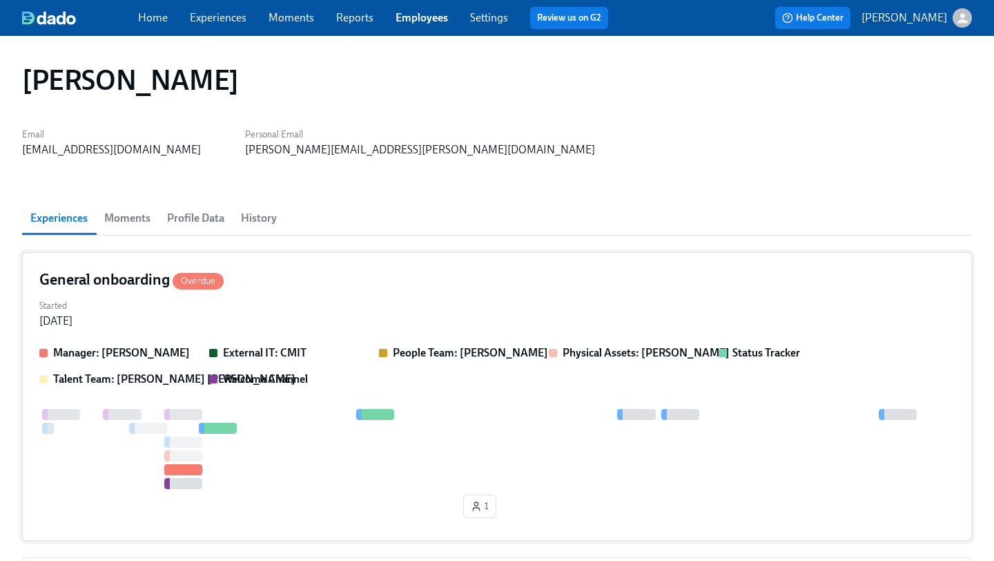
click at [193, 278] on span "Overdue" at bounding box center [198, 281] width 51 height 10
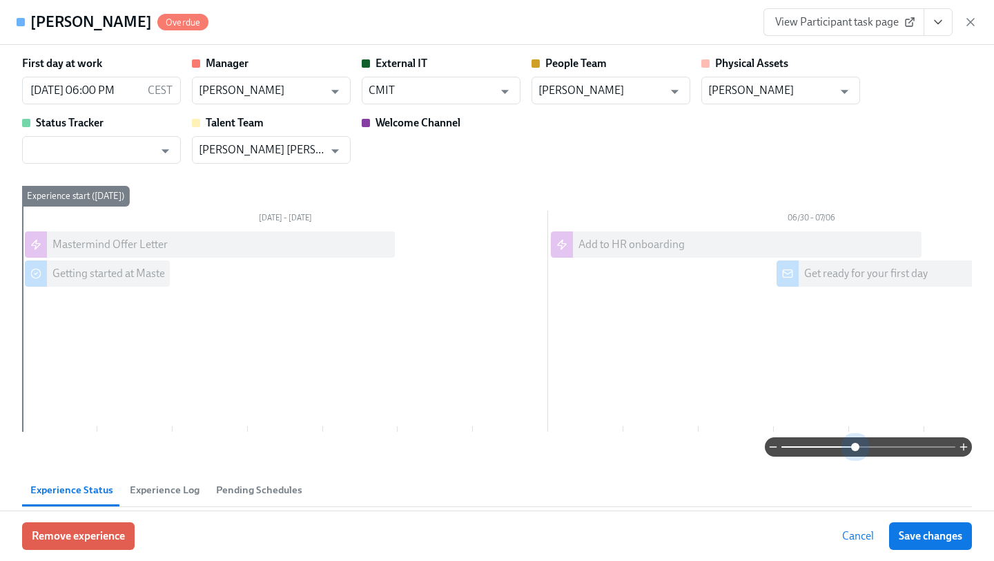
click at [854, 456] on span at bounding box center [869, 446] width 174 height 19
click at [854, 451] on span at bounding box center [856, 447] width 8 height 8
click at [813, 450] on span at bounding box center [869, 446] width 174 height 19
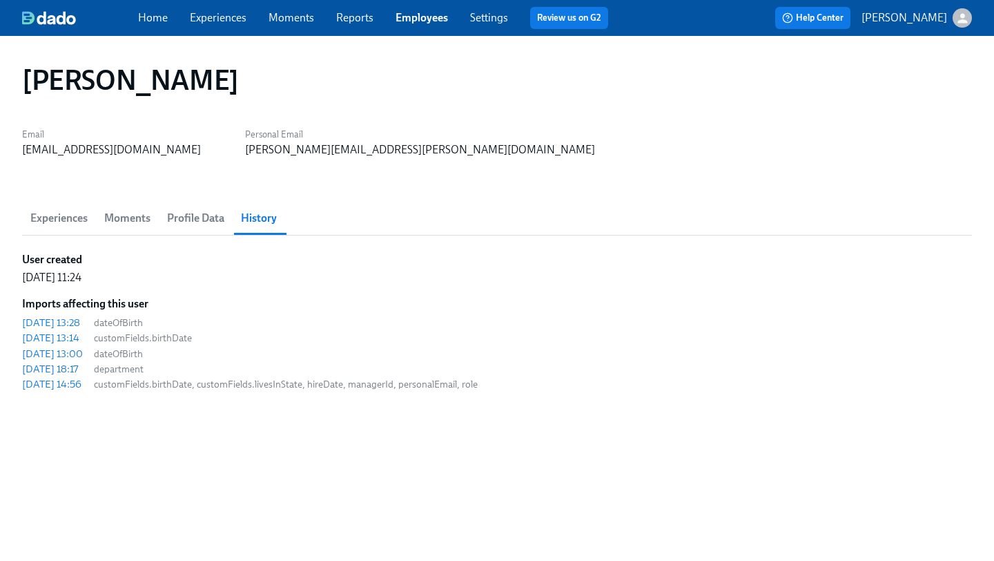
click at [80, 213] on span "Experiences" at bounding box center [58, 218] width 57 height 19
